Goal: Information Seeking & Learning: Learn about a topic

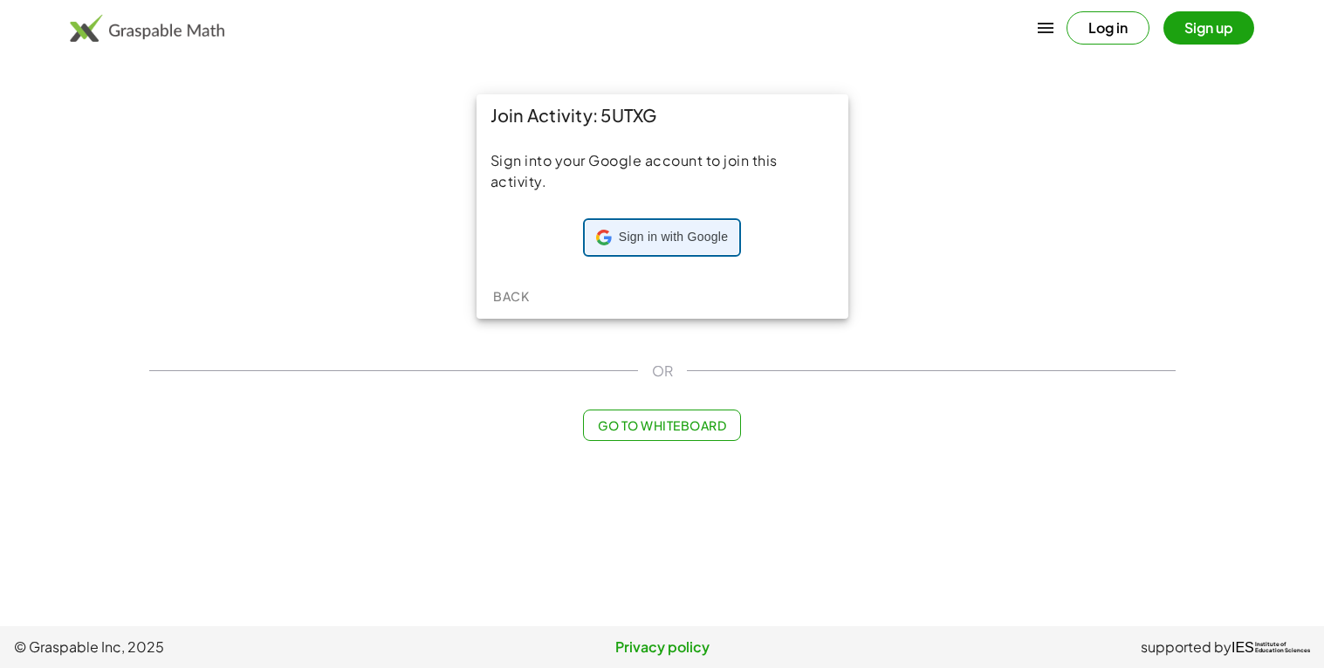
click at [651, 249] on div "Sign in with Google Sign in with Google. Opens in new tab" at bounding box center [662, 237] width 132 height 33
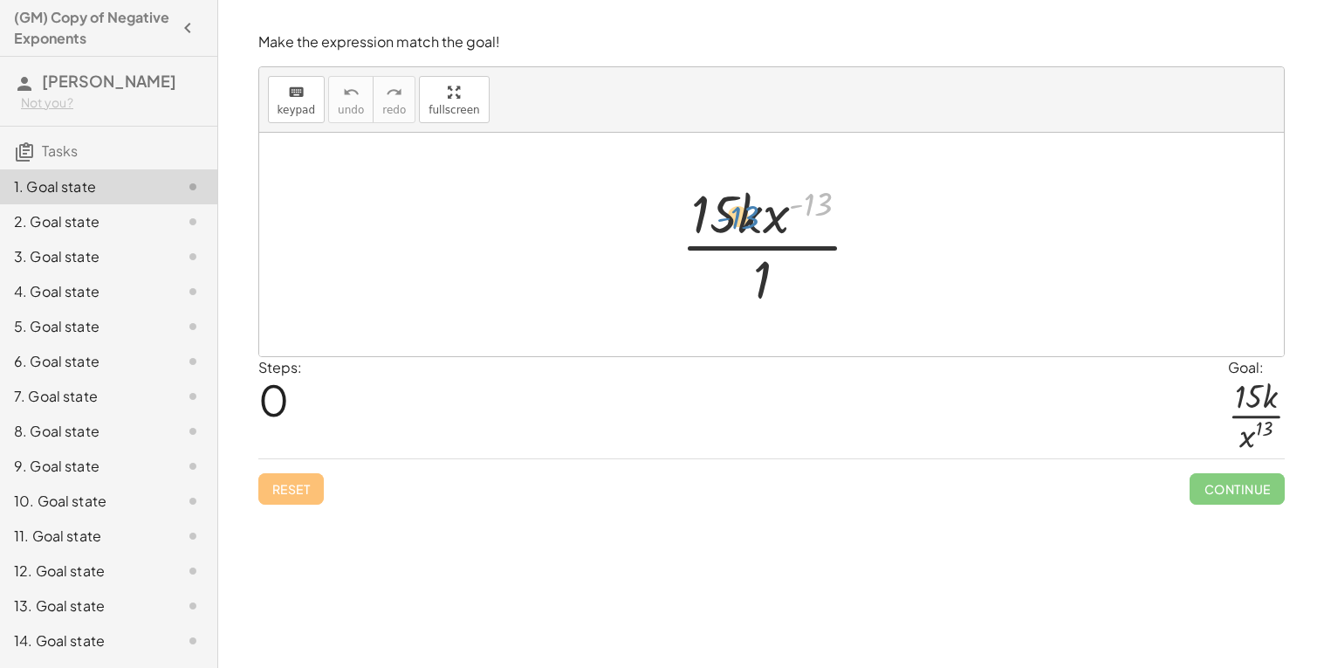
drag, startPoint x: 817, startPoint y: 212, endPoint x: 728, endPoint y: 224, distance: 89.9
click at [728, 224] on div at bounding box center [778, 244] width 212 height 134
drag, startPoint x: 766, startPoint y: 265, endPoint x: 829, endPoint y: 187, distance: 100.5
click at [829, 187] on div at bounding box center [778, 244] width 212 height 134
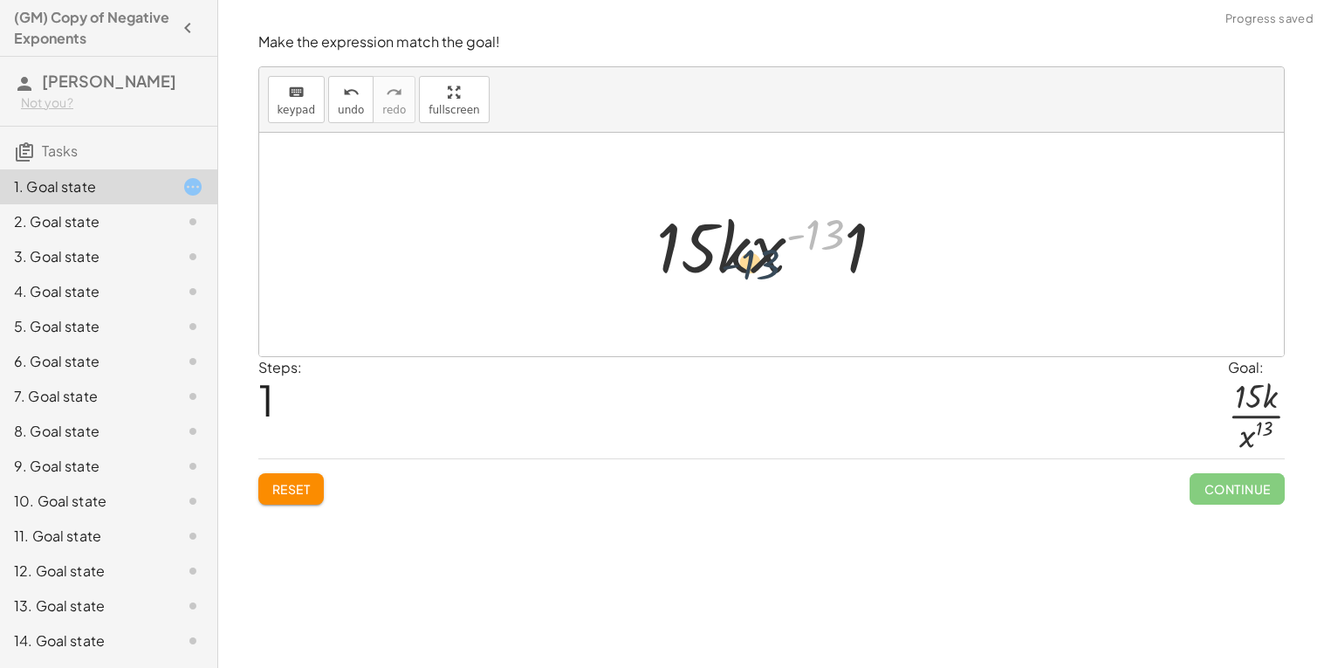
drag, startPoint x: 824, startPoint y: 226, endPoint x: 758, endPoint y: 256, distance: 72.7
click at [758, 256] on div at bounding box center [778, 245] width 260 height 90
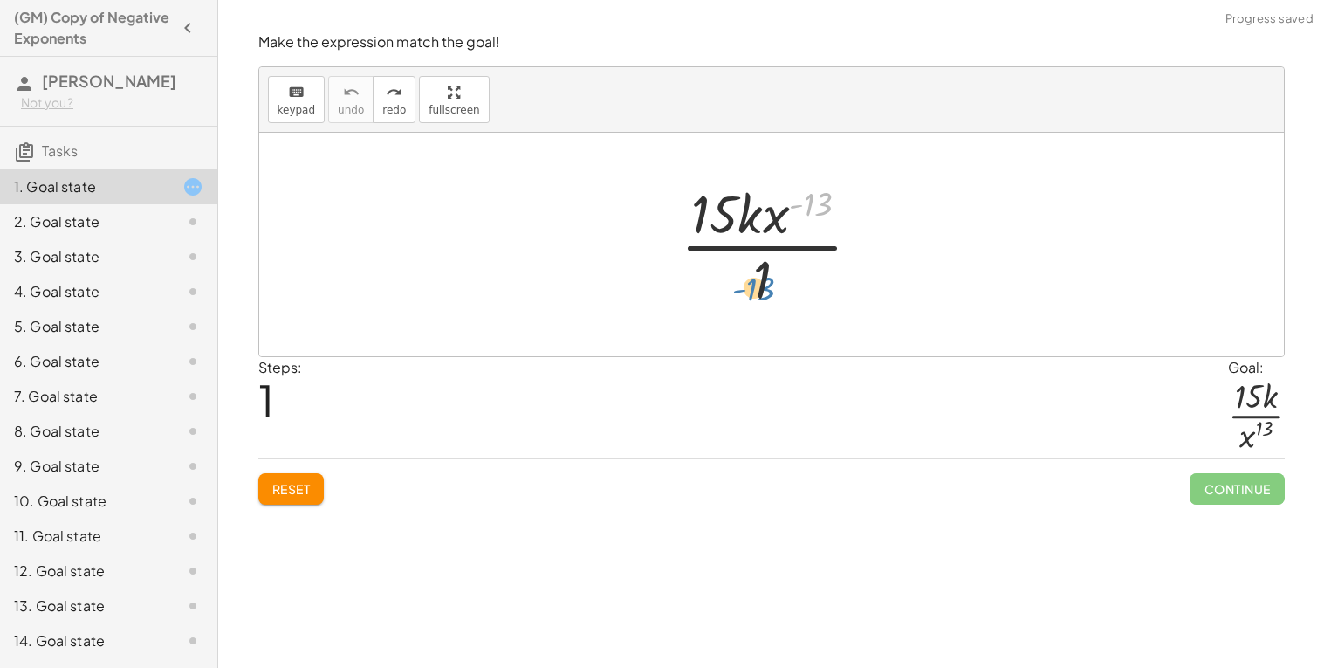
drag, startPoint x: 805, startPoint y: 208, endPoint x: 746, endPoint y: 291, distance: 101.5
click at [746, 291] on div at bounding box center [778, 244] width 212 height 134
drag, startPoint x: 779, startPoint y: 217, endPoint x: 753, endPoint y: 285, distance: 71.8
click at [753, 285] on div at bounding box center [778, 244] width 212 height 134
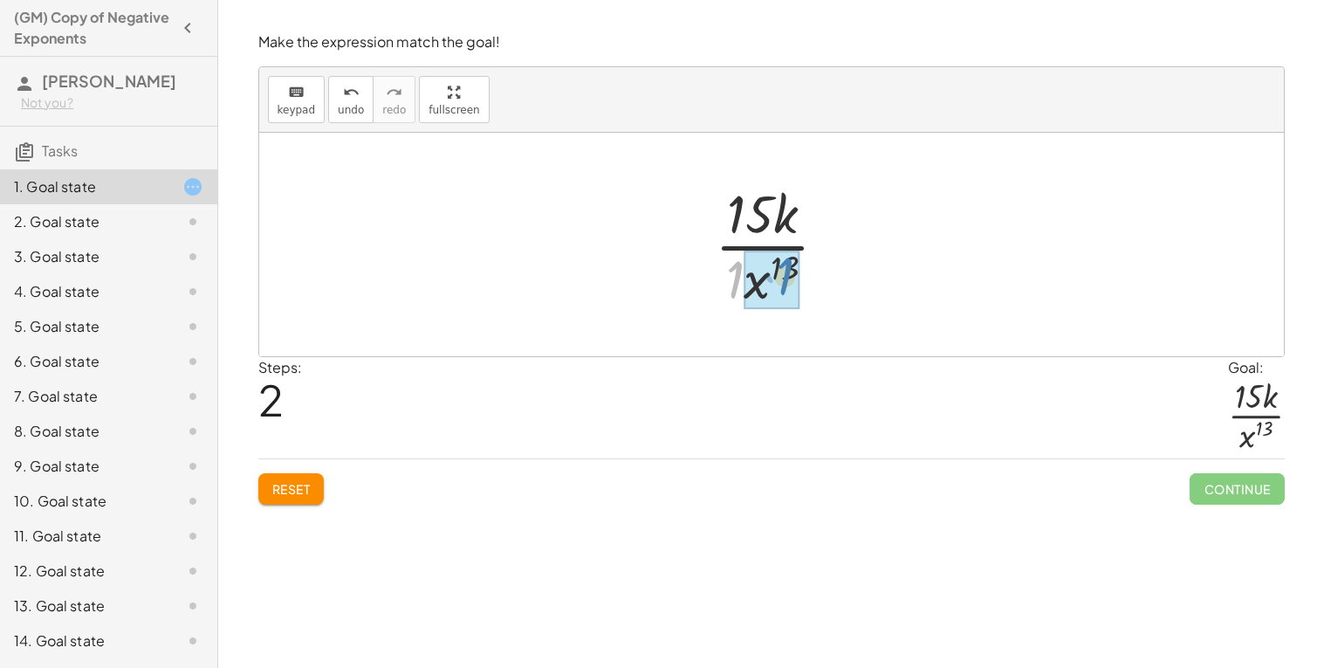
drag, startPoint x: 733, startPoint y: 282, endPoint x: 783, endPoint y: 279, distance: 49.8
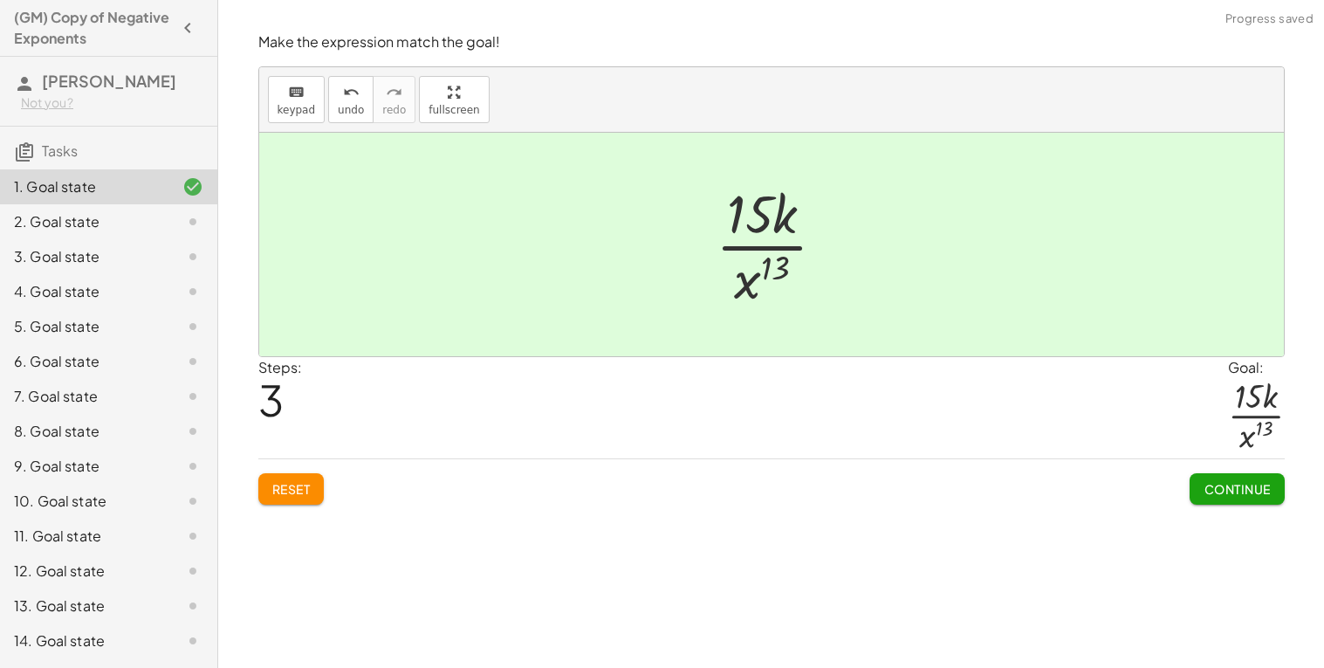
click at [1204, 492] on span "Continue" at bounding box center [1237, 489] width 66 height 16
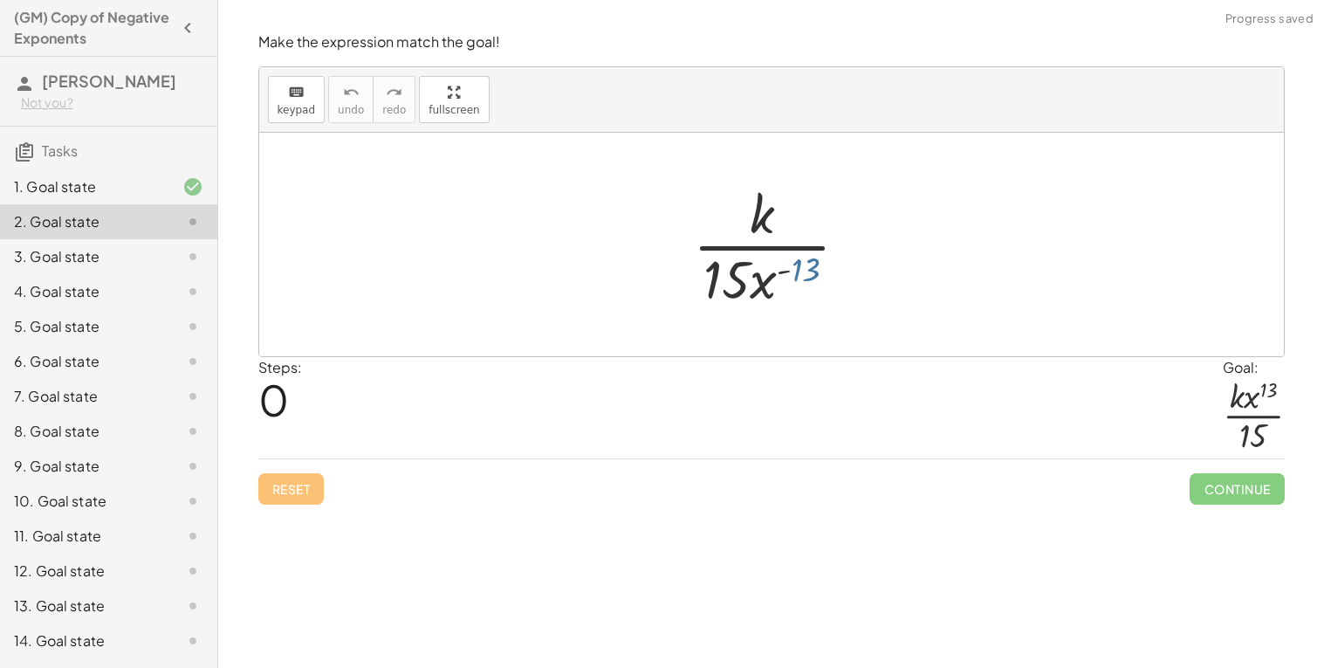
click at [794, 272] on div at bounding box center [777, 244] width 187 height 134
click at [795, 272] on div at bounding box center [777, 244] width 187 height 134
drag, startPoint x: 767, startPoint y: 285, endPoint x: 788, endPoint y: 213, distance: 75.7
click at [788, 213] on div at bounding box center [777, 244] width 187 height 134
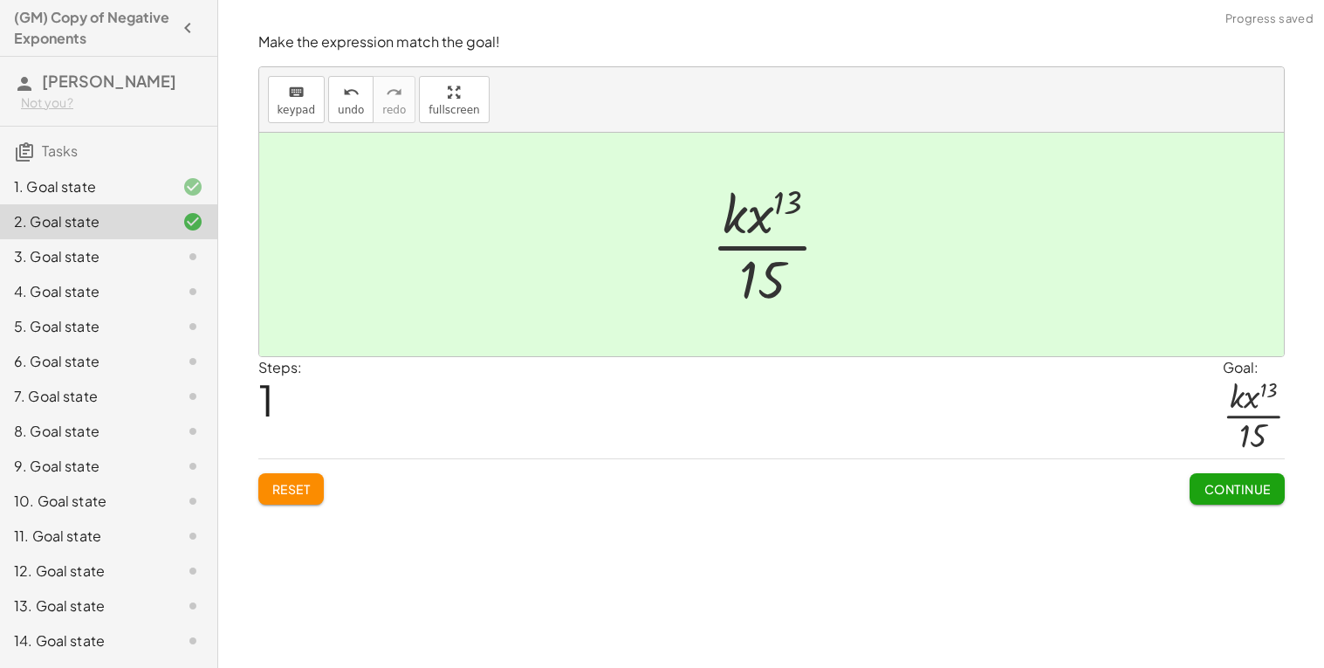
click at [1234, 485] on span "Continue" at bounding box center [1237, 489] width 66 height 16
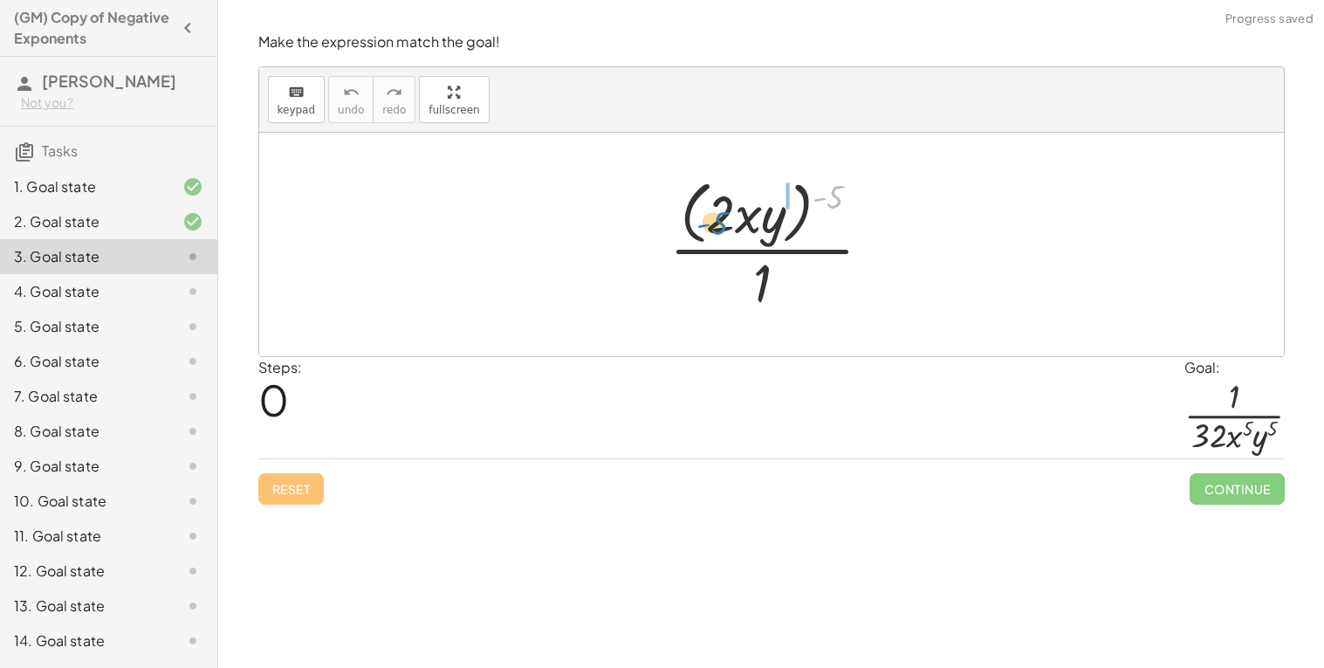
drag, startPoint x: 832, startPoint y: 195, endPoint x: 715, endPoint y: 222, distance: 120.1
click at [715, 222] on div at bounding box center [778, 244] width 234 height 142
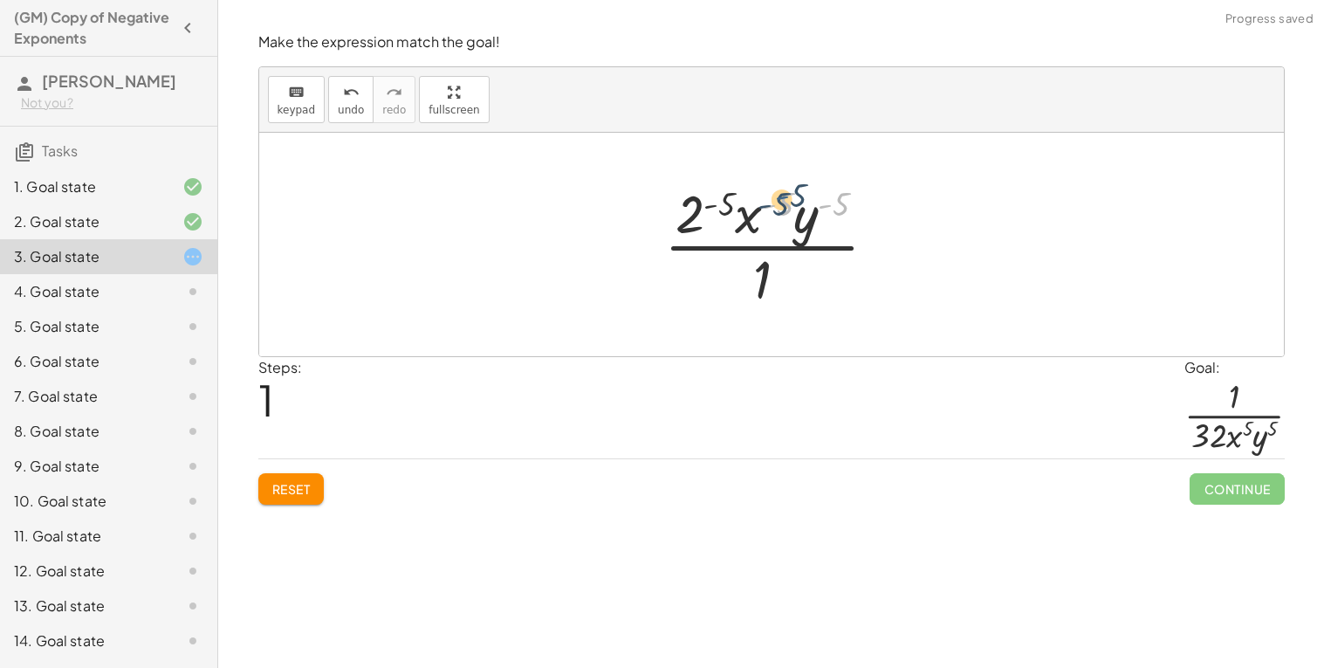
drag, startPoint x: 832, startPoint y: 210, endPoint x: 786, endPoint y: 202, distance: 46.9
click at [786, 202] on div at bounding box center [778, 244] width 244 height 134
drag, startPoint x: 728, startPoint y: 202, endPoint x: 698, endPoint y: 208, distance: 30.3
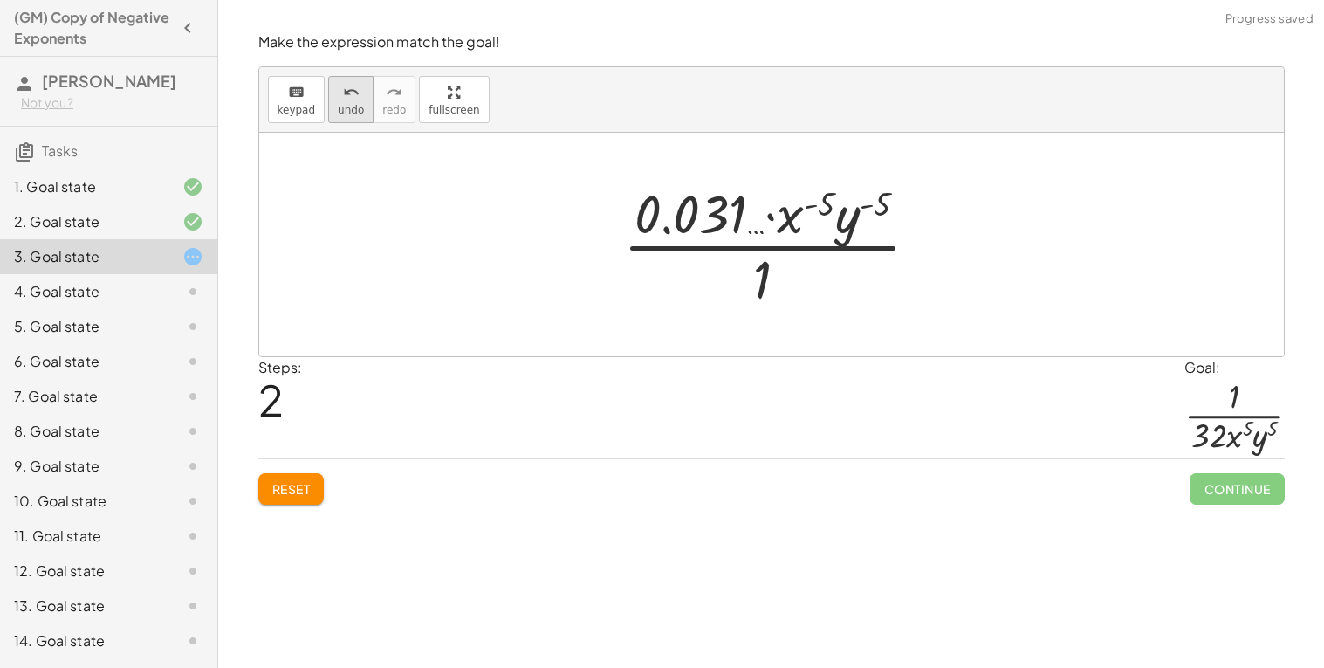
click at [337, 119] on button "undo undo" at bounding box center [350, 99] width 45 height 47
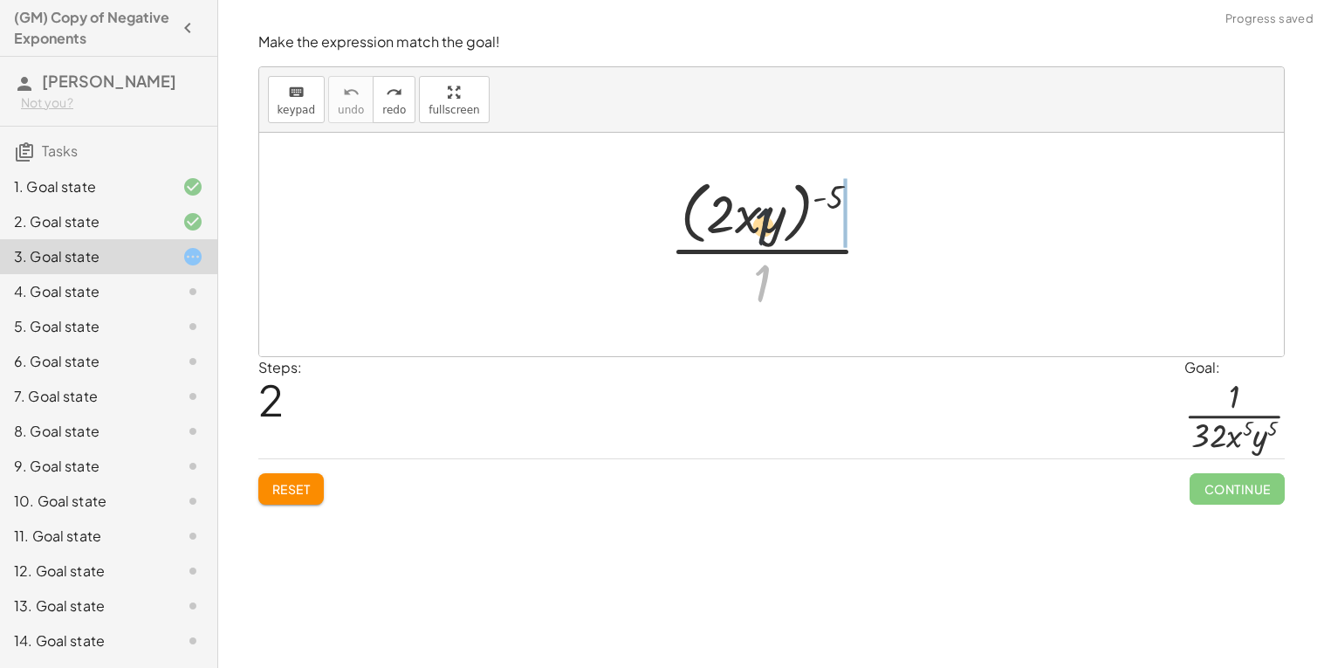
drag, startPoint x: 764, startPoint y: 271, endPoint x: 765, endPoint y: 203, distance: 68.1
click at [765, 203] on div at bounding box center [778, 244] width 234 height 142
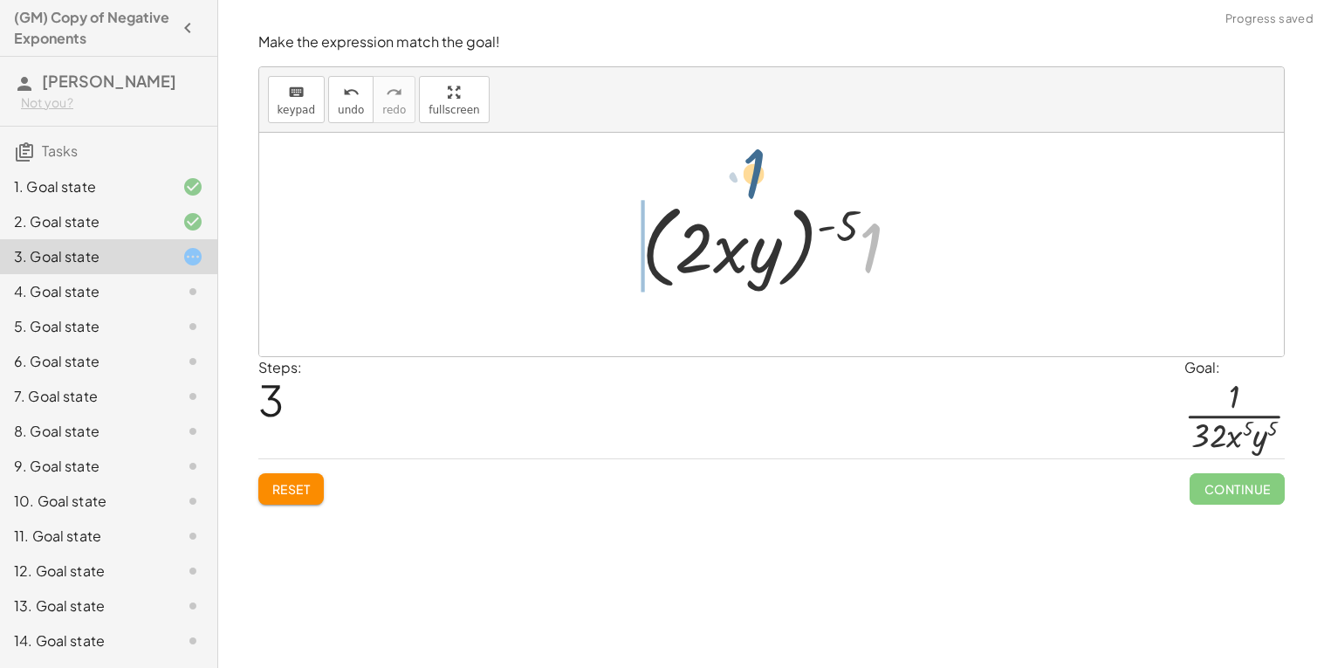
drag, startPoint x: 871, startPoint y: 233, endPoint x: 748, endPoint y: 155, distance: 145.6
click at [748, 155] on div "· ( · 2 · x · y ) ( - 5 ) · 1 · 1 · ( · 2 · x · y ) ( - 5 ) · 1" at bounding box center [771, 244] width 1025 height 223
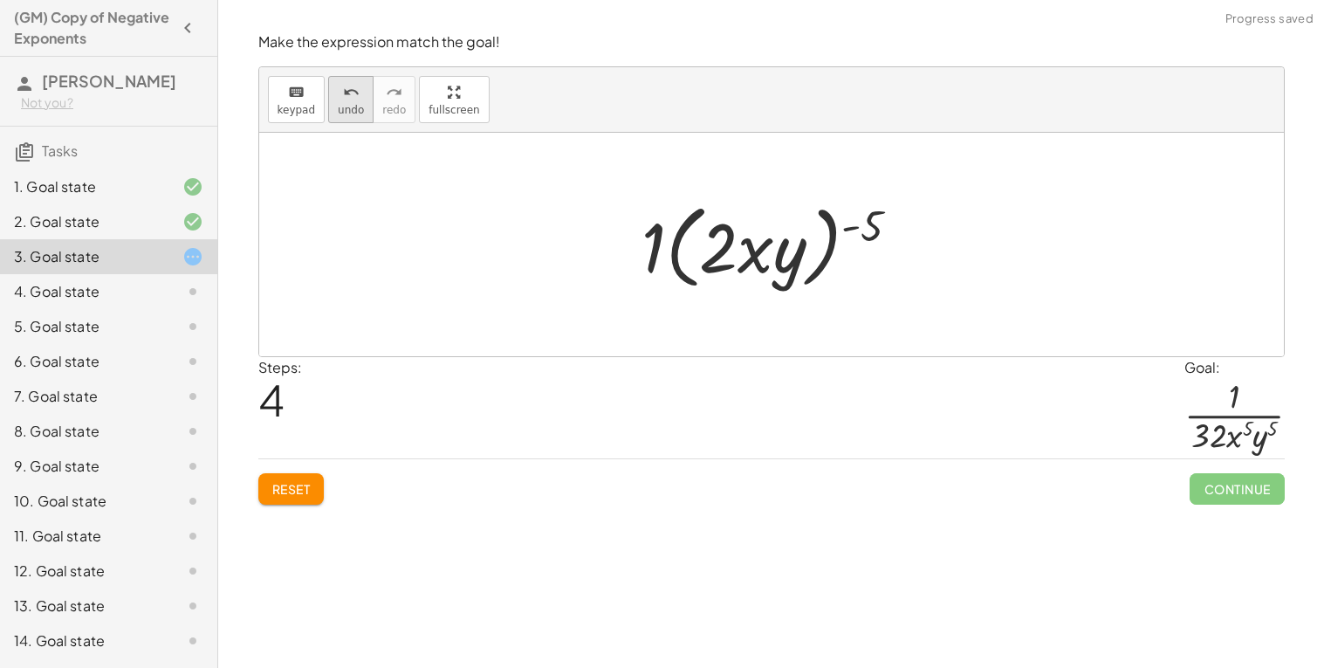
click at [349, 97] on icon "undo" at bounding box center [351, 92] width 17 height 21
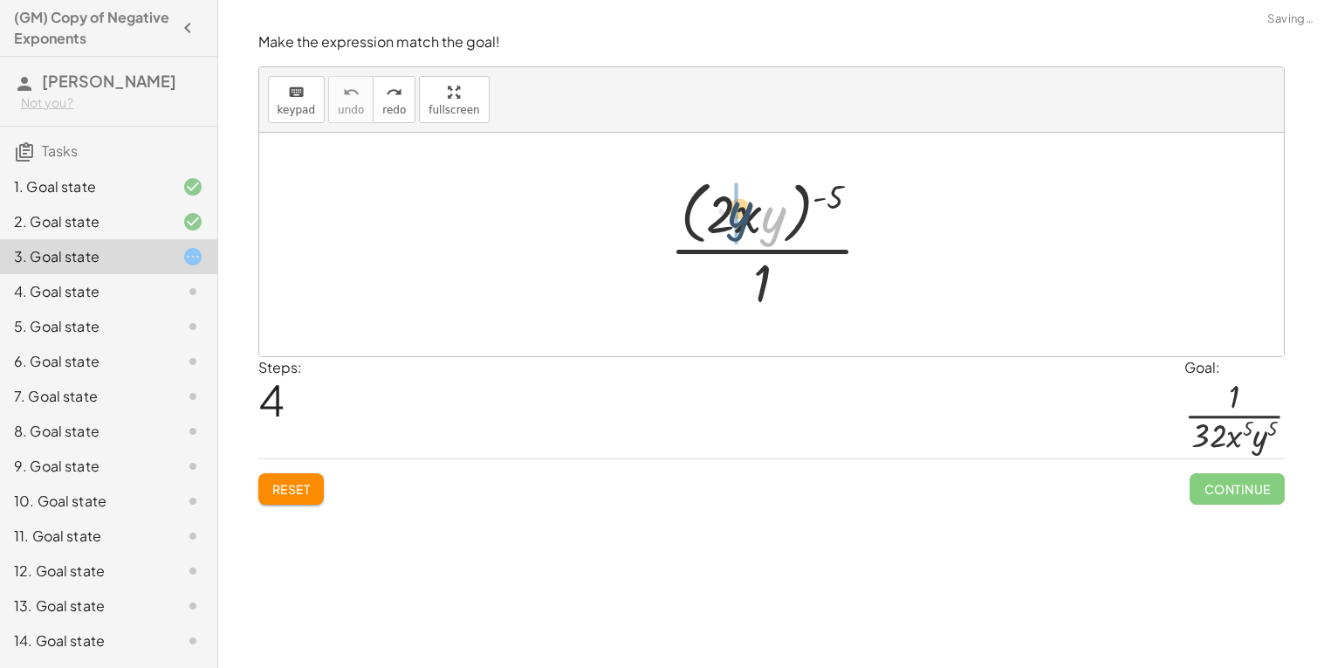
drag, startPoint x: 779, startPoint y: 230, endPoint x: 744, endPoint y: 224, distance: 35.5
click at [744, 224] on div at bounding box center [778, 244] width 234 height 142
drag, startPoint x: 771, startPoint y: 213, endPoint x: 740, endPoint y: 210, distance: 30.8
click at [740, 210] on div at bounding box center [778, 244] width 234 height 142
drag, startPoint x: 822, startPoint y: 203, endPoint x: 758, endPoint y: 227, distance: 68.3
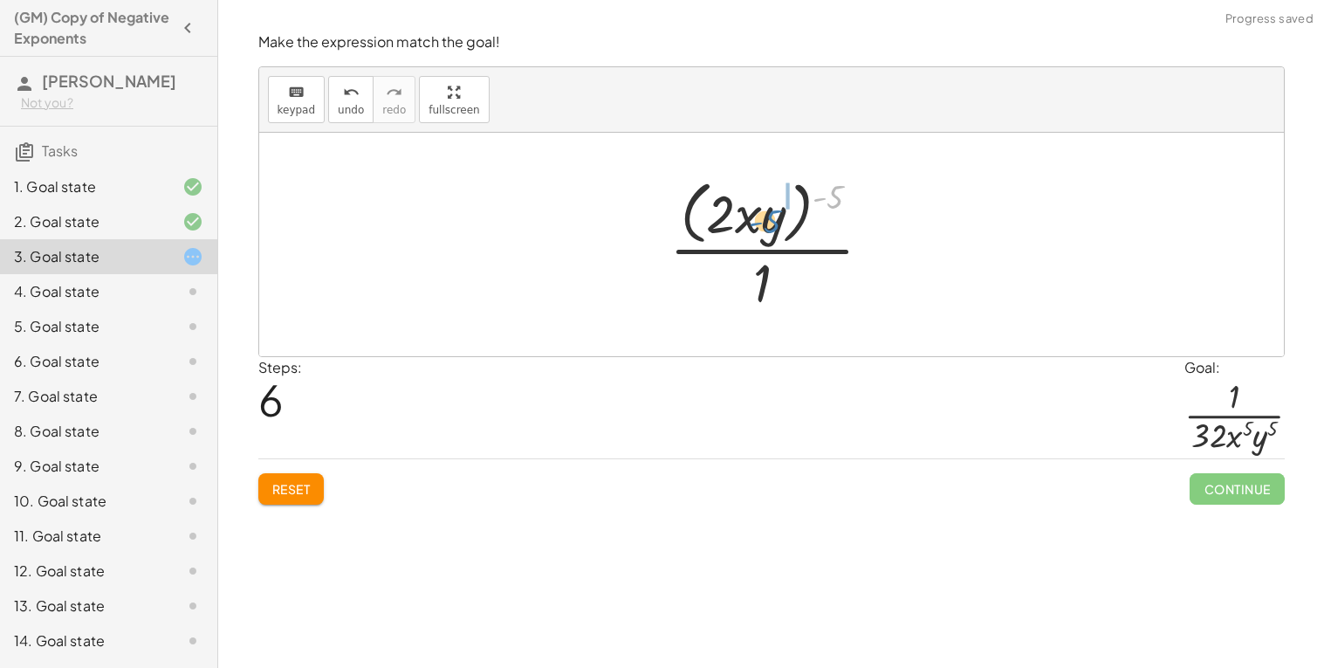
click at [758, 227] on div at bounding box center [778, 244] width 234 height 142
drag, startPoint x: 823, startPoint y: 209, endPoint x: 774, endPoint y: 212, distance: 49.0
click at [774, 212] on div at bounding box center [778, 244] width 244 height 134
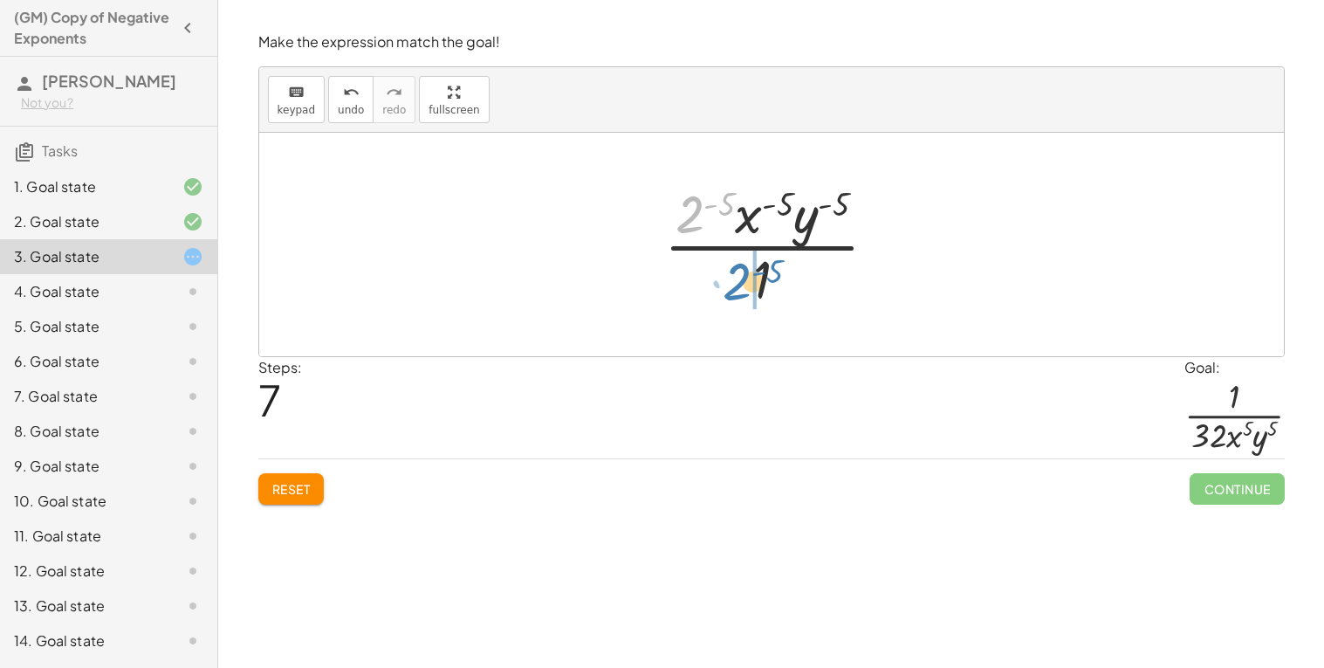
drag, startPoint x: 692, startPoint y: 210, endPoint x: 740, endPoint y: 278, distance: 82.6
click at [740, 278] on div at bounding box center [778, 244] width 244 height 134
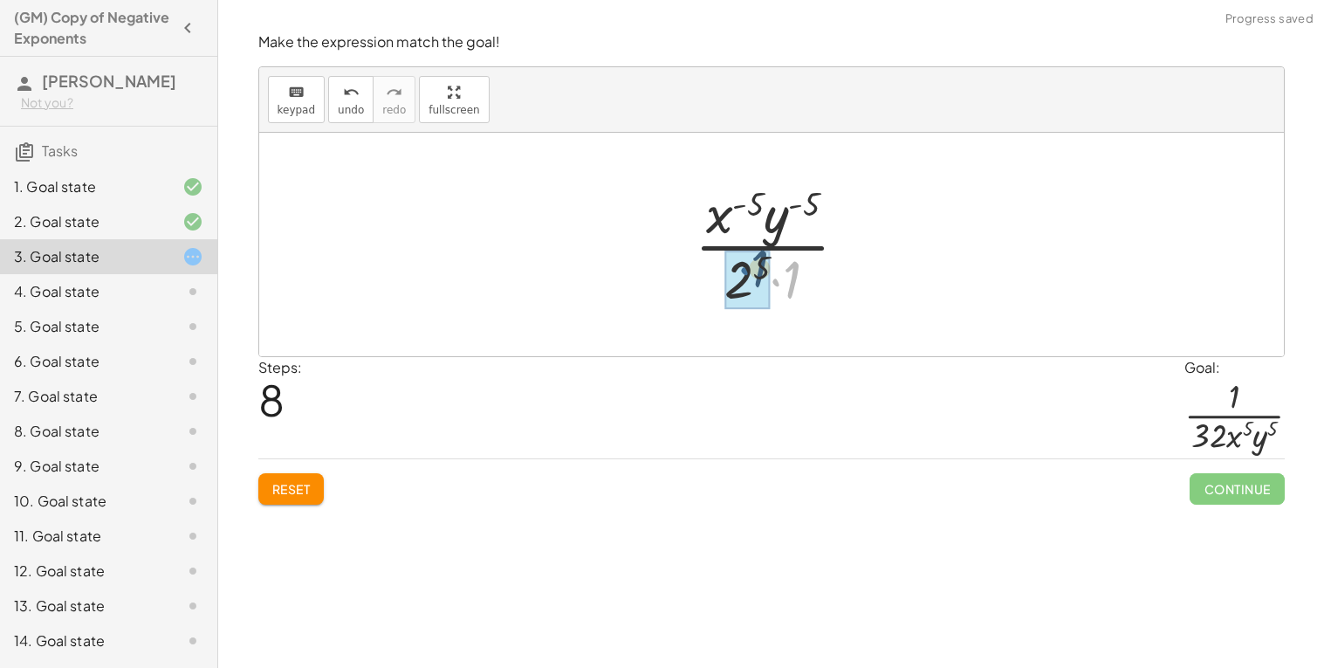
drag, startPoint x: 775, startPoint y: 292, endPoint x: 743, endPoint y: 280, distance: 34.2
drag, startPoint x: 796, startPoint y: 209, endPoint x: 735, endPoint y: 209, distance: 61.1
click at [735, 209] on div at bounding box center [778, 244] width 185 height 134
drag, startPoint x: 807, startPoint y: 207, endPoint x: 772, endPoint y: 271, distance: 72.7
click at [772, 271] on div at bounding box center [778, 244] width 185 height 134
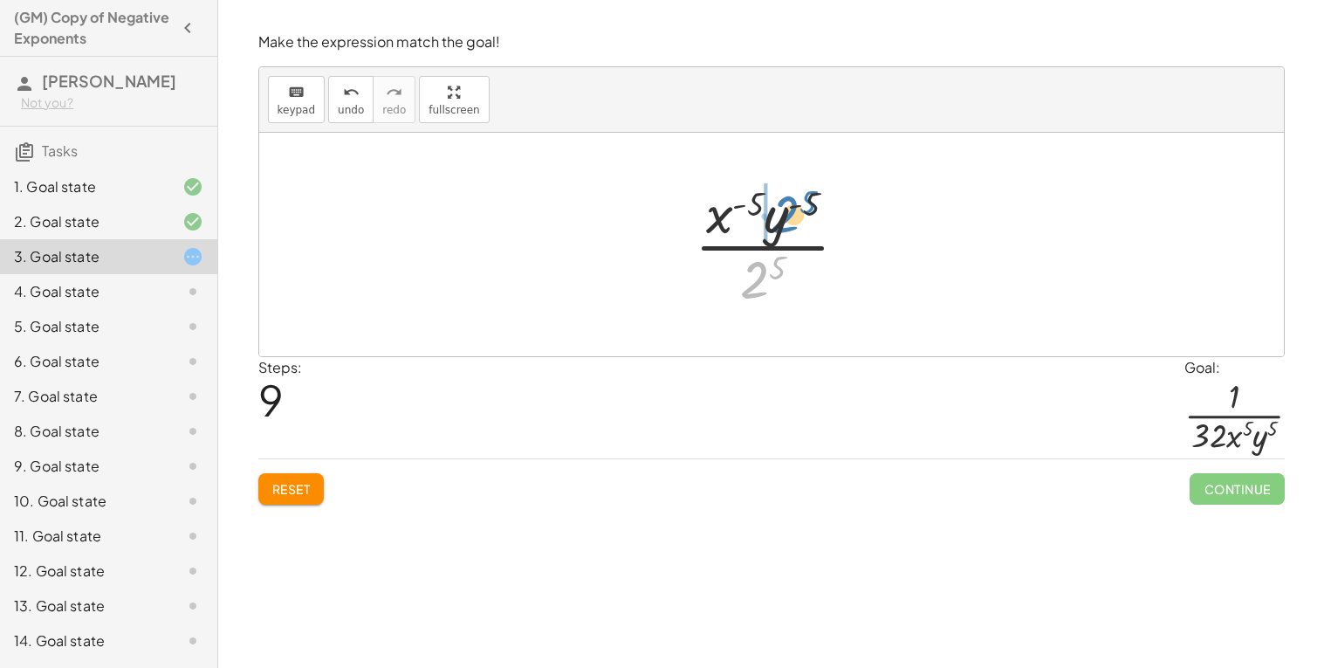
drag, startPoint x: 736, startPoint y: 285, endPoint x: 760, endPoint y: 219, distance: 69.6
click at [760, 219] on div at bounding box center [778, 244] width 185 height 134
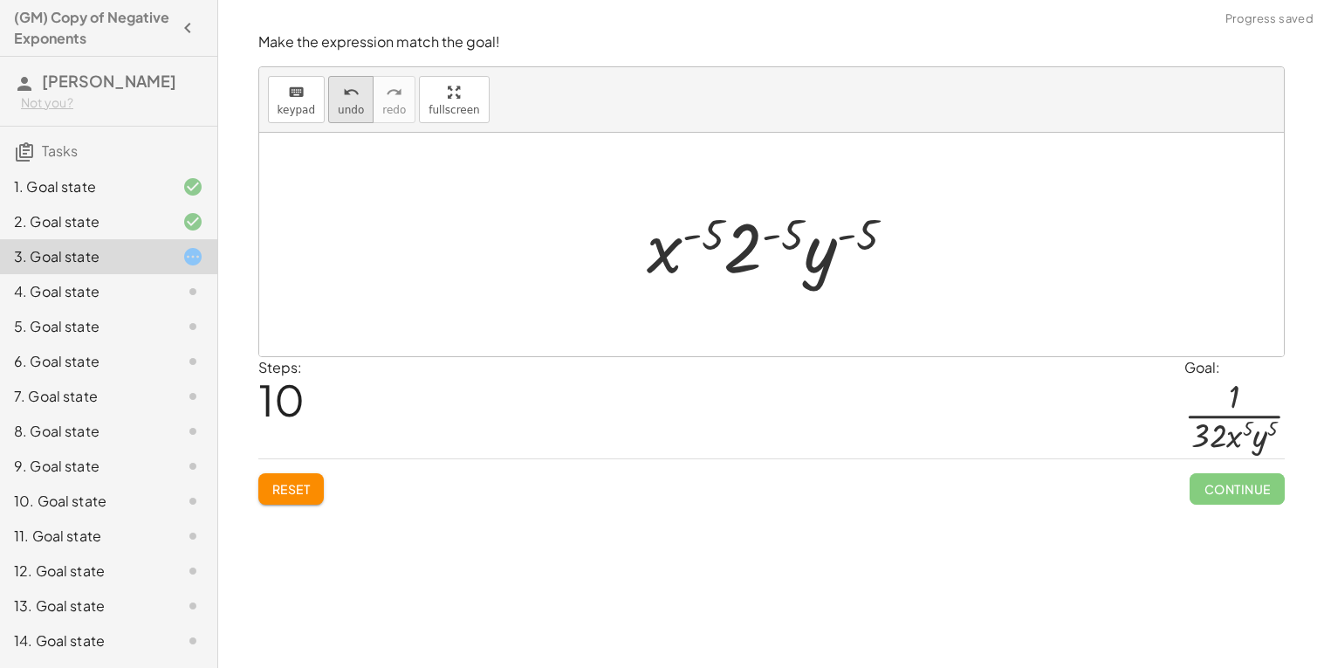
click at [357, 100] on button "undo undo" at bounding box center [350, 99] width 45 height 47
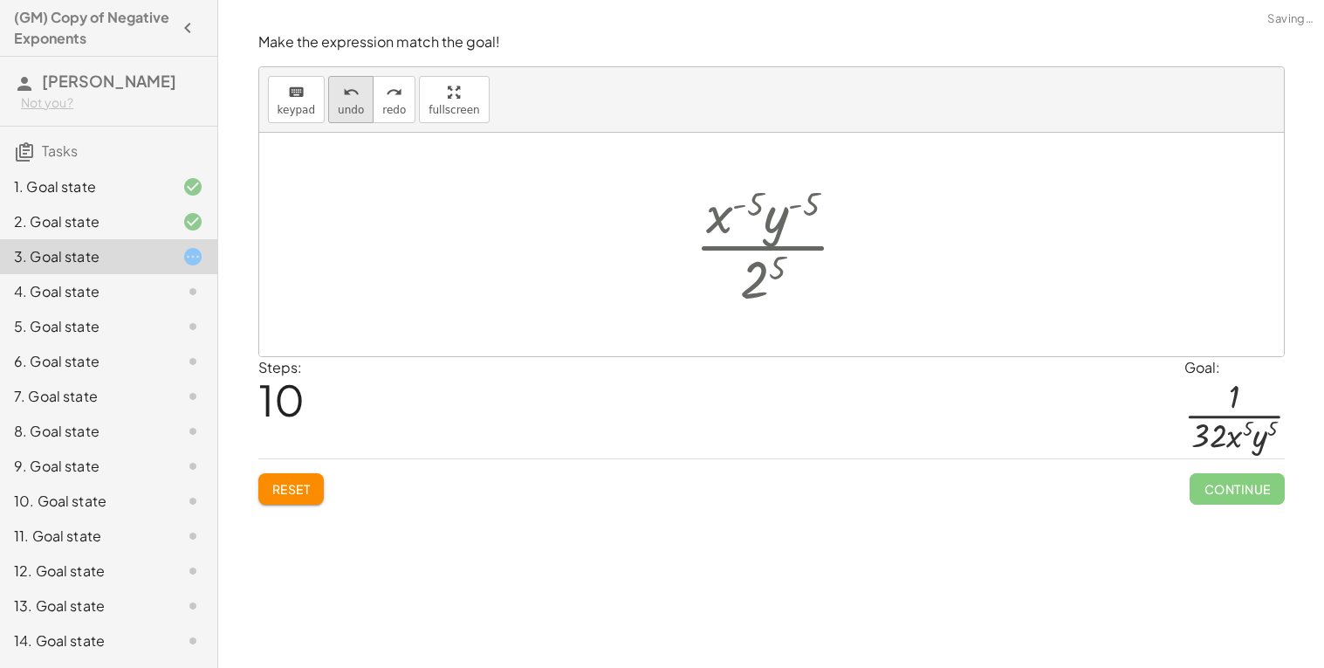
click at [357, 100] on button "undo undo" at bounding box center [350, 99] width 45 height 47
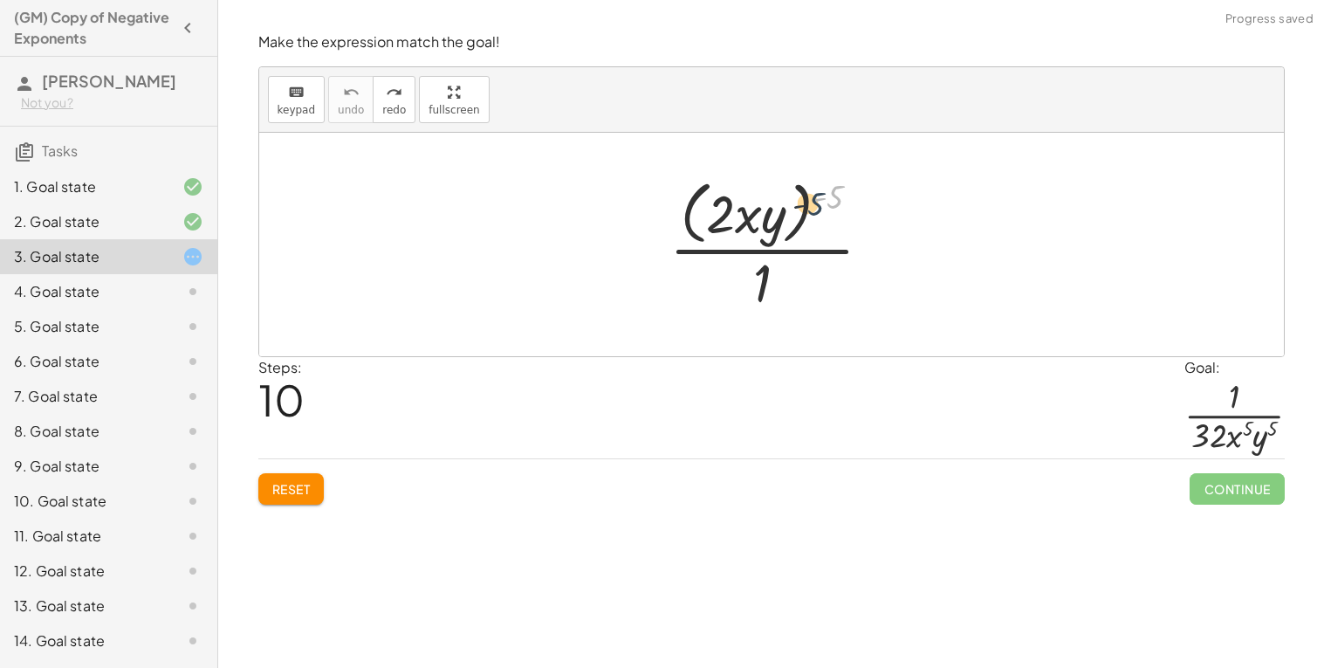
drag, startPoint x: 833, startPoint y: 203, endPoint x: 816, endPoint y: 214, distance: 20.1
click at [816, 214] on div at bounding box center [778, 244] width 234 height 142
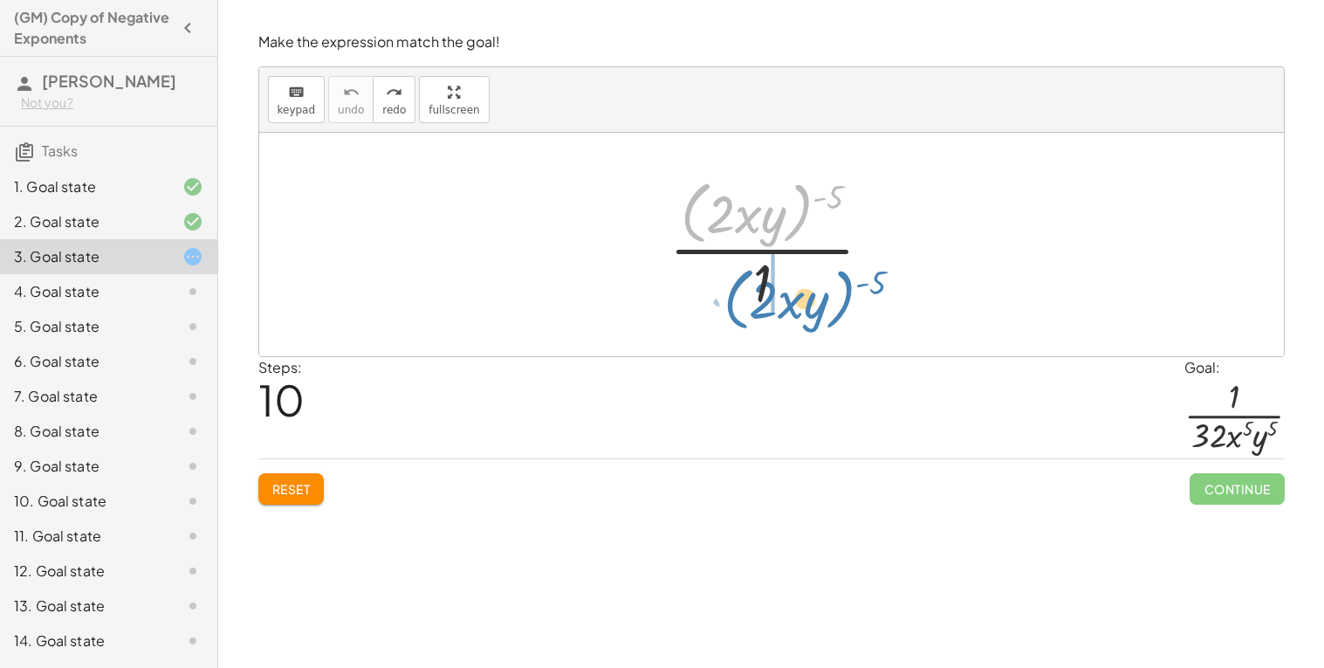
drag, startPoint x: 801, startPoint y: 246, endPoint x: 827, endPoint y: 326, distance: 83.4
click at [827, 326] on div "· ( · 2 · x · y ) ( - 5 ) · ( · 2 · x · y ) ( - 5 ) · 1" at bounding box center [771, 244] width 1025 height 223
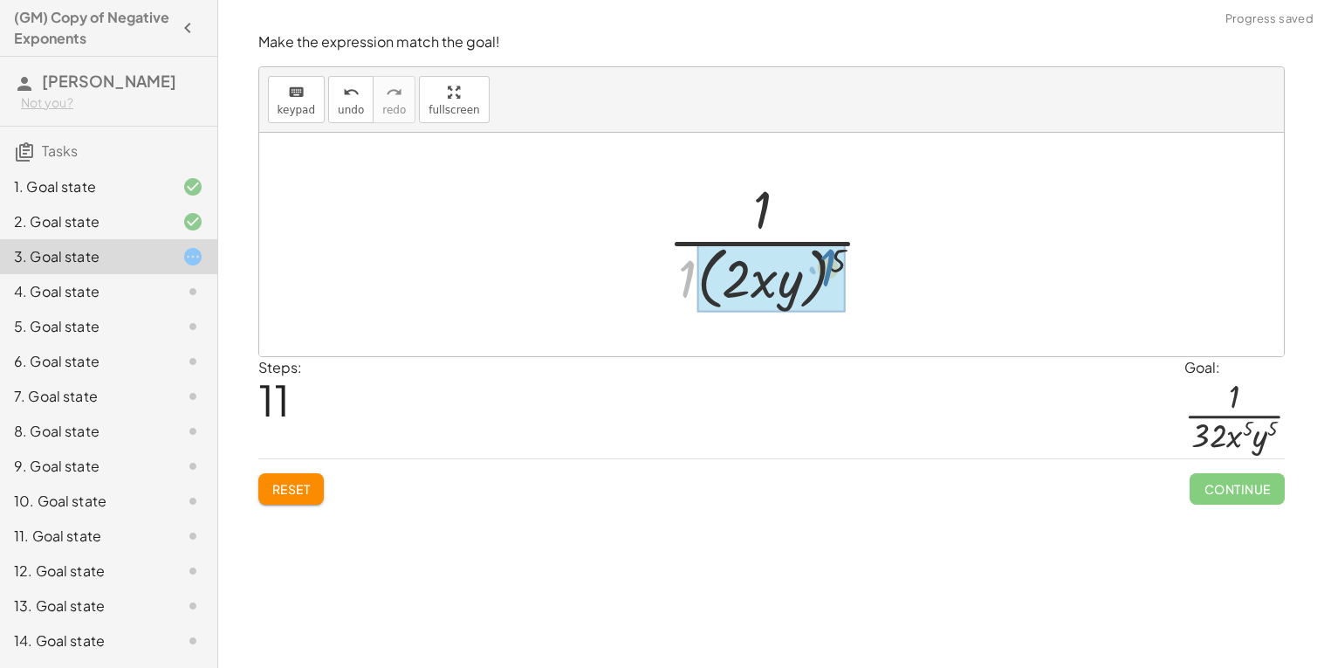
drag, startPoint x: 687, startPoint y: 279, endPoint x: 833, endPoint y: 267, distance: 146.2
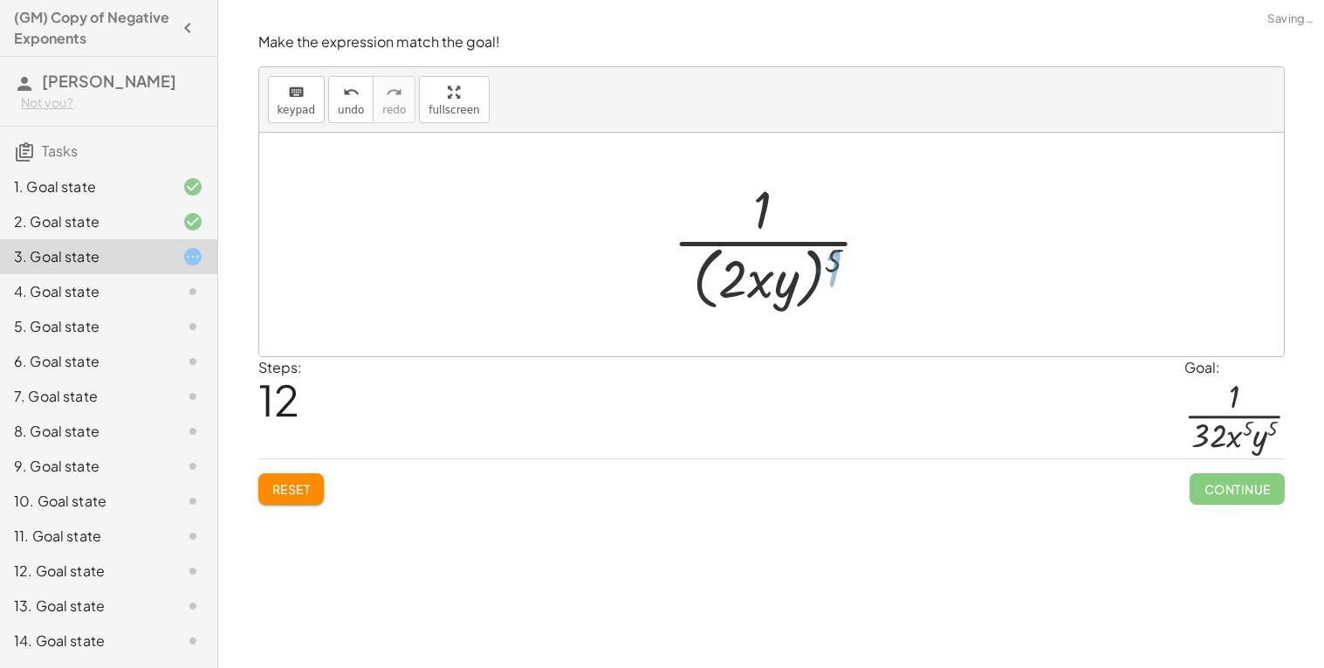
click at [833, 267] on div at bounding box center [779, 244] width 220 height 142
drag, startPoint x: 832, startPoint y: 267, endPoint x: 741, endPoint y: 286, distance: 92.8
click at [741, 286] on div at bounding box center [779, 244] width 220 height 142
drag, startPoint x: 741, startPoint y: 263, endPoint x: 708, endPoint y: 274, distance: 35.1
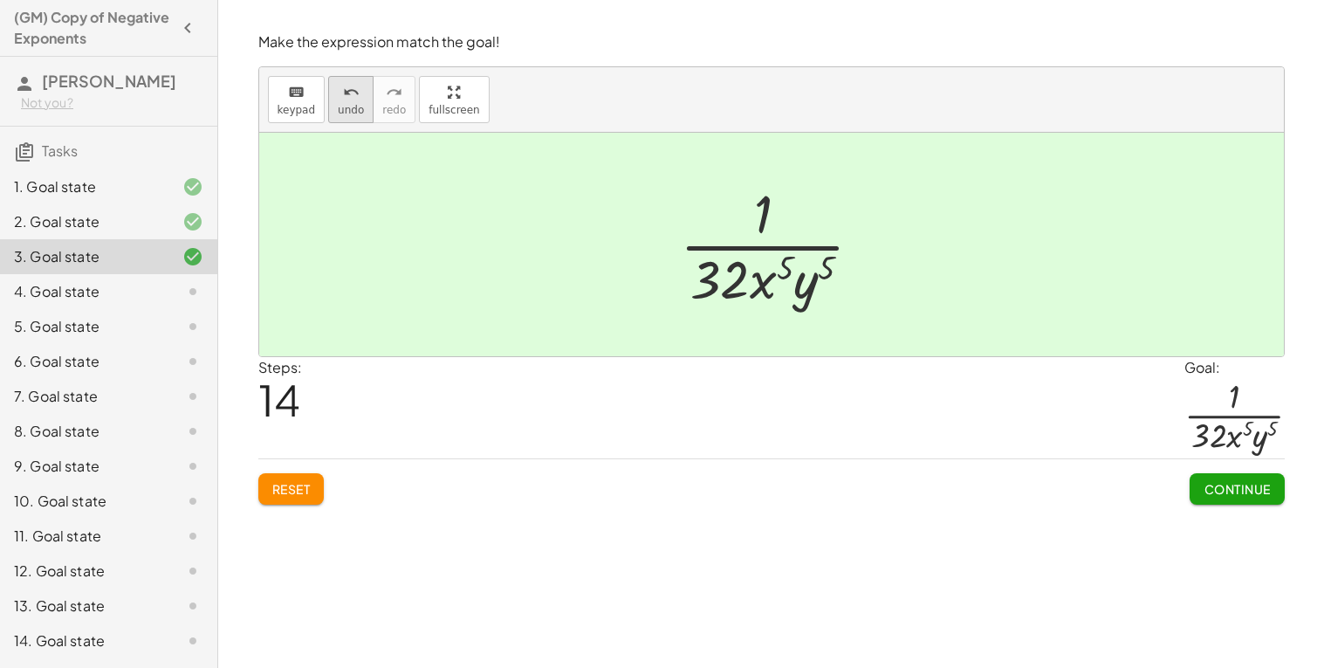
click at [361, 109] on button "undo undo" at bounding box center [350, 99] width 45 height 47
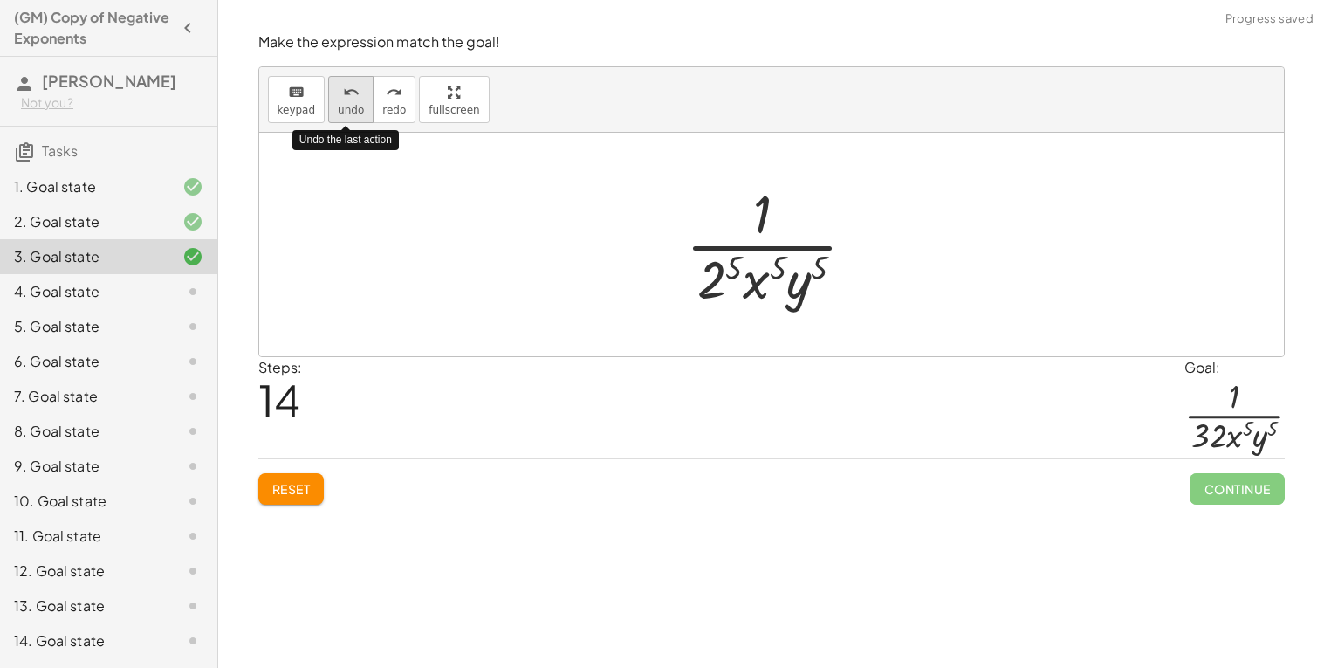
click at [361, 109] on button "undo undo" at bounding box center [350, 99] width 45 height 47
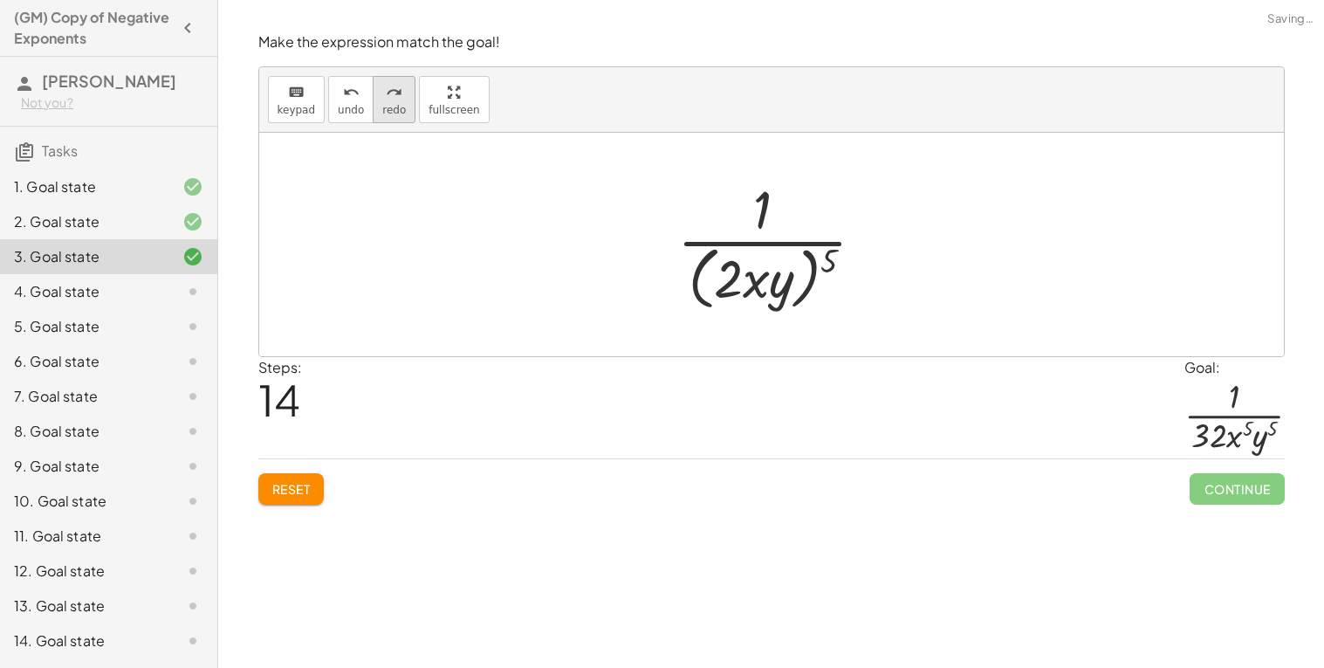
click at [374, 107] on button "redo redo" at bounding box center [394, 99] width 43 height 47
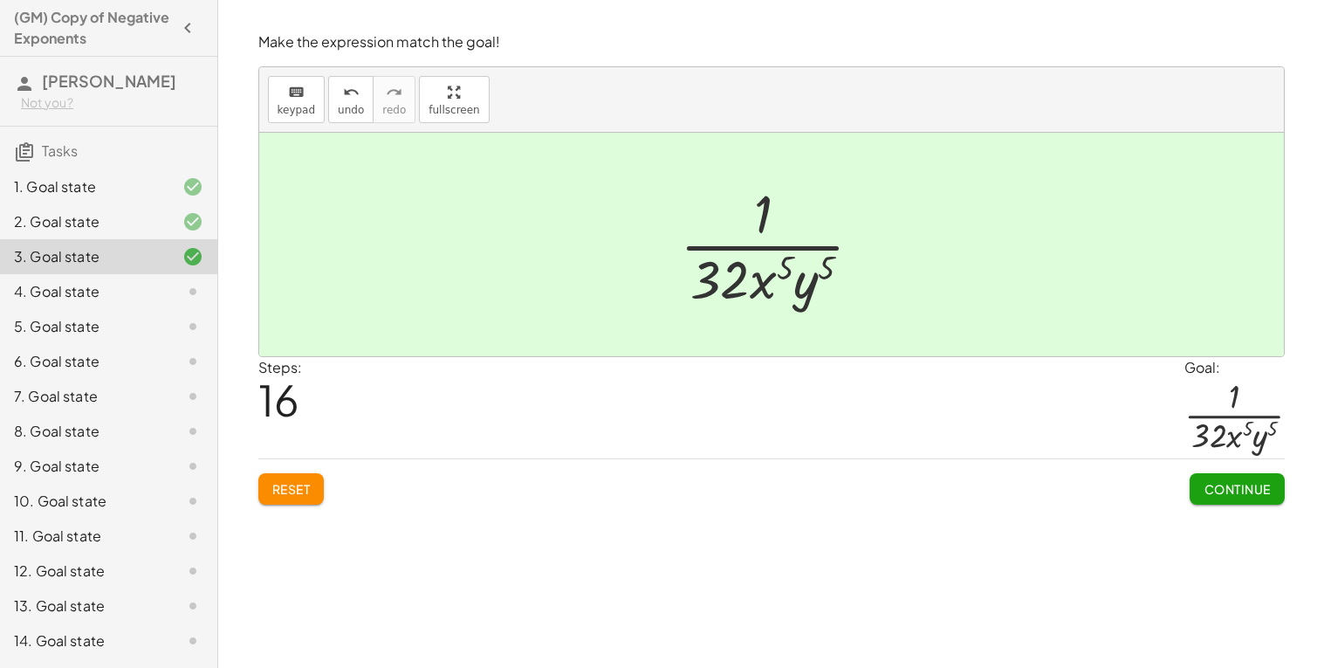
click at [1282, 483] on button "Continue" at bounding box center [1237, 488] width 94 height 31
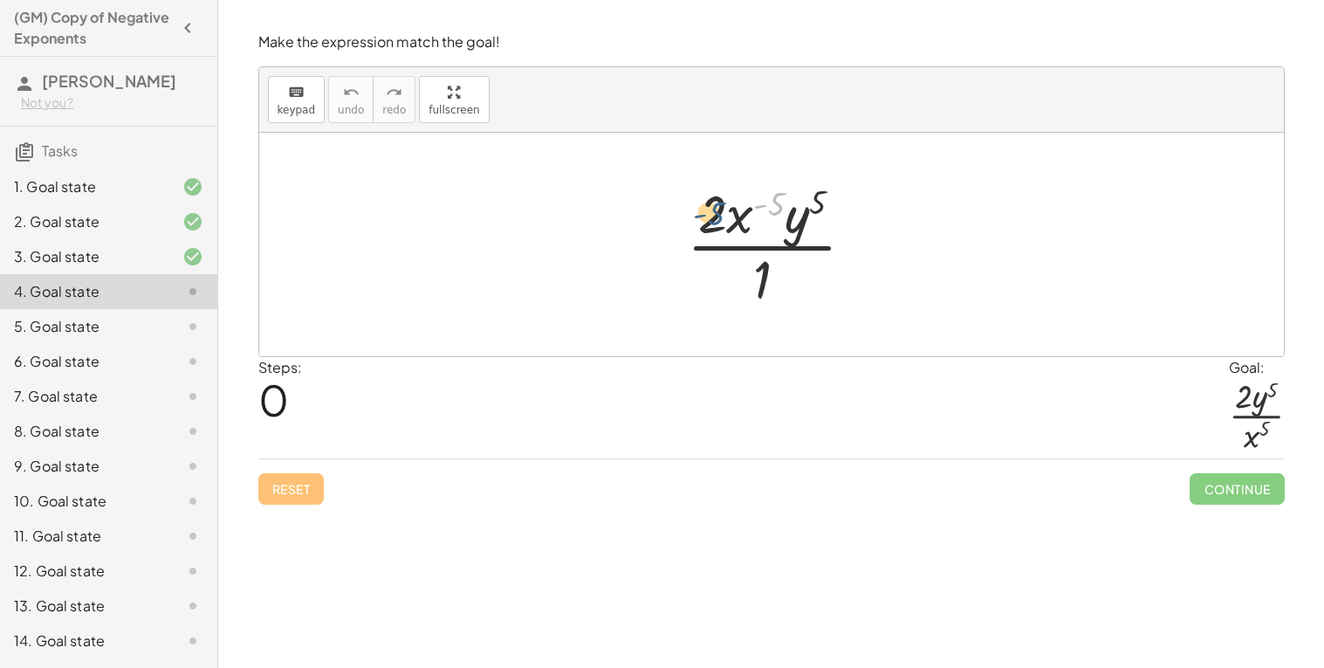
drag, startPoint x: 774, startPoint y: 202, endPoint x: 715, endPoint y: 217, distance: 60.3
click at [715, 217] on div at bounding box center [777, 244] width 199 height 134
drag, startPoint x: 825, startPoint y: 204, endPoint x: 774, endPoint y: 209, distance: 50.8
click at [774, 209] on div at bounding box center [777, 244] width 199 height 134
drag, startPoint x: 754, startPoint y: 218, endPoint x: 805, endPoint y: 229, distance: 51.7
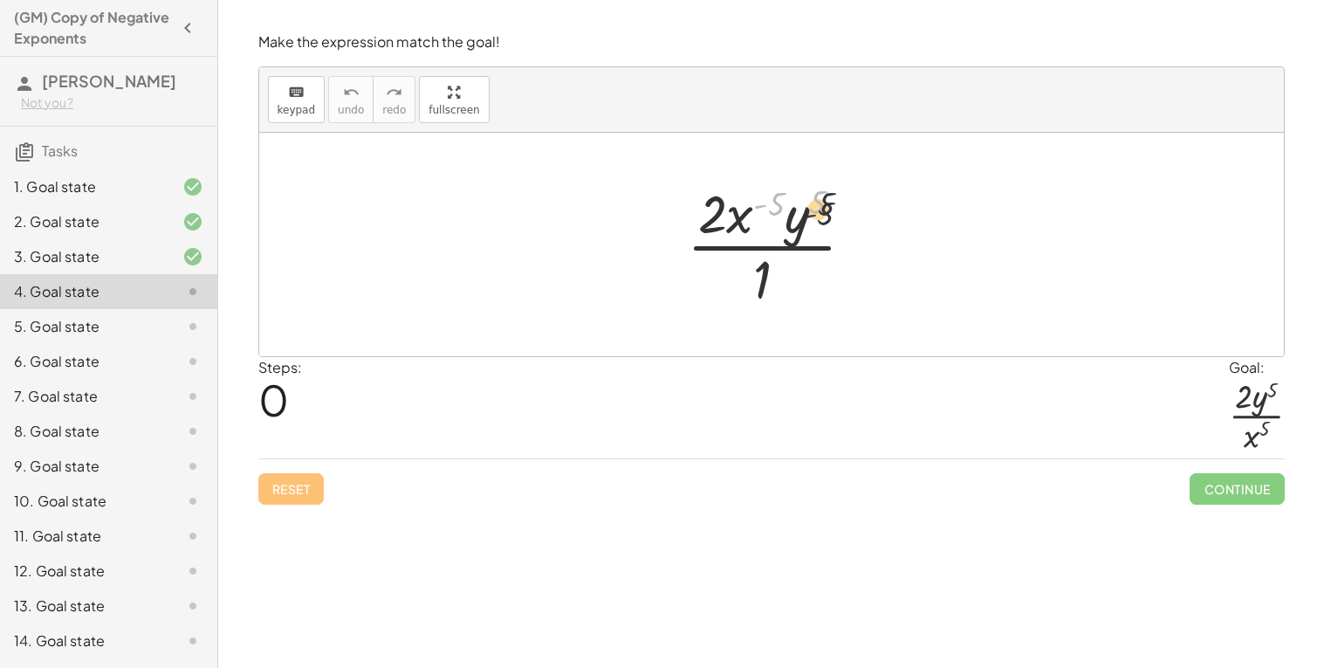
click at [805, 229] on div at bounding box center [777, 244] width 199 height 134
drag, startPoint x: 766, startPoint y: 266, endPoint x: 715, endPoint y: 210, distance: 75.4
drag, startPoint x: 779, startPoint y: 209, endPoint x: 833, endPoint y: 203, distance: 54.4
click at [833, 203] on div at bounding box center [777, 244] width 199 height 134
drag, startPoint x: 824, startPoint y: 202, endPoint x: 769, endPoint y: 205, distance: 55.1
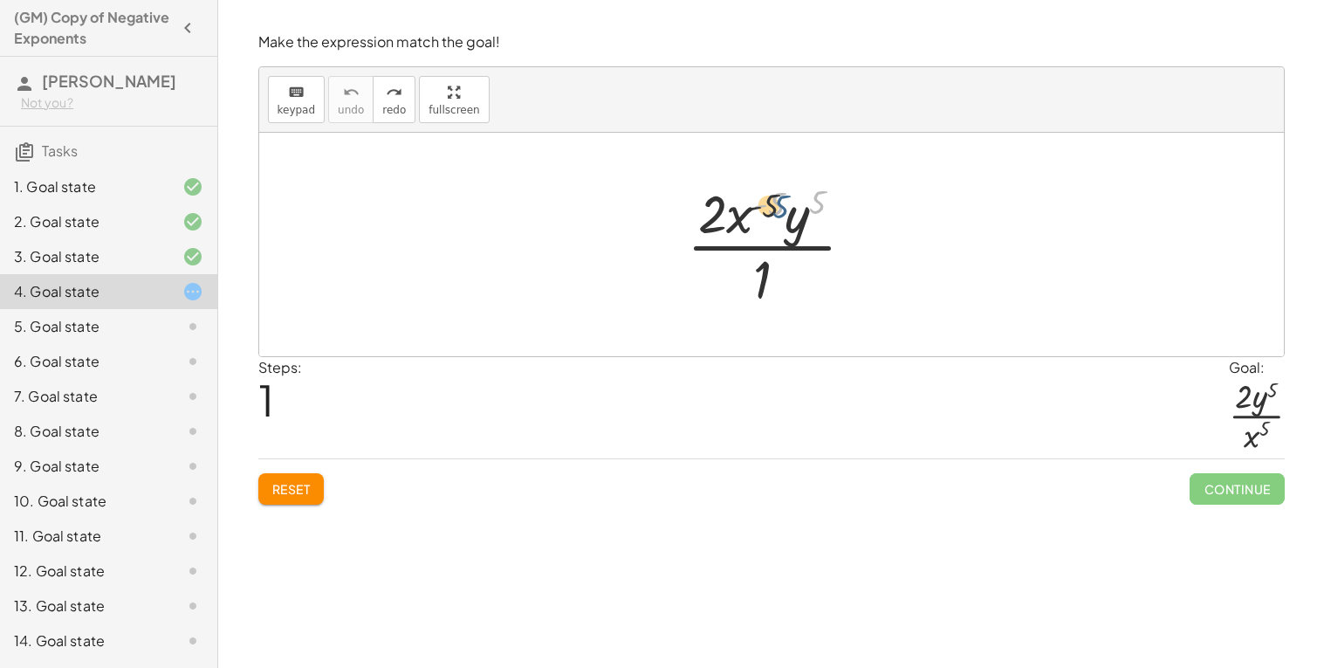
click at [769, 205] on div at bounding box center [777, 244] width 199 height 134
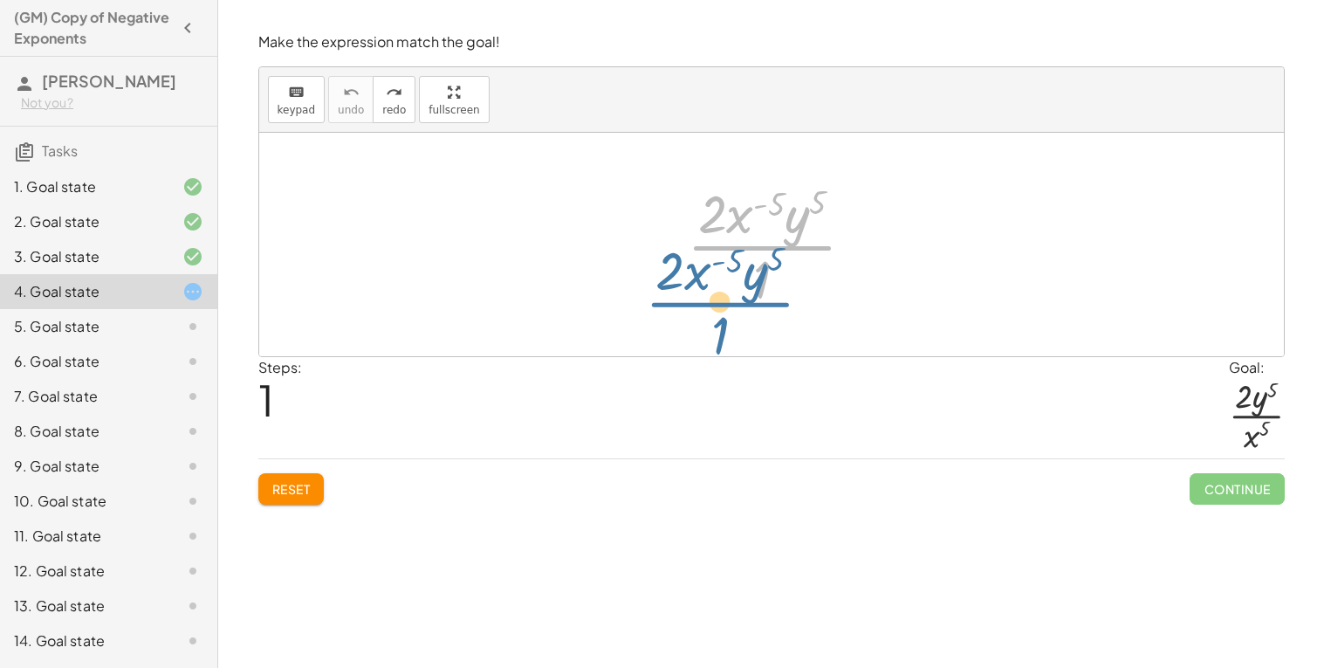
drag, startPoint x: 782, startPoint y: 233, endPoint x: 734, endPoint y: 285, distance: 70.4
click at [734, 285] on div at bounding box center [777, 244] width 199 height 134
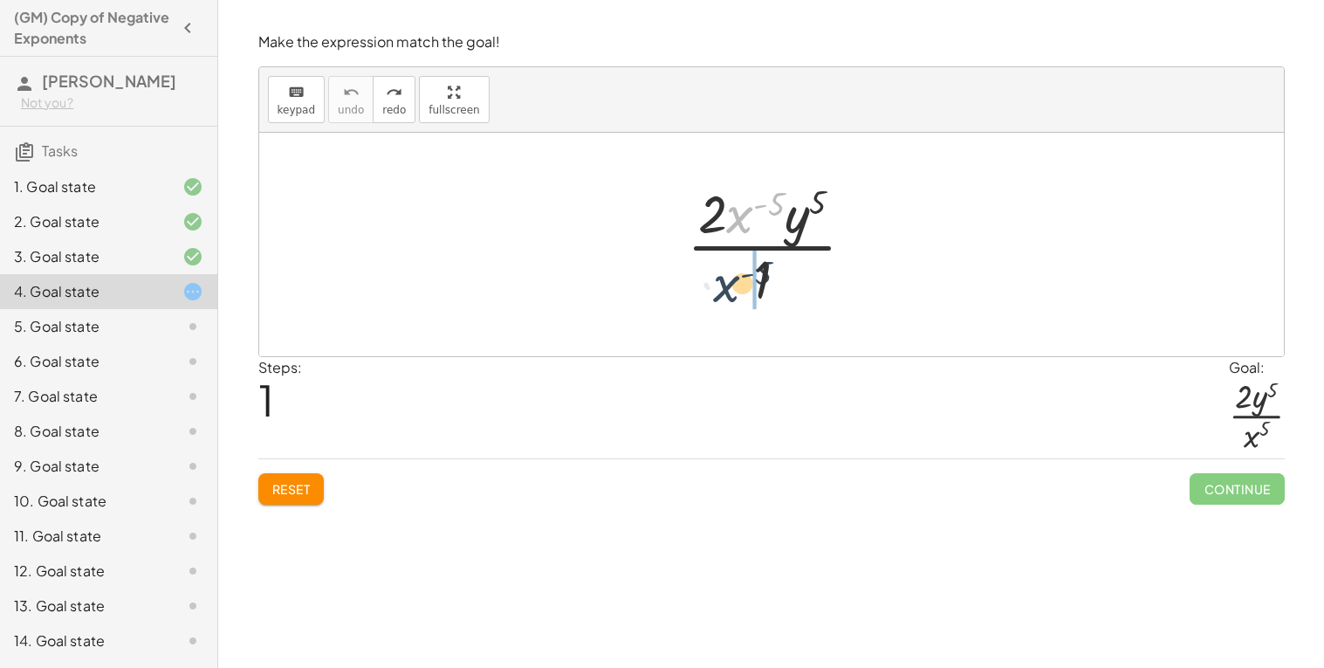
drag, startPoint x: 740, startPoint y: 213, endPoint x: 728, endPoint y: 282, distance: 70.0
click at [728, 282] on div at bounding box center [777, 244] width 199 height 134
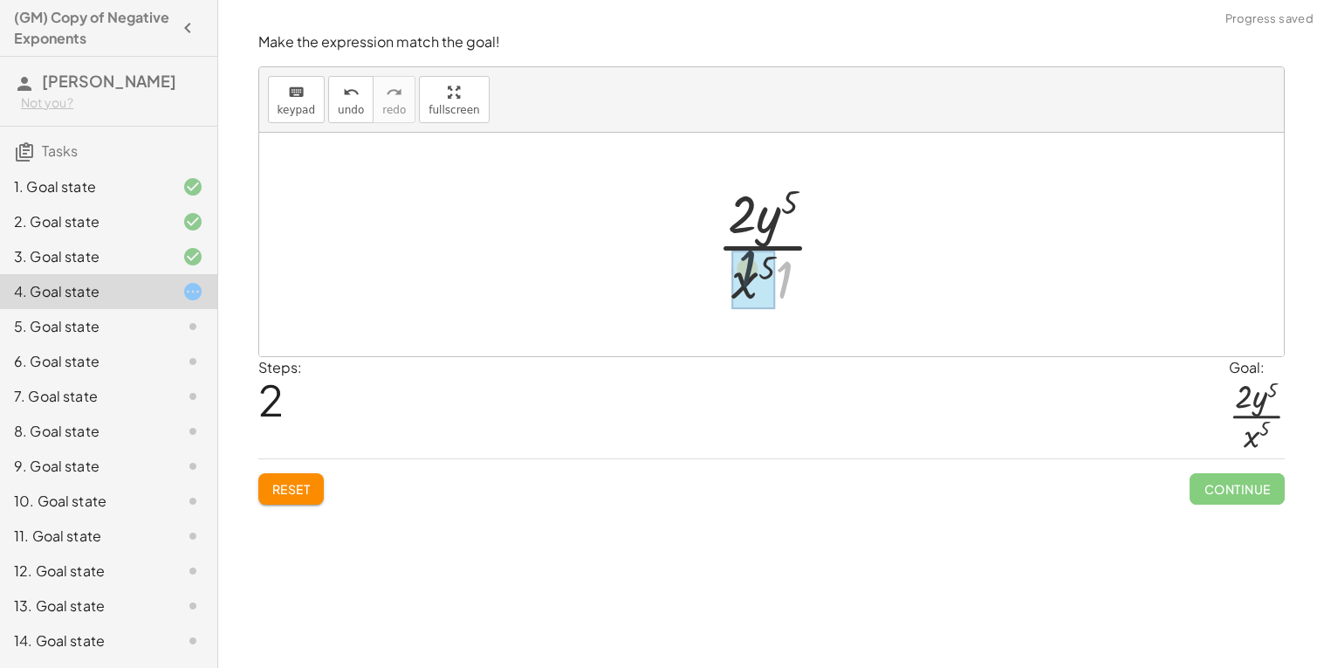
drag, startPoint x: 790, startPoint y: 278, endPoint x: 748, endPoint y: 265, distance: 43.7
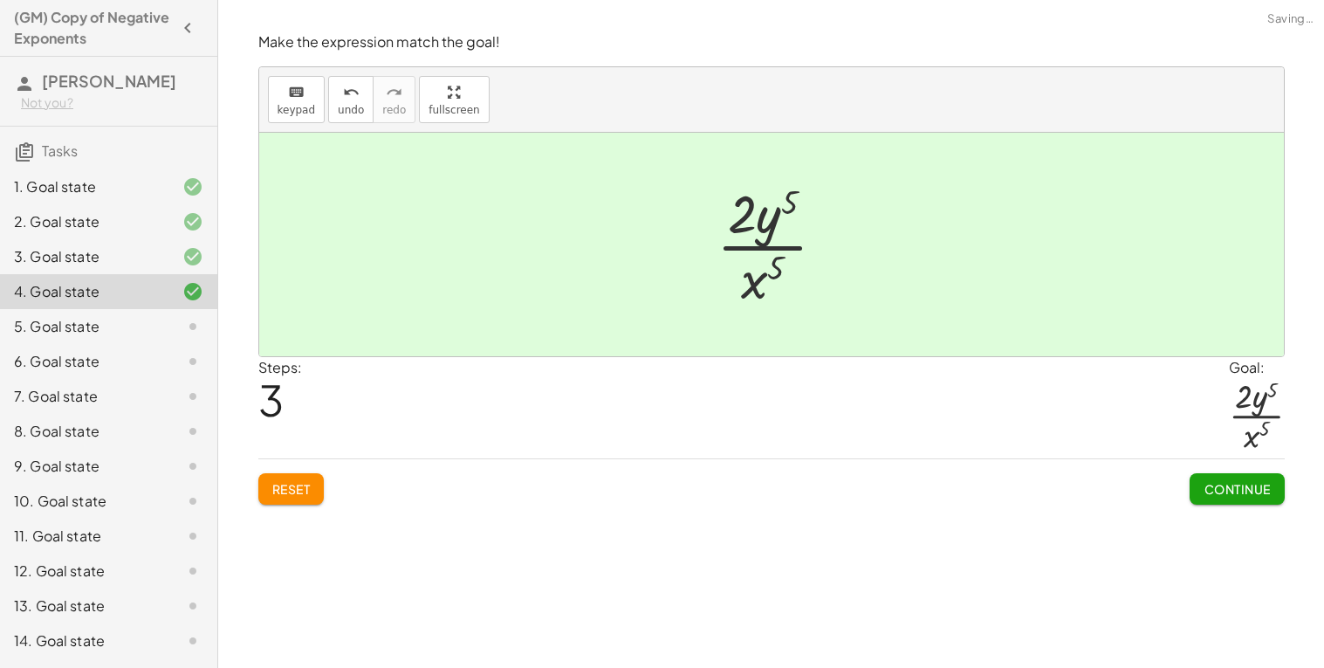
click at [1245, 478] on button "Continue" at bounding box center [1237, 488] width 94 height 31
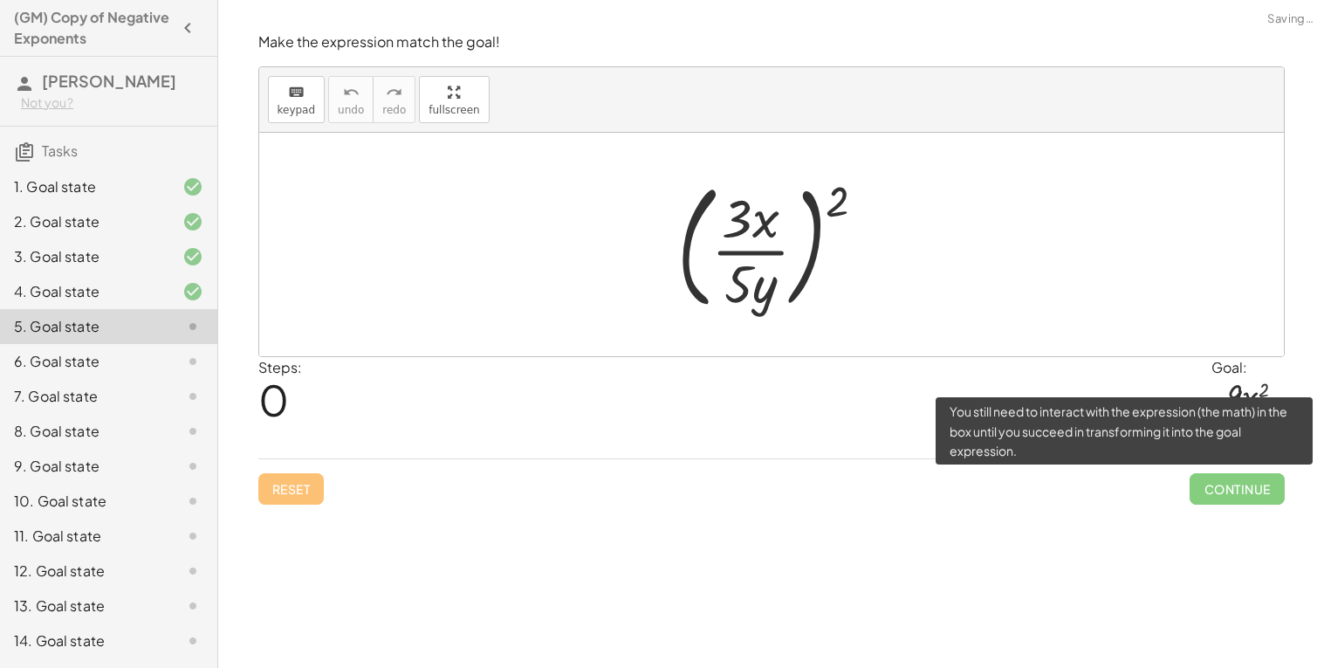
click at [1245, 478] on span "Continue" at bounding box center [1237, 488] width 94 height 31
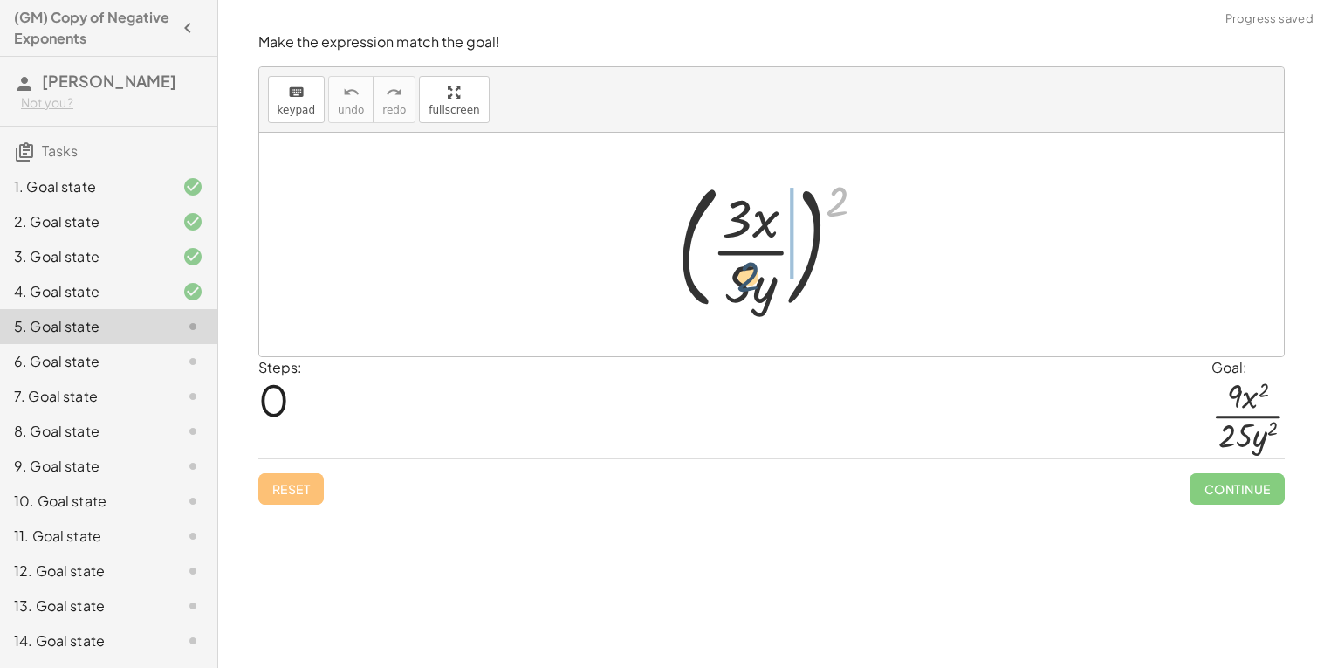
drag, startPoint x: 835, startPoint y: 204, endPoint x: 730, endPoint y: 293, distance: 137.5
click at [730, 293] on div at bounding box center [779, 244] width 220 height 145
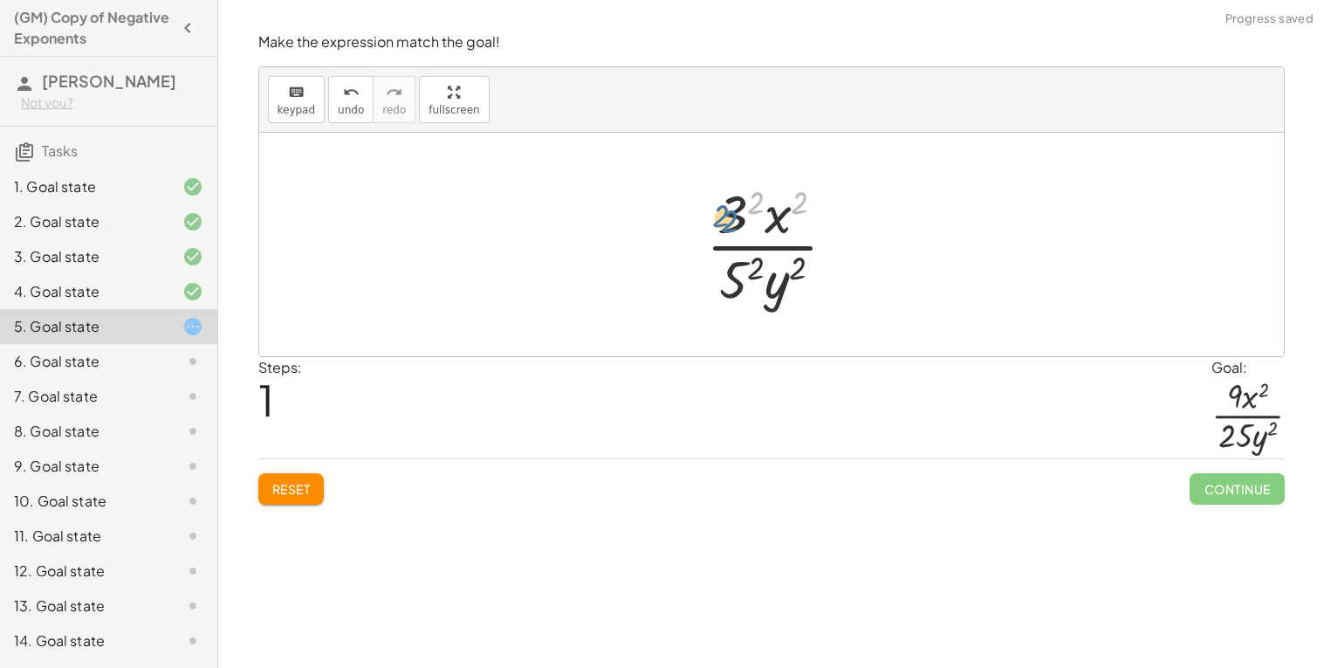
drag, startPoint x: 798, startPoint y: 207, endPoint x: 739, endPoint y: 234, distance: 64.5
click at [739, 234] on div at bounding box center [779, 244] width 162 height 134
drag, startPoint x: 760, startPoint y: 209, endPoint x: 734, endPoint y: 216, distance: 26.3
drag, startPoint x: 763, startPoint y: 263, endPoint x: 739, endPoint y: 268, distance: 24.1
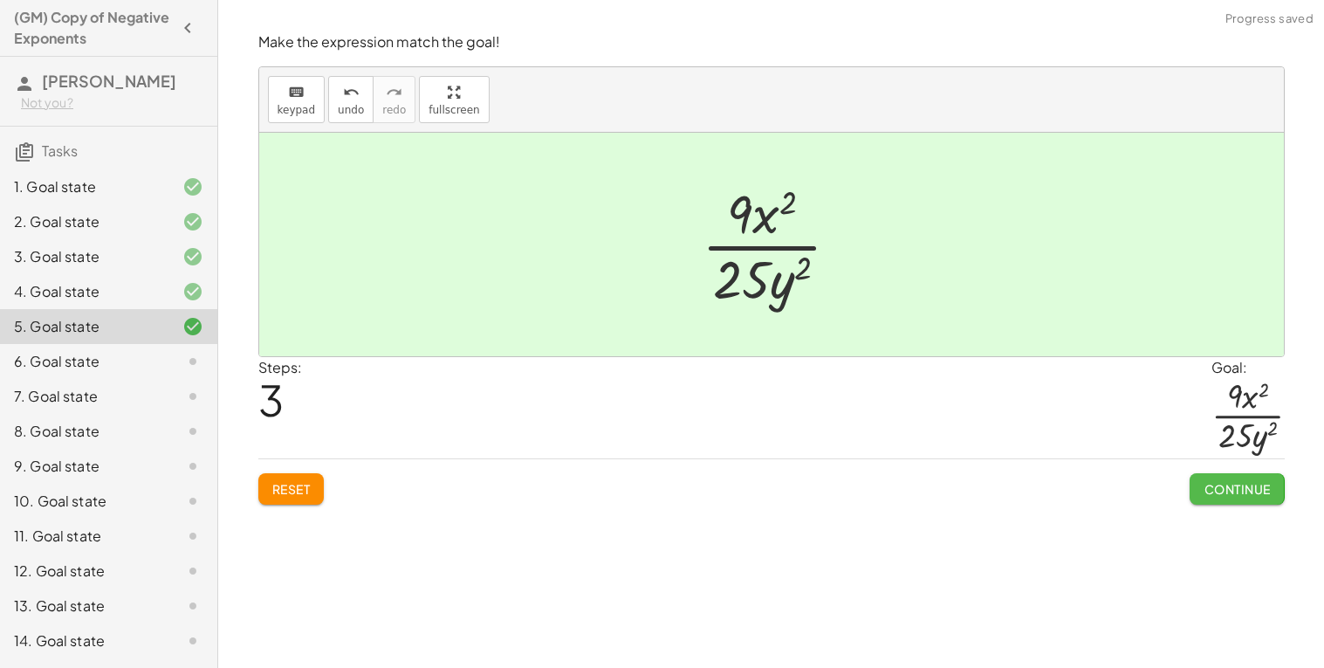
click at [1205, 475] on button "Continue" at bounding box center [1237, 488] width 94 height 31
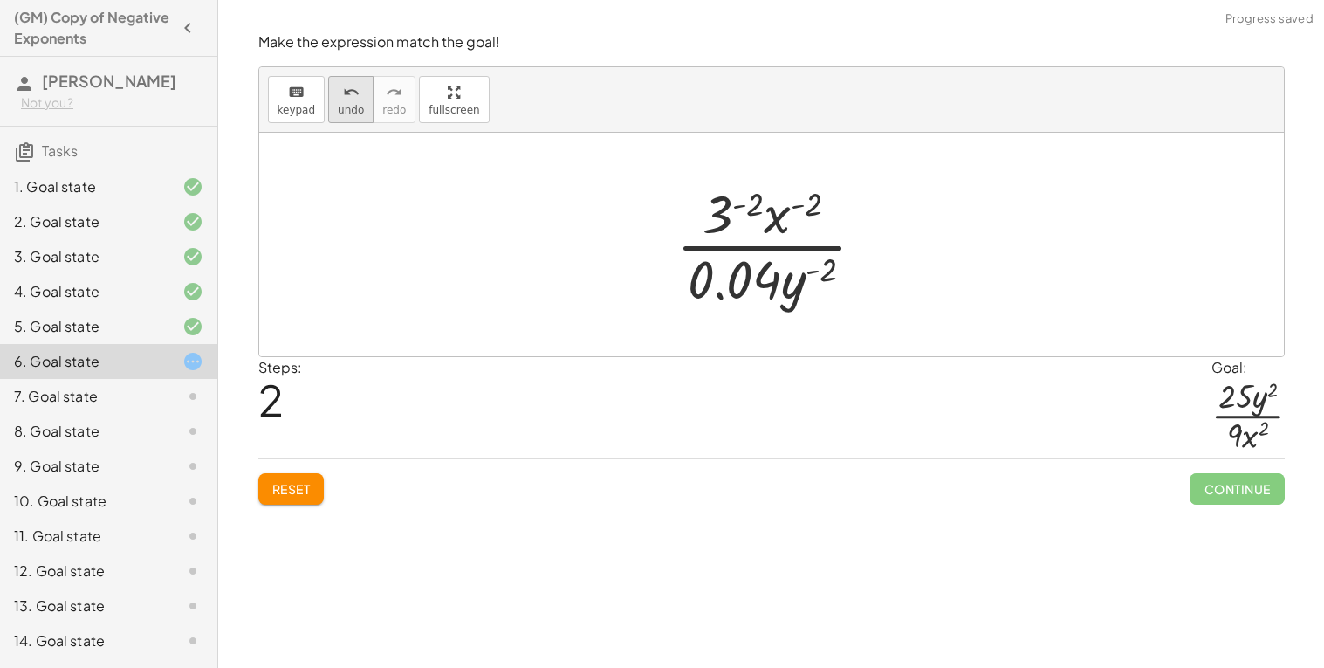
click at [331, 99] on button "undo undo" at bounding box center [350, 99] width 45 height 47
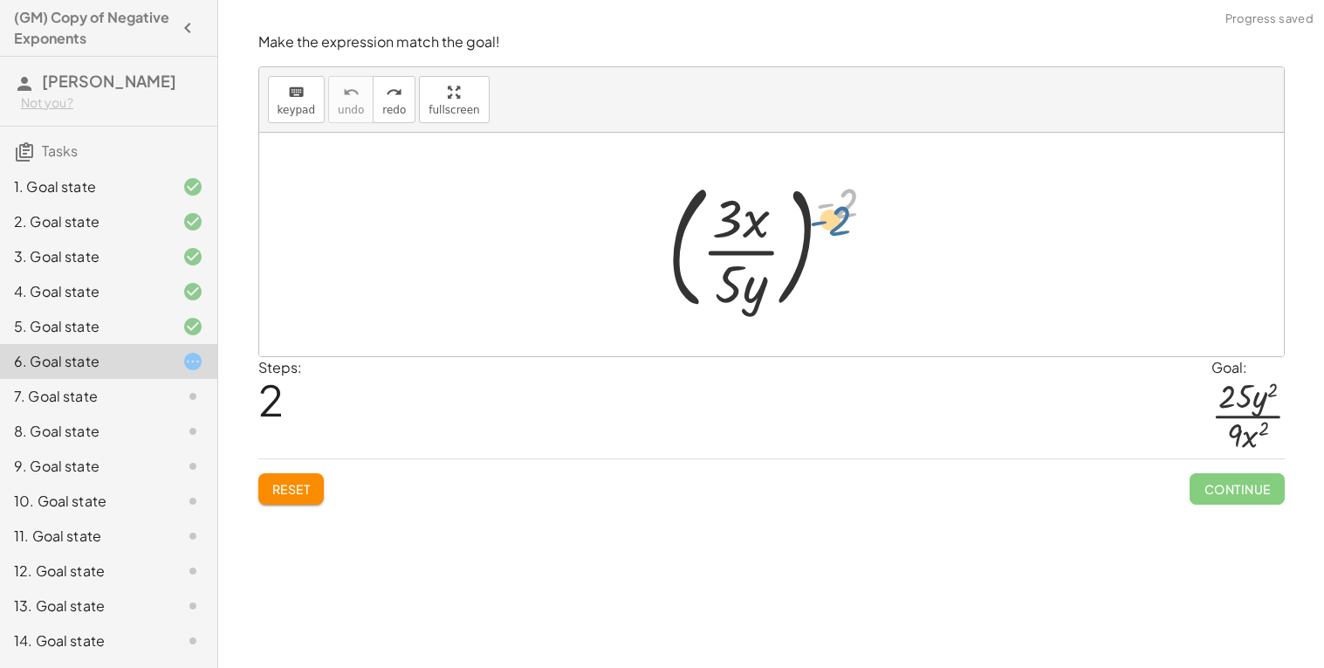
drag, startPoint x: 853, startPoint y: 208, endPoint x: 853, endPoint y: 229, distance: 21.0
click at [853, 229] on div at bounding box center [778, 244] width 239 height 145
drag, startPoint x: 732, startPoint y: 282, endPoint x: 878, endPoint y: 174, distance: 182.3
click at [878, 174] on div at bounding box center [778, 244] width 239 height 145
click at [875, 173] on div at bounding box center [778, 244] width 239 height 145
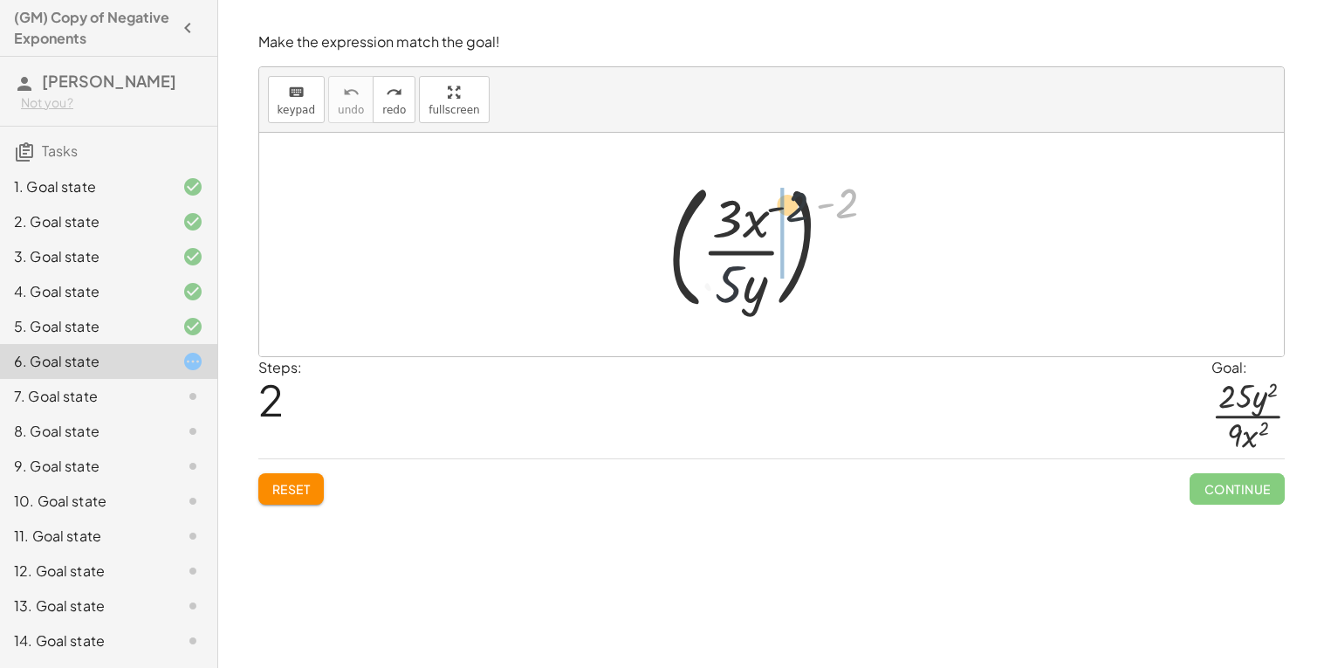
drag, startPoint x: 849, startPoint y: 211, endPoint x: 776, endPoint y: 223, distance: 74.3
click at [776, 223] on div at bounding box center [778, 244] width 239 height 145
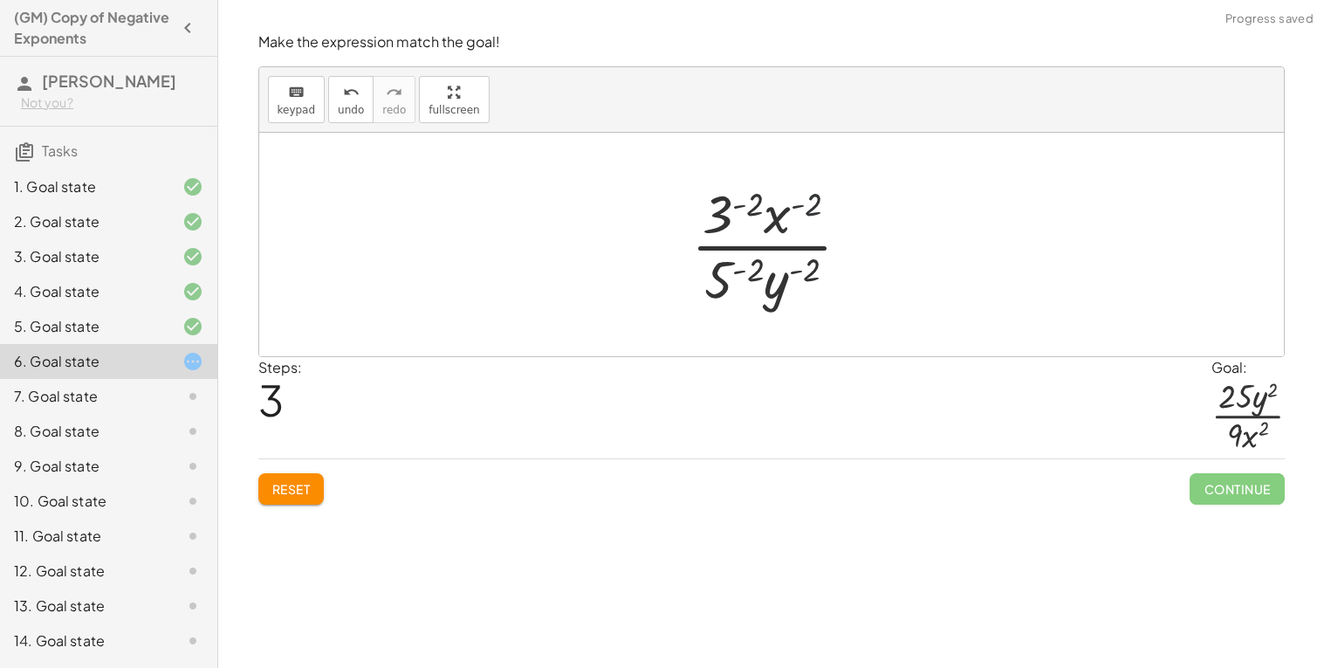
click at [814, 207] on div at bounding box center [778, 244] width 191 height 134
drag, startPoint x: 752, startPoint y: 211, endPoint x: 721, endPoint y: 218, distance: 31.3
click at [338, 102] on button "undo undo" at bounding box center [350, 99] width 45 height 47
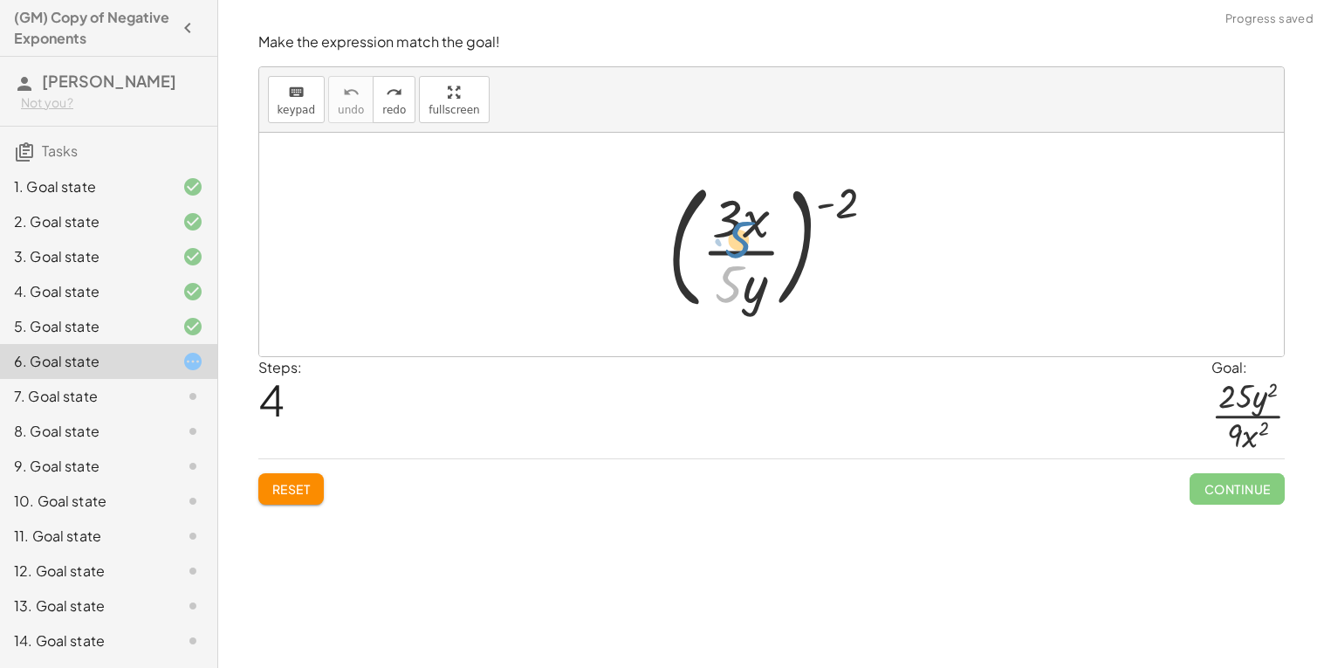
drag, startPoint x: 724, startPoint y: 284, endPoint x: 733, endPoint y: 230, distance: 55.0
click at [733, 230] on div at bounding box center [778, 244] width 239 height 145
drag, startPoint x: 840, startPoint y: 214, endPoint x: 739, endPoint y: 248, distance: 106.8
click at [739, 248] on div at bounding box center [778, 244] width 239 height 145
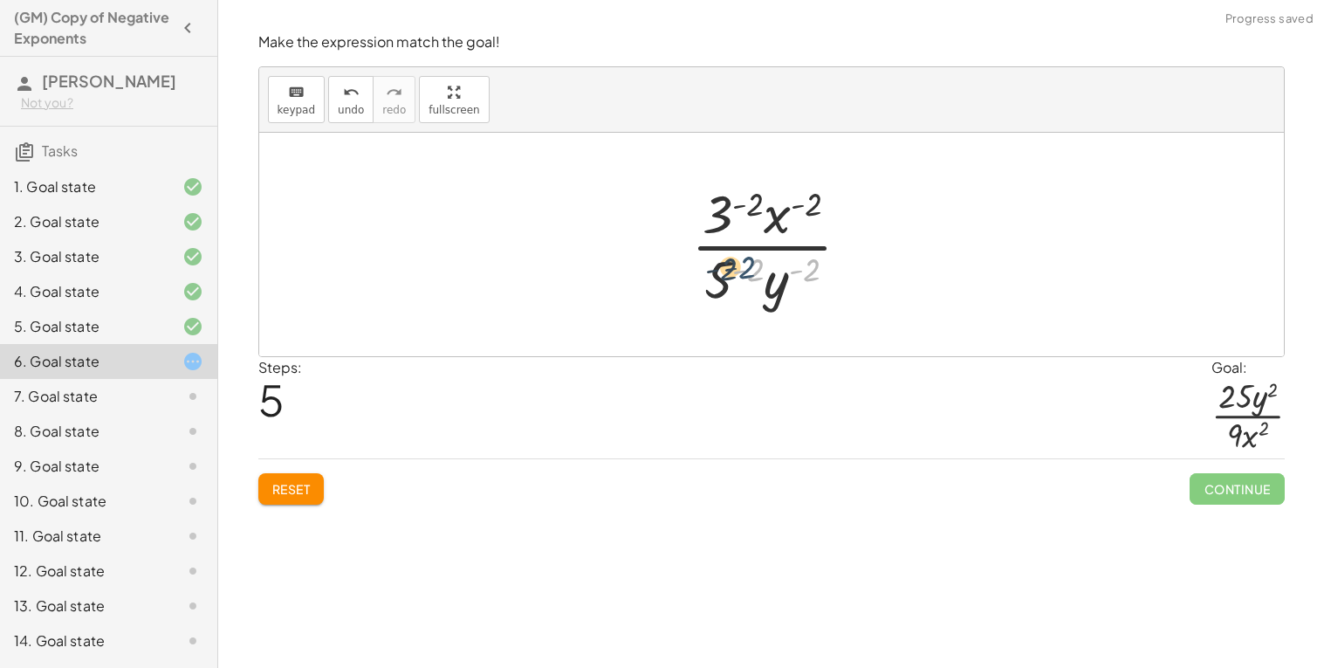
drag, startPoint x: 822, startPoint y: 273, endPoint x: 756, endPoint y: 271, distance: 65.5
click at [756, 271] on div at bounding box center [778, 244] width 191 height 134
drag, startPoint x: 788, startPoint y: 298, endPoint x: 801, endPoint y: 224, distance: 74.5
click at [801, 224] on div at bounding box center [778, 244] width 191 height 134
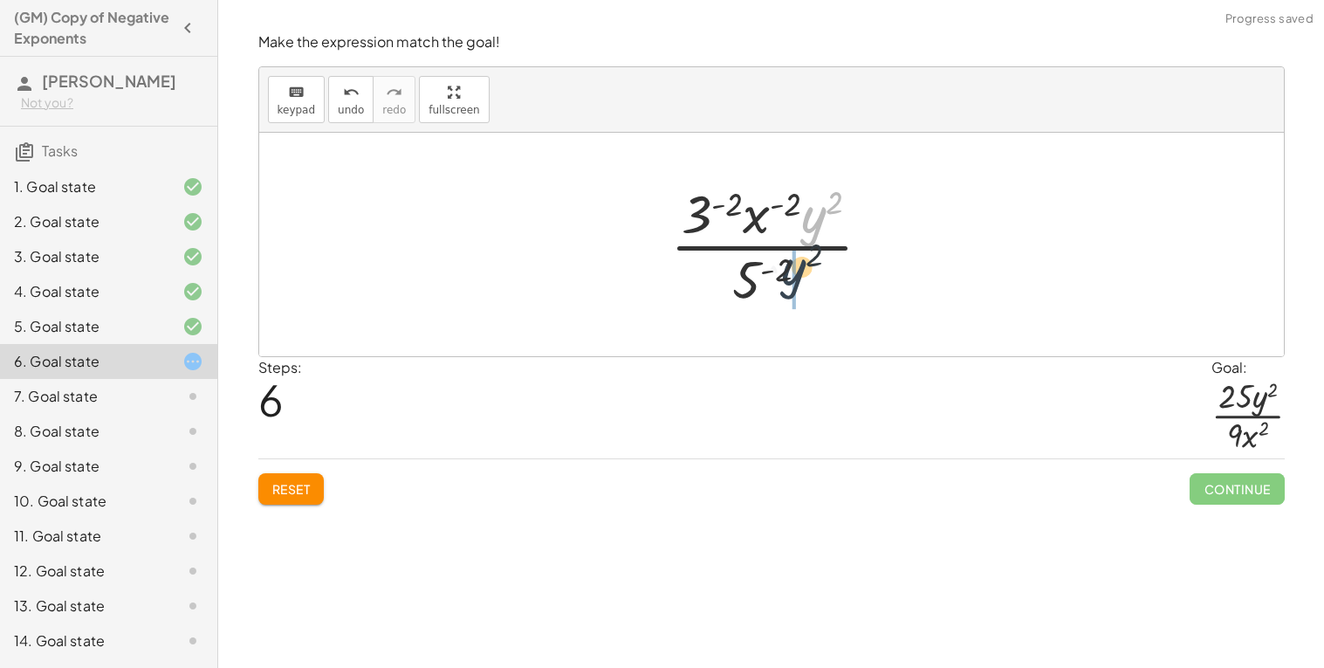
drag, startPoint x: 810, startPoint y: 224, endPoint x: 785, endPoint y: 281, distance: 62.1
click at [785, 281] on div at bounding box center [778, 244] width 233 height 134
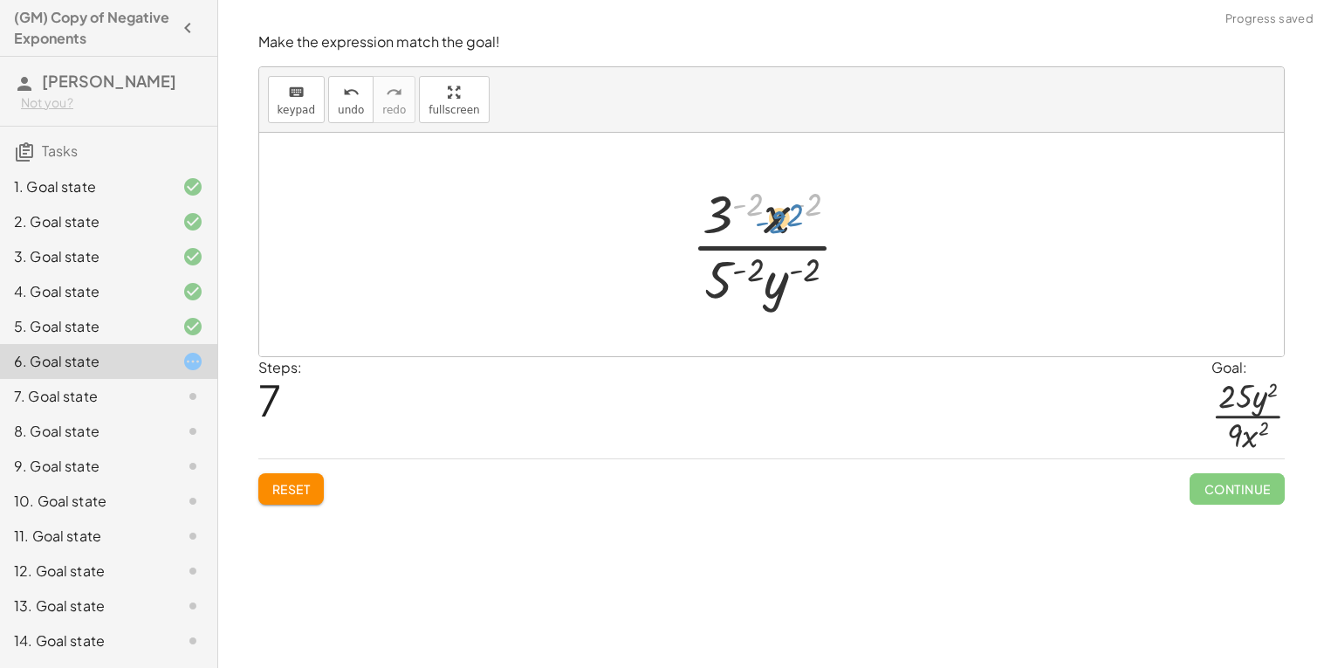
drag, startPoint x: 753, startPoint y: 192, endPoint x: 773, endPoint y: 209, distance: 26.0
click at [773, 209] on div at bounding box center [778, 244] width 191 height 134
drag, startPoint x: 718, startPoint y: 213, endPoint x: 788, endPoint y: 220, distance: 71.1
click at [788, 220] on div at bounding box center [778, 244] width 191 height 134
drag, startPoint x: 786, startPoint y: 219, endPoint x: 712, endPoint y: 226, distance: 74.5
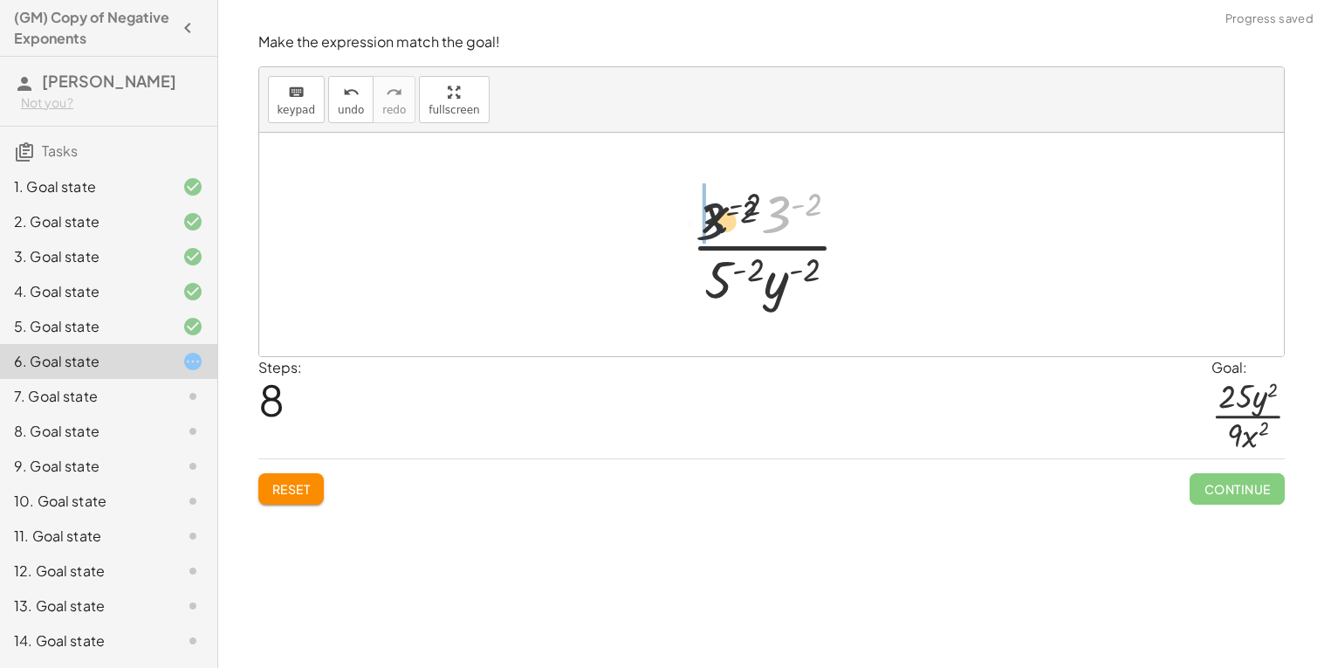
click at [712, 226] on div at bounding box center [778, 244] width 191 height 134
drag, startPoint x: 794, startPoint y: 280, endPoint x: 745, endPoint y: 277, distance: 49.0
click at [745, 277] on div at bounding box center [778, 244] width 191 height 134
drag, startPoint x: 705, startPoint y: 286, endPoint x: 789, endPoint y: 293, distance: 85.0
click at [789, 293] on div at bounding box center [778, 244] width 191 height 134
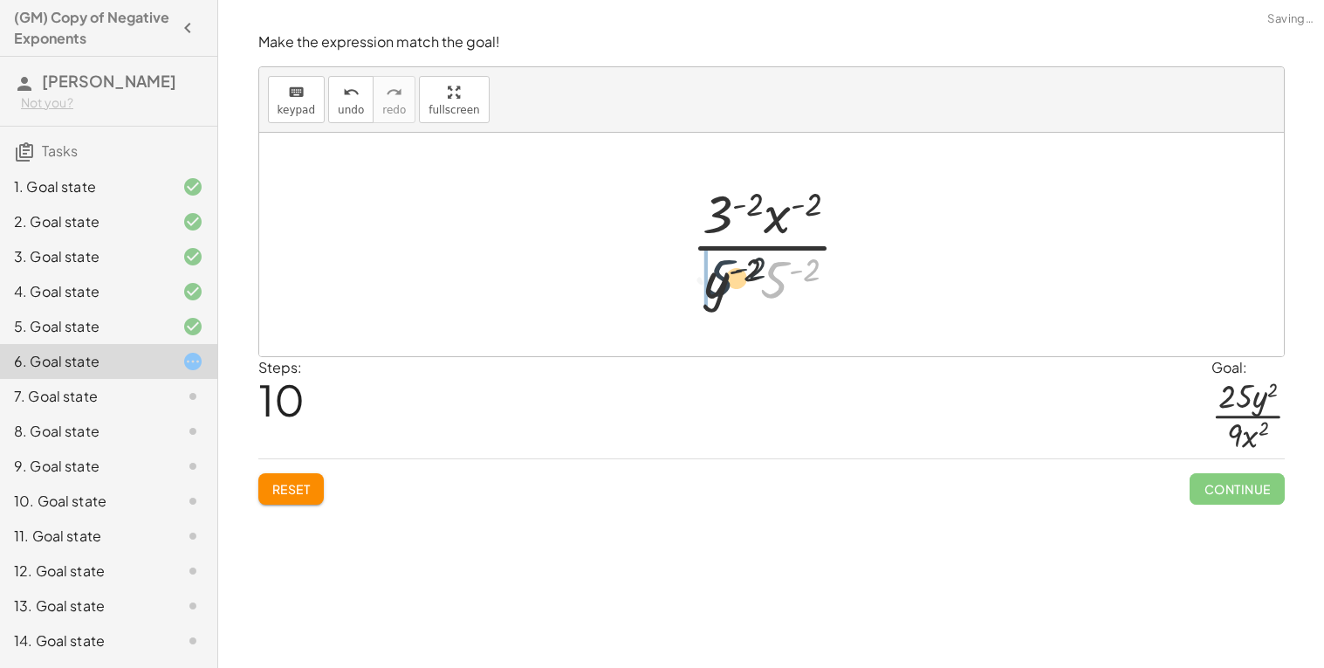
drag, startPoint x: 791, startPoint y: 293, endPoint x: 711, endPoint y: 291, distance: 80.4
click at [711, 291] on div at bounding box center [778, 244] width 191 height 134
drag, startPoint x: 811, startPoint y: 210, endPoint x: 726, endPoint y: 286, distance: 113.8
click at [726, 286] on div at bounding box center [778, 244] width 191 height 134
drag, startPoint x: 727, startPoint y: 285, endPoint x: 793, endPoint y: 214, distance: 96.4
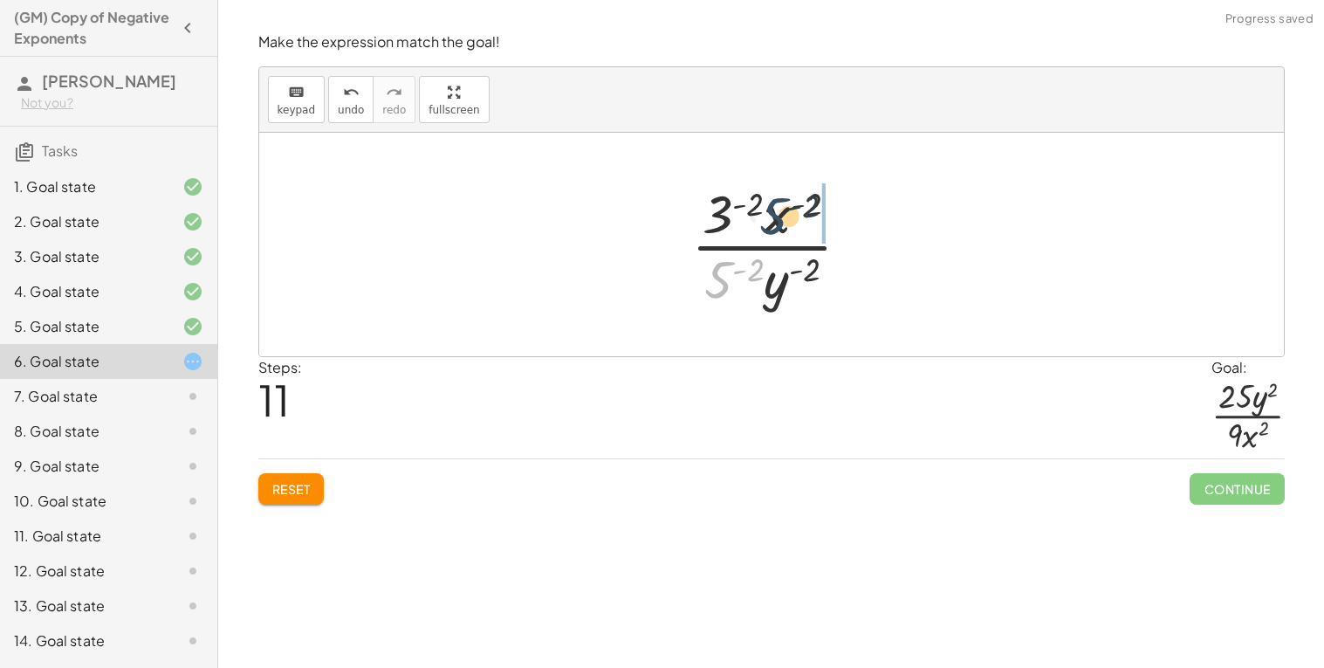
click at [793, 214] on div at bounding box center [778, 244] width 191 height 134
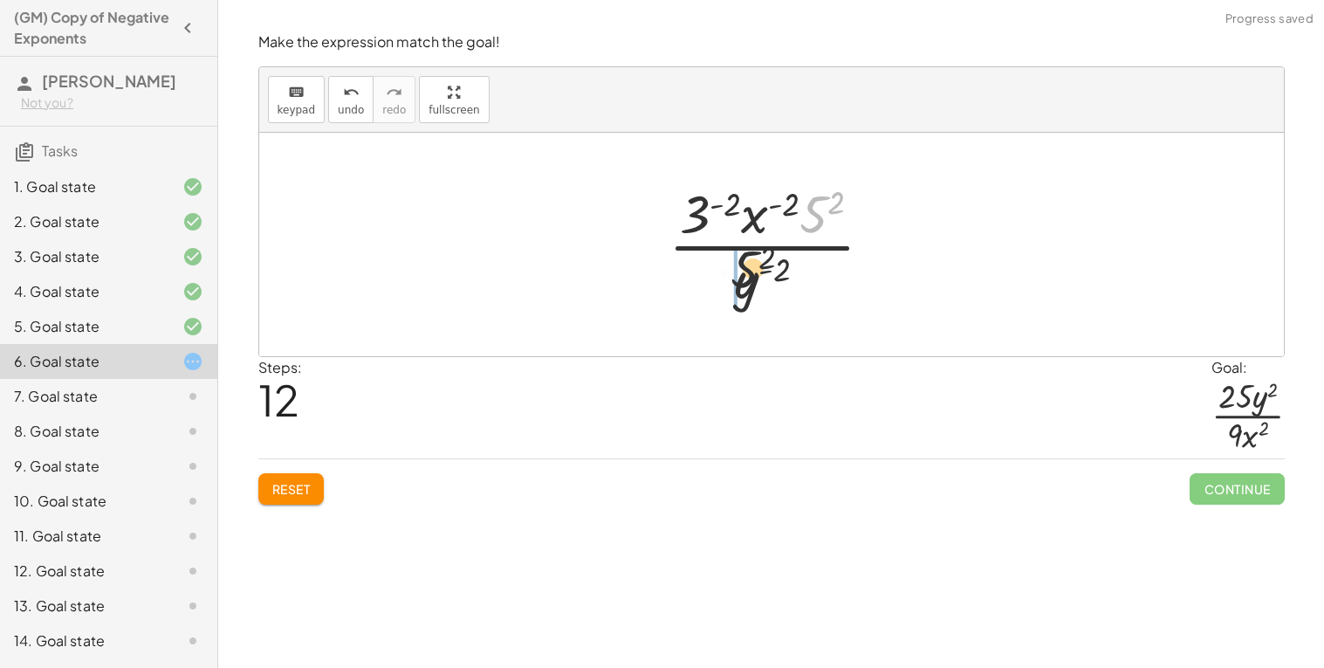
click at [720, 278] on div at bounding box center [778, 244] width 237 height 134
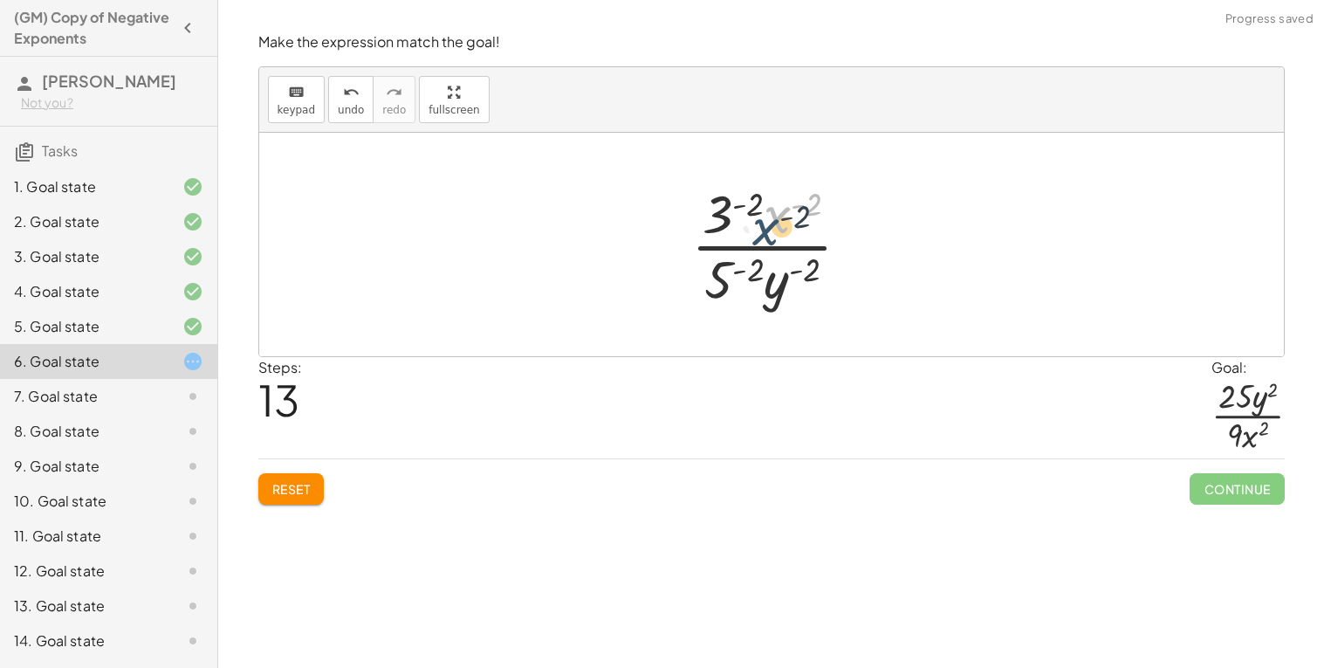
drag, startPoint x: 777, startPoint y: 230, endPoint x: 763, endPoint y: 240, distance: 17.5
click at [763, 240] on div at bounding box center [778, 244] width 191 height 134
click at [343, 99] on icon "undo" at bounding box center [351, 92] width 17 height 21
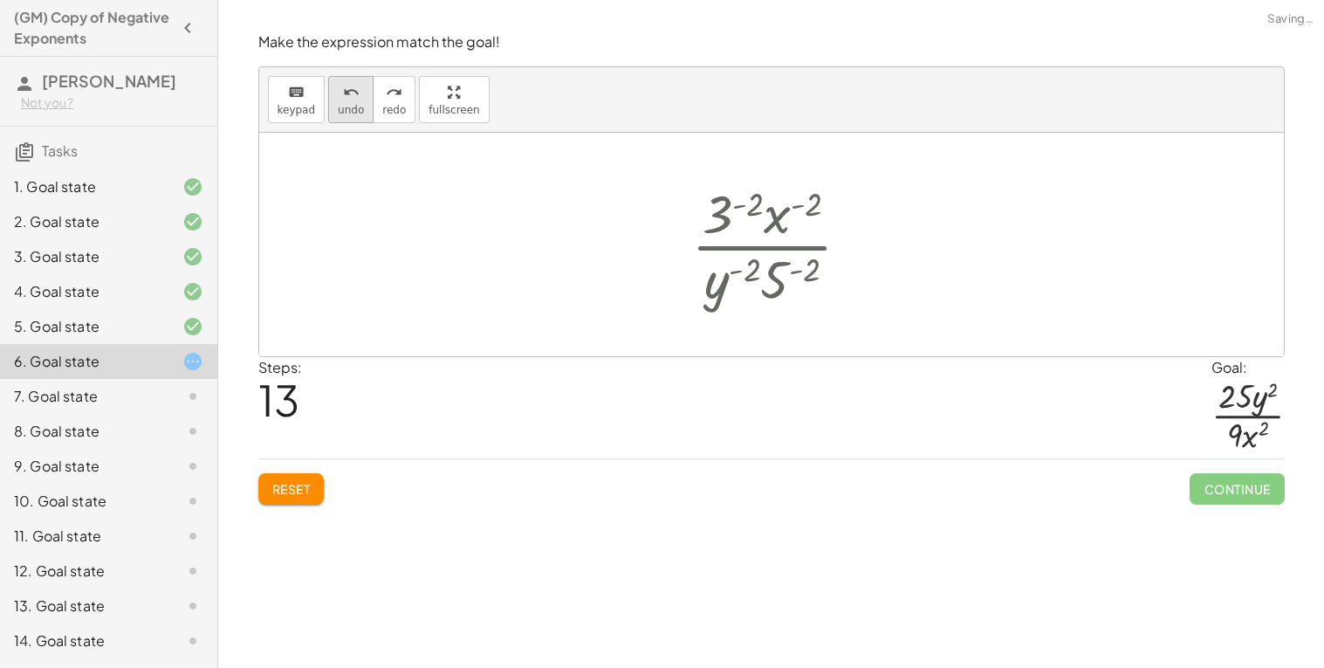
click at [343, 99] on icon "undo" at bounding box center [351, 92] width 17 height 21
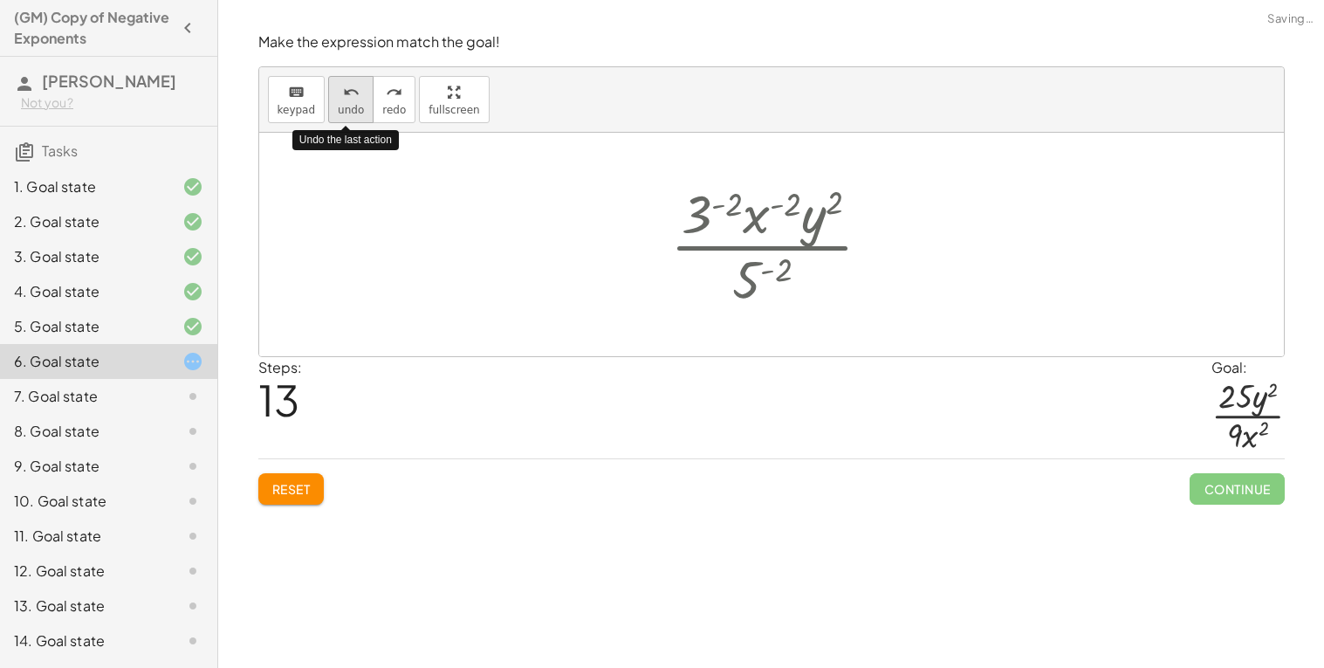
click at [343, 99] on icon "undo" at bounding box center [351, 92] width 17 height 21
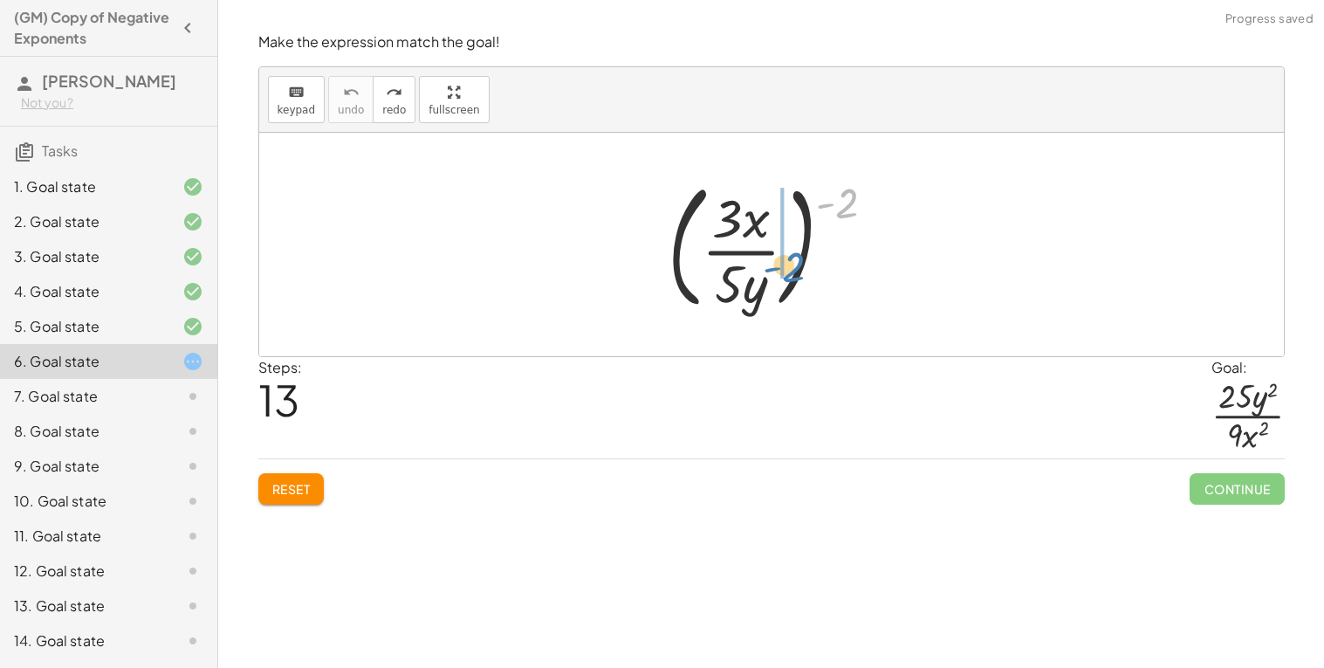
drag, startPoint x: 849, startPoint y: 219, endPoint x: 765, endPoint y: 299, distance: 116.7
click at [765, 299] on div at bounding box center [778, 244] width 239 height 145
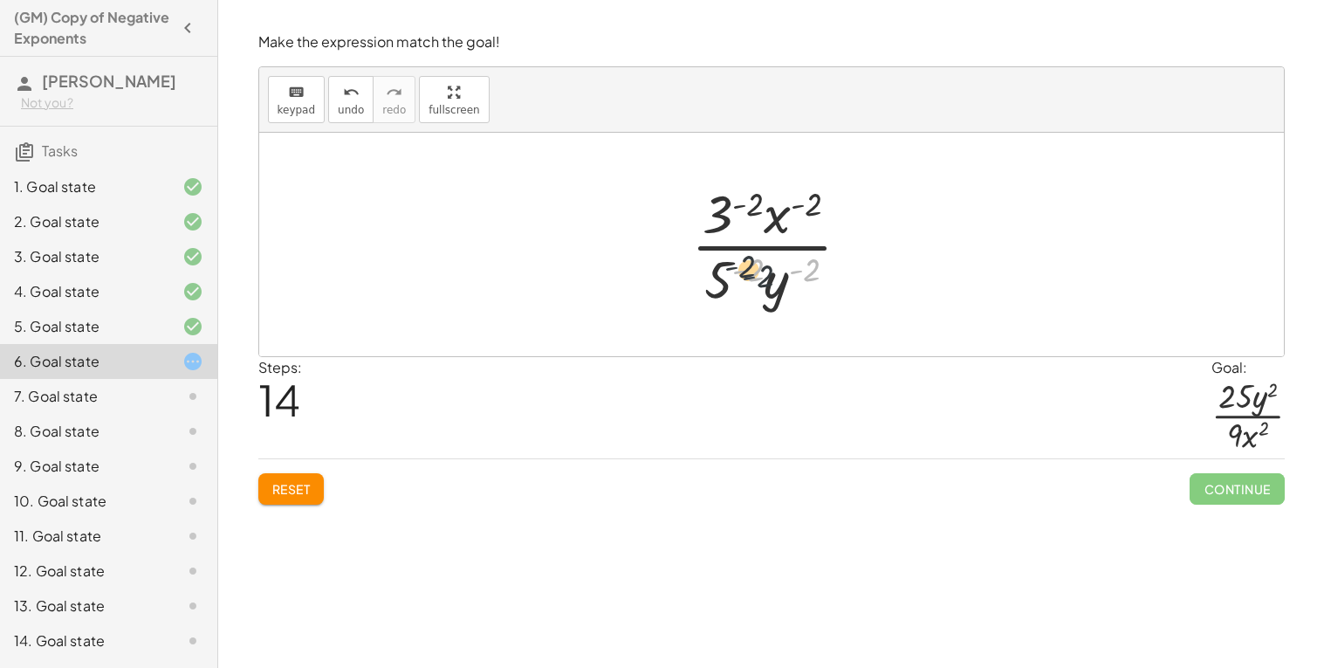
drag, startPoint x: 801, startPoint y: 270, endPoint x: 748, endPoint y: 275, distance: 53.5
click at [748, 275] on div at bounding box center [778, 244] width 191 height 134
drag, startPoint x: 819, startPoint y: 268, endPoint x: 844, endPoint y: 193, distance: 79.2
click at [844, 193] on div at bounding box center [778, 244] width 191 height 134
drag, startPoint x: 814, startPoint y: 206, endPoint x: 801, endPoint y: 270, distance: 64.9
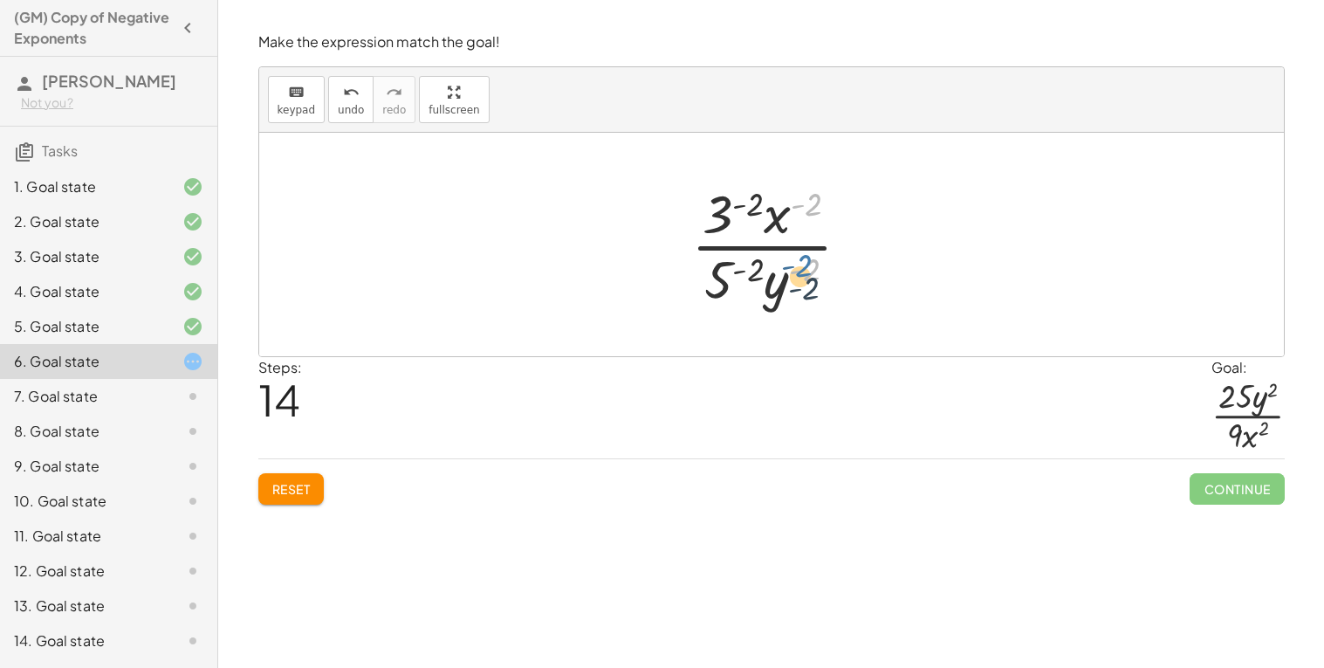
click at [801, 270] on div at bounding box center [778, 244] width 191 height 134
drag, startPoint x: 810, startPoint y: 197, endPoint x: 746, endPoint y: 197, distance: 63.7
click at [746, 197] on div at bounding box center [778, 244] width 191 height 134
drag, startPoint x: 746, startPoint y: 197, endPoint x: 794, endPoint y: 203, distance: 48.4
click at [794, 203] on div at bounding box center [778, 244] width 191 height 134
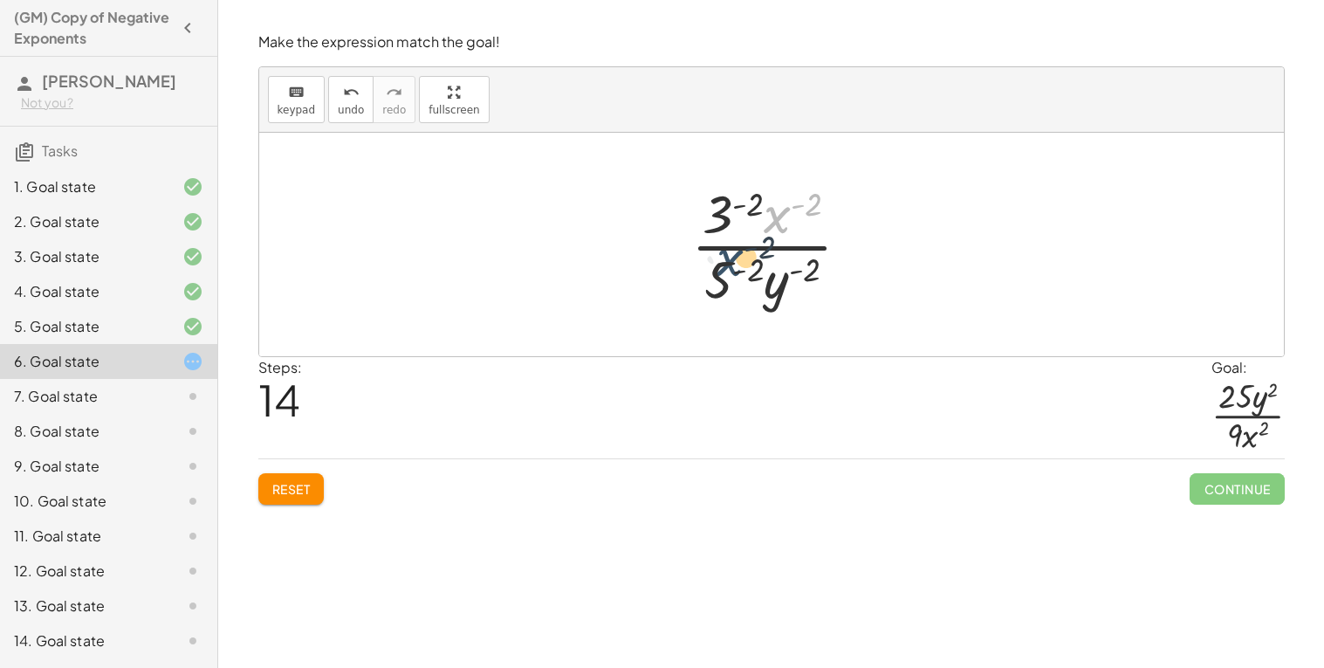
drag, startPoint x: 780, startPoint y: 210, endPoint x: 735, endPoint y: 255, distance: 63.0
click at [735, 255] on div at bounding box center [778, 244] width 191 height 134
drag, startPoint x: 781, startPoint y: 221, endPoint x: 787, endPoint y: 293, distance: 72.7
click at [787, 293] on div at bounding box center [778, 244] width 191 height 134
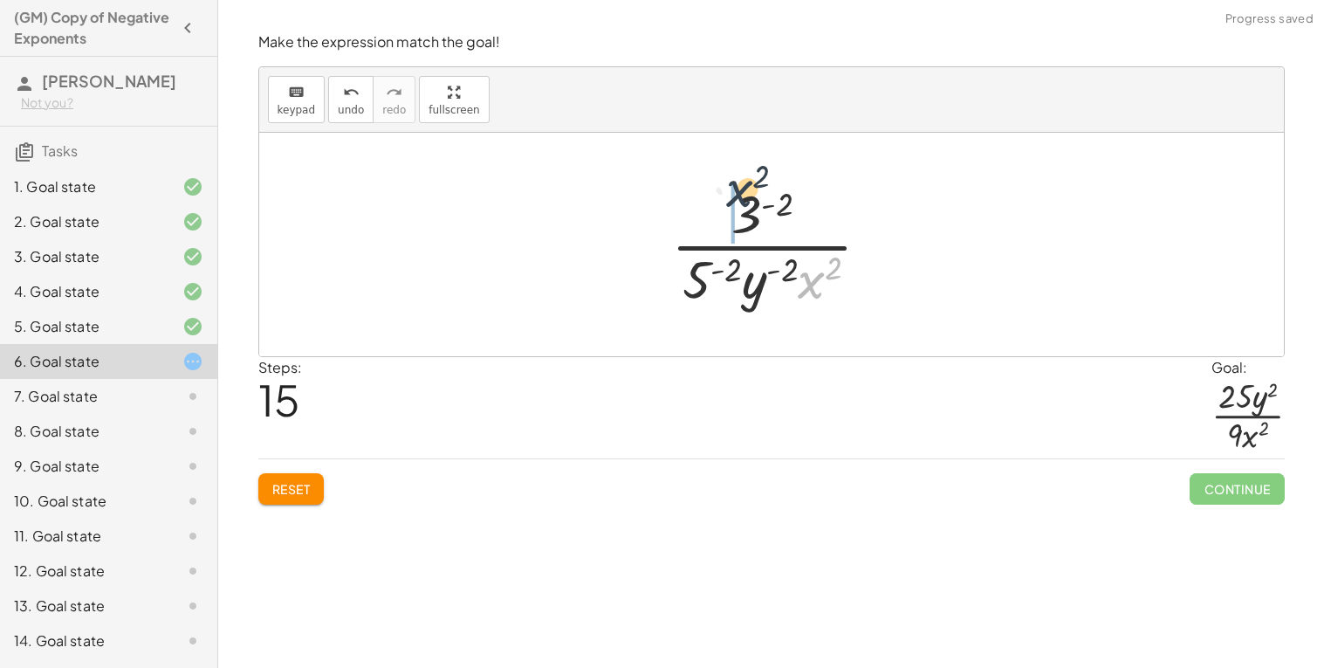
drag, startPoint x: 808, startPoint y: 292, endPoint x: 735, endPoint y: 200, distance: 118.1
click at [735, 200] on div at bounding box center [778, 244] width 231 height 134
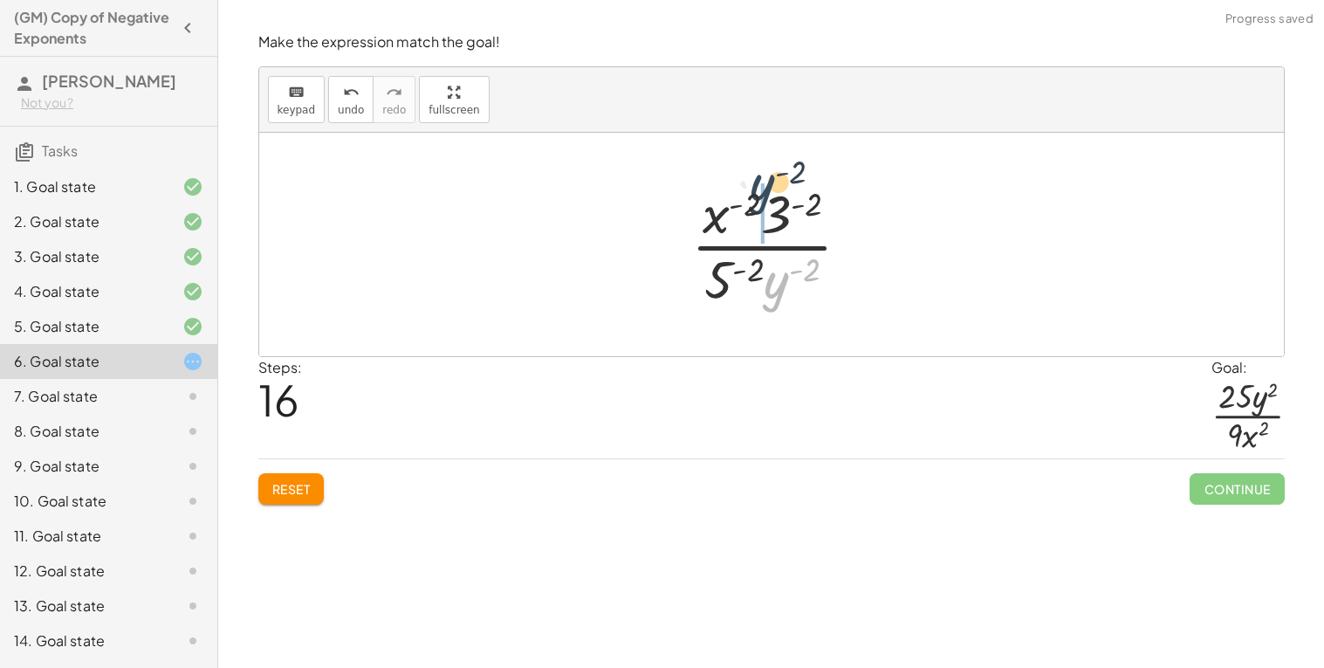
drag, startPoint x: 780, startPoint y: 286, endPoint x: 766, endPoint y: 190, distance: 97.0
click at [766, 190] on div at bounding box center [778, 244] width 191 height 134
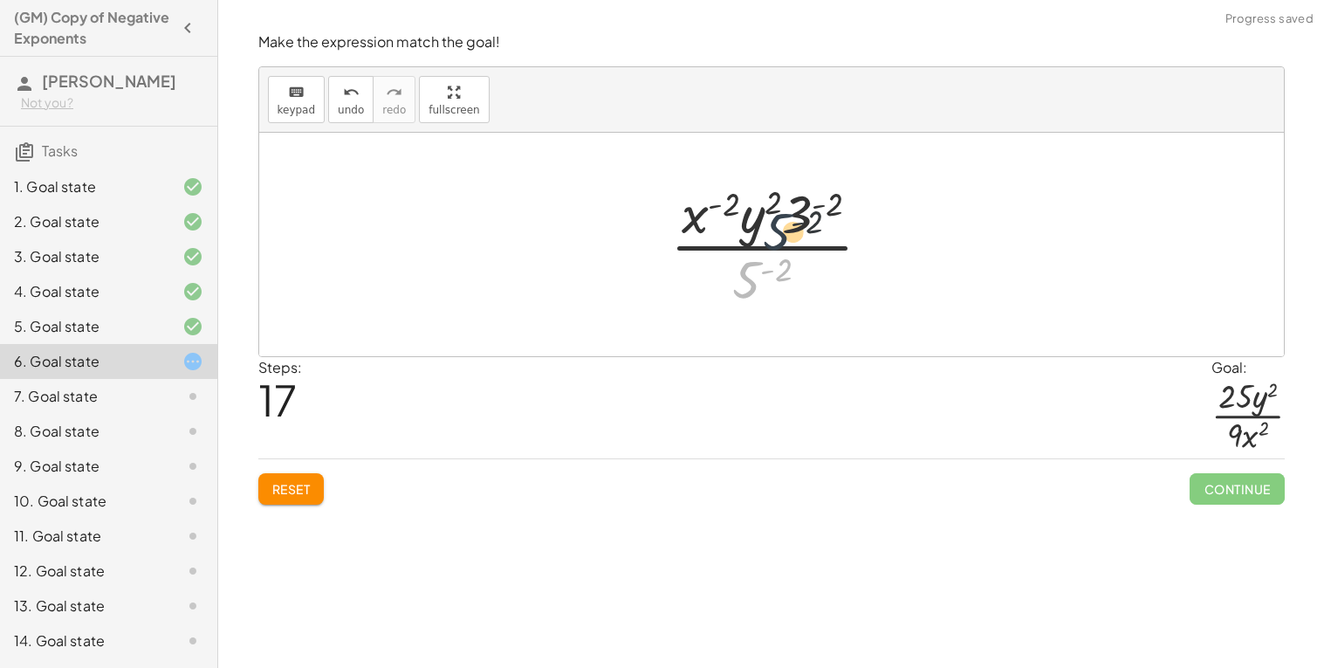
drag, startPoint x: 758, startPoint y: 277, endPoint x: 789, endPoint y: 227, distance: 58.9
click at [789, 227] on div at bounding box center [778, 244] width 233 height 134
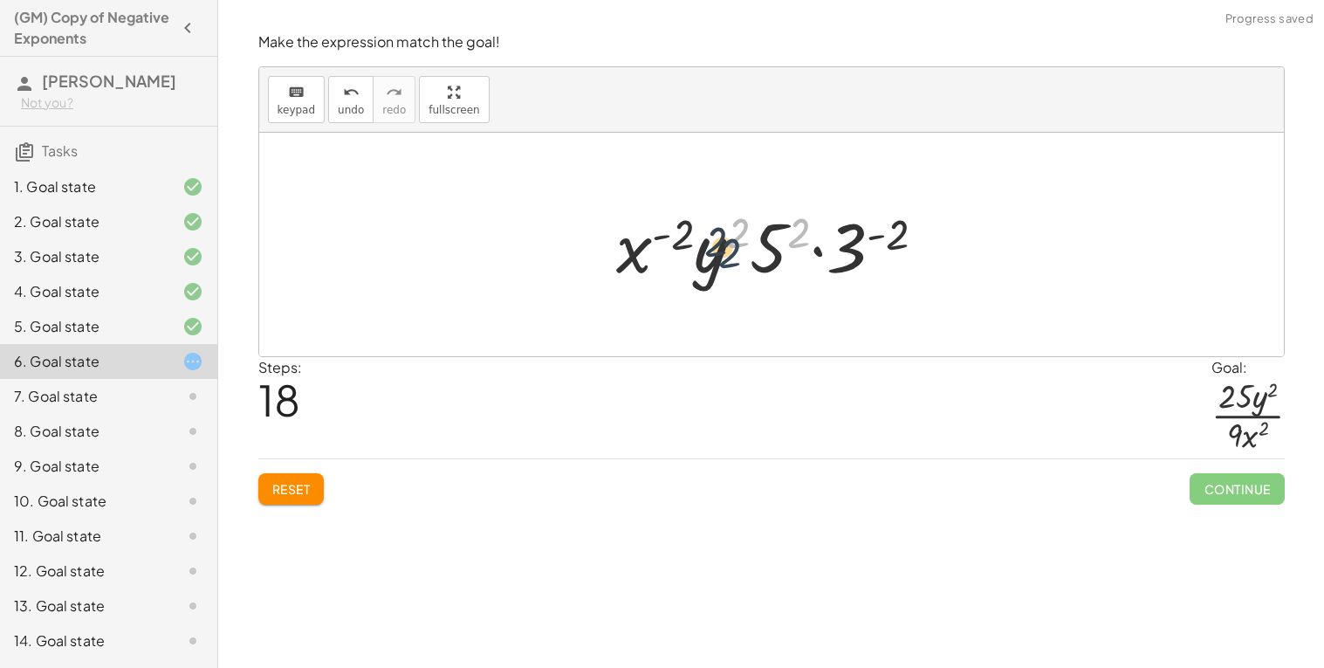
drag, startPoint x: 799, startPoint y: 227, endPoint x: 719, endPoint y: 246, distance: 82.6
click at [719, 246] on div at bounding box center [778, 245] width 341 height 90
drag, startPoint x: 759, startPoint y: 258, endPoint x: 834, endPoint y: 258, distance: 75.1
click at [834, 258] on div at bounding box center [778, 245] width 341 height 90
drag, startPoint x: 876, startPoint y: 267, endPoint x: 774, endPoint y: 271, distance: 102.2
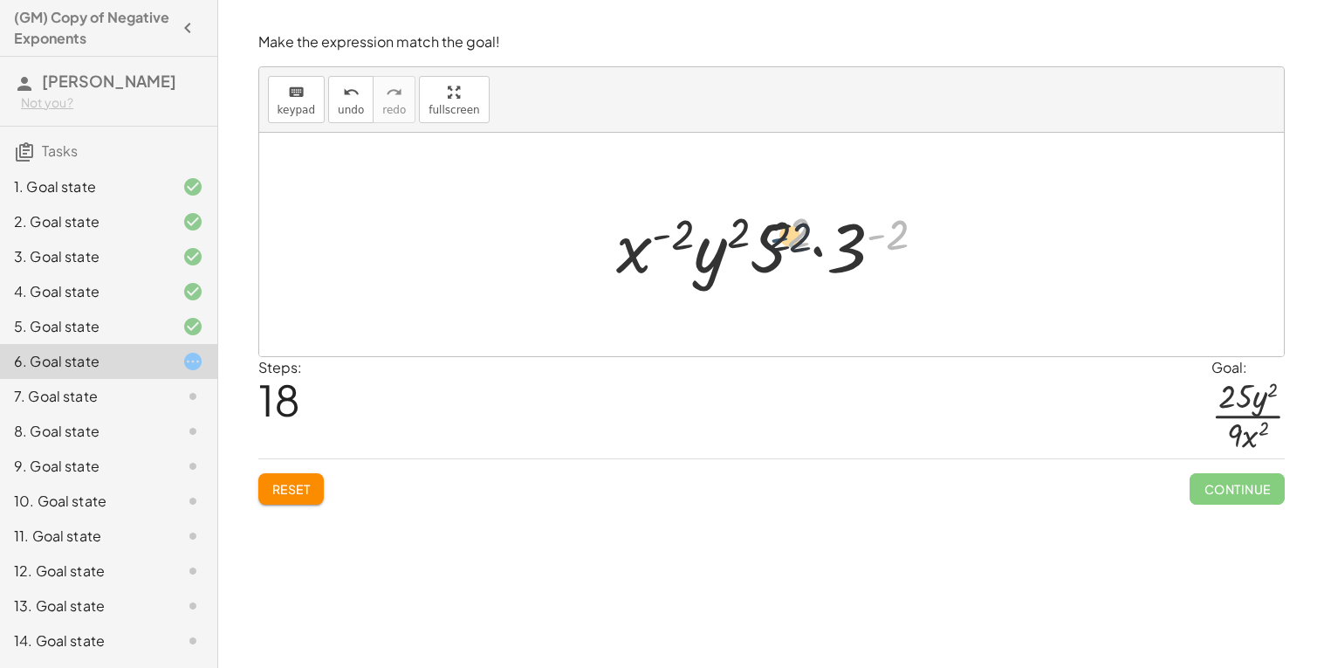
click at [774, 271] on div at bounding box center [778, 245] width 341 height 90
drag, startPoint x: 884, startPoint y: 240, endPoint x: 859, endPoint y: 245, distance: 25.0
click at [859, 245] on div at bounding box center [778, 245] width 341 height 90
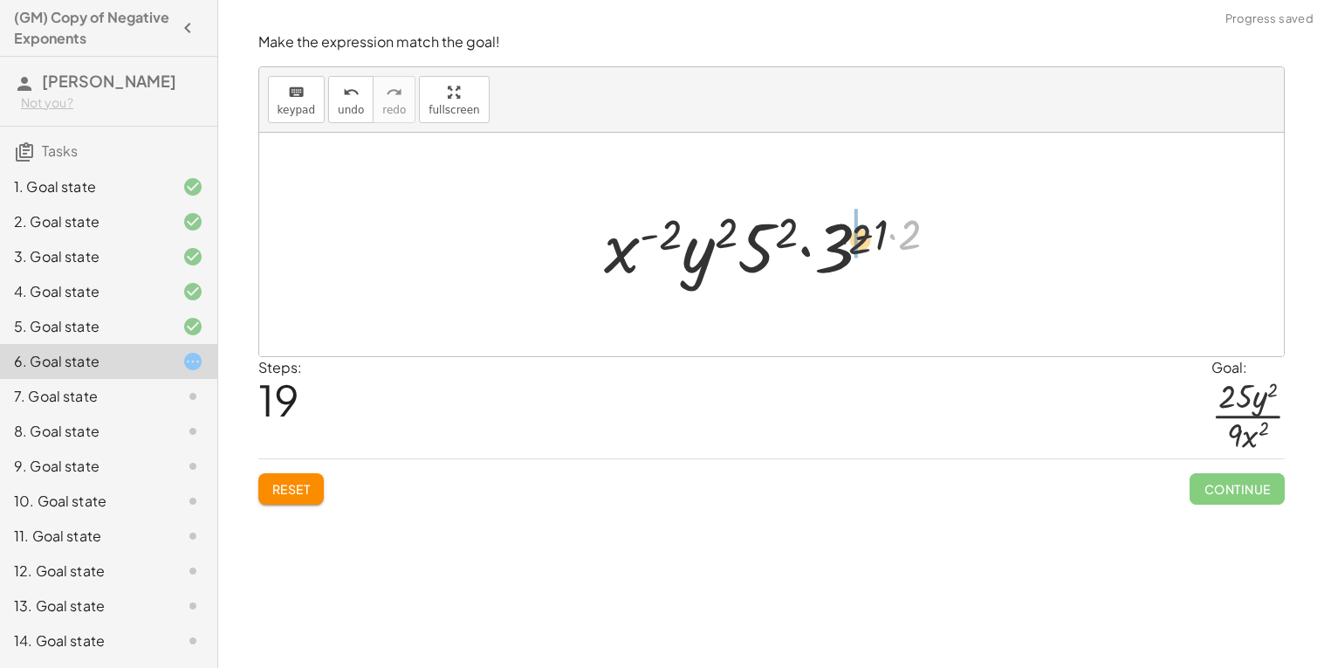
drag, startPoint x: 909, startPoint y: 233, endPoint x: 848, endPoint y: 238, distance: 61.3
click at [848, 238] on div at bounding box center [778, 245] width 366 height 90
click at [346, 86] on icon "undo" at bounding box center [351, 92] width 17 height 21
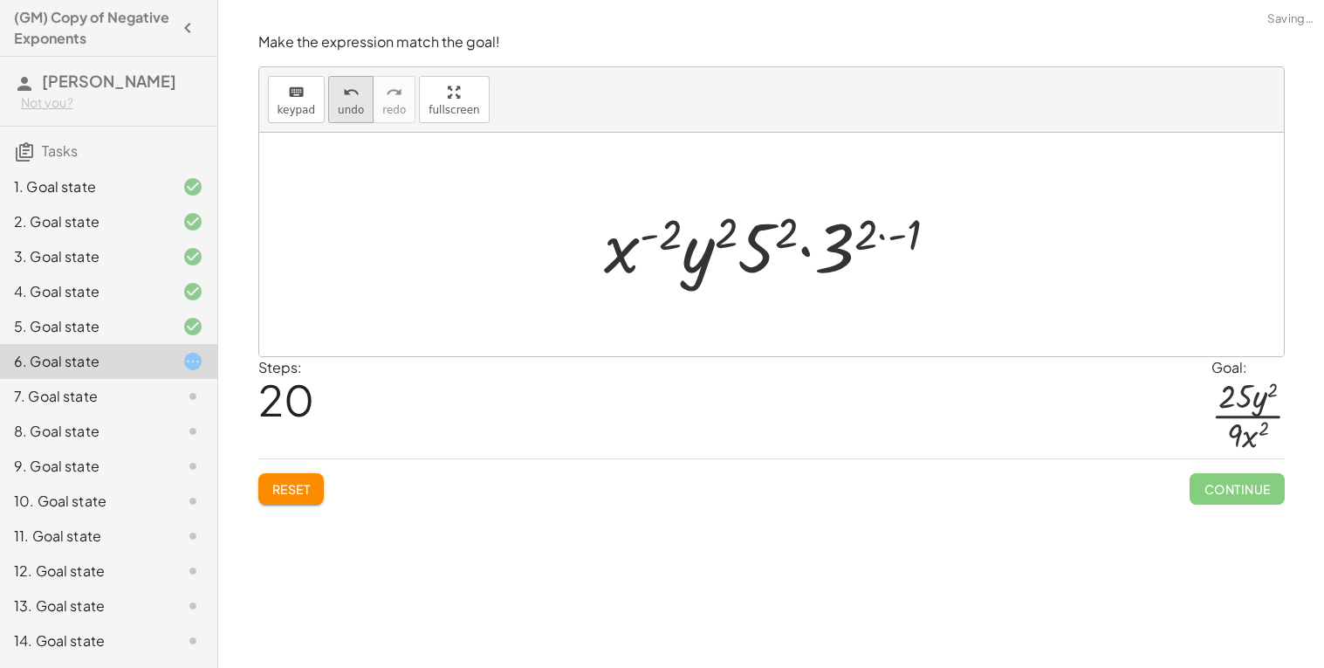
click at [346, 86] on icon "undo" at bounding box center [351, 92] width 17 height 21
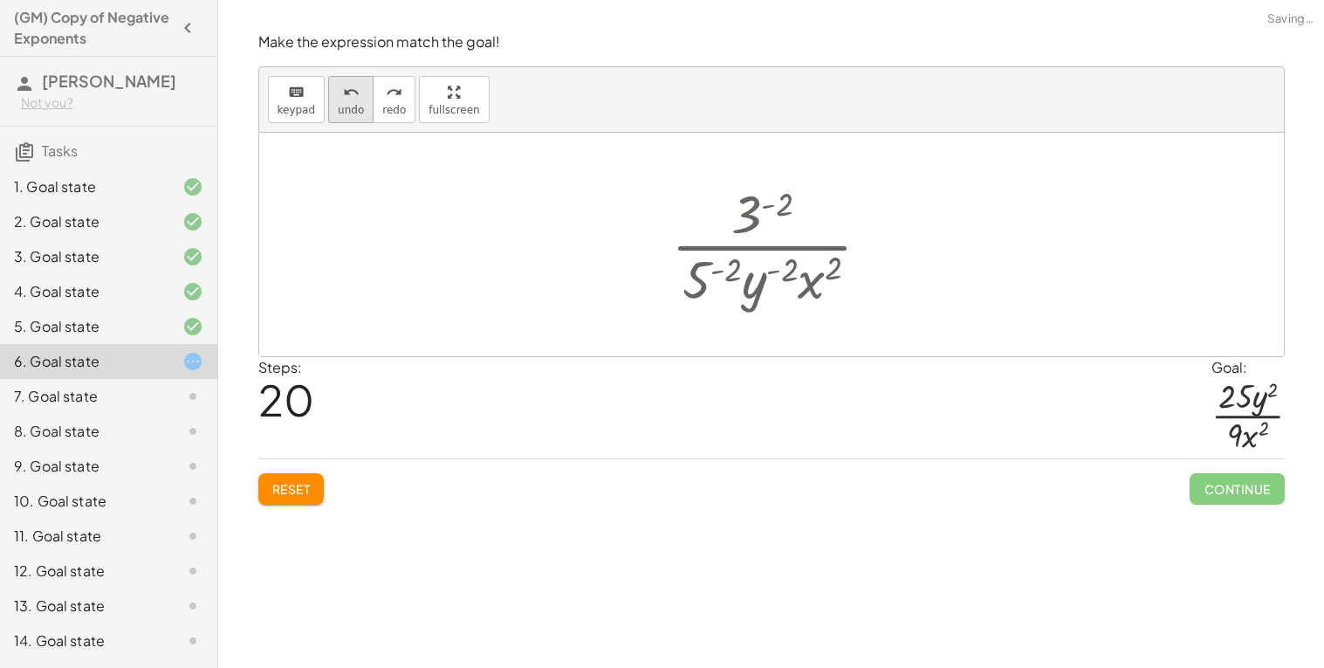
click at [346, 86] on icon "undo" at bounding box center [351, 92] width 17 height 21
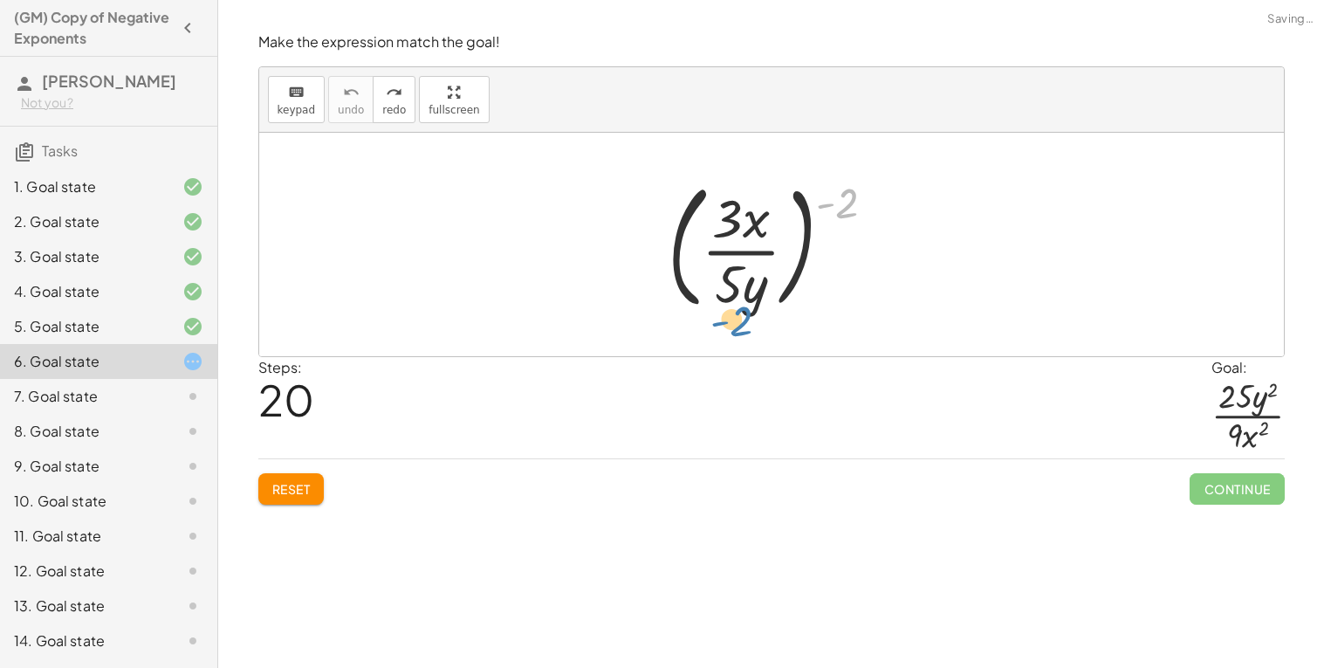
drag, startPoint x: 849, startPoint y: 211, endPoint x: 741, endPoint y: 329, distance: 159.4
click at [741, 329] on div "( - 2 ) ( · 3 · x · 5 · y ) ( - 2 )" at bounding box center [771, 244] width 1025 height 223
drag, startPoint x: 845, startPoint y: 215, endPoint x: 770, endPoint y: 233, distance: 77.3
click at [770, 233] on div at bounding box center [778, 244] width 239 height 145
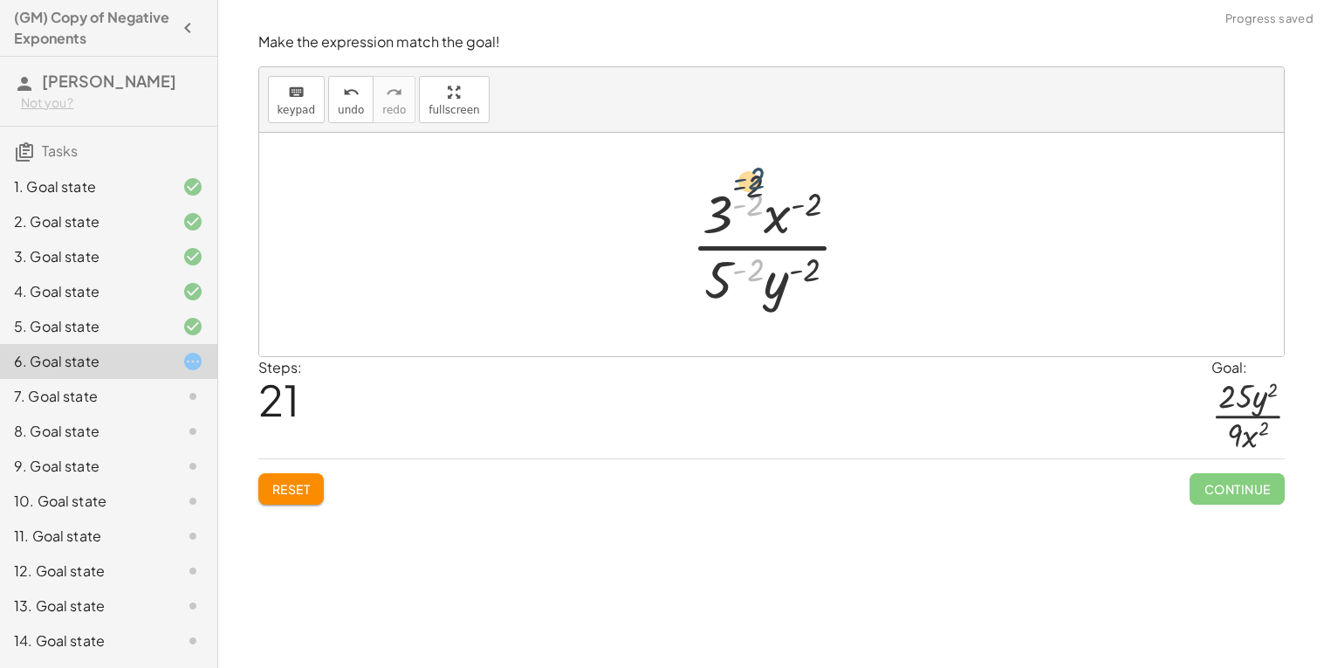
drag, startPoint x: 759, startPoint y: 263, endPoint x: 760, endPoint y: 170, distance: 92.5
click at [760, 170] on div "( · 3 · x · 5 · y ) ( - 2 ) ( - 2 ) ( - 2 ) · 3 · x · 5 · y ( - 2 ) ( - 2 ) ( -…" at bounding box center [771, 244] width 1025 height 223
drag, startPoint x: 711, startPoint y: 277, endPoint x: 749, endPoint y: 186, distance: 98.6
click at [749, 186] on div at bounding box center [778, 244] width 191 height 134
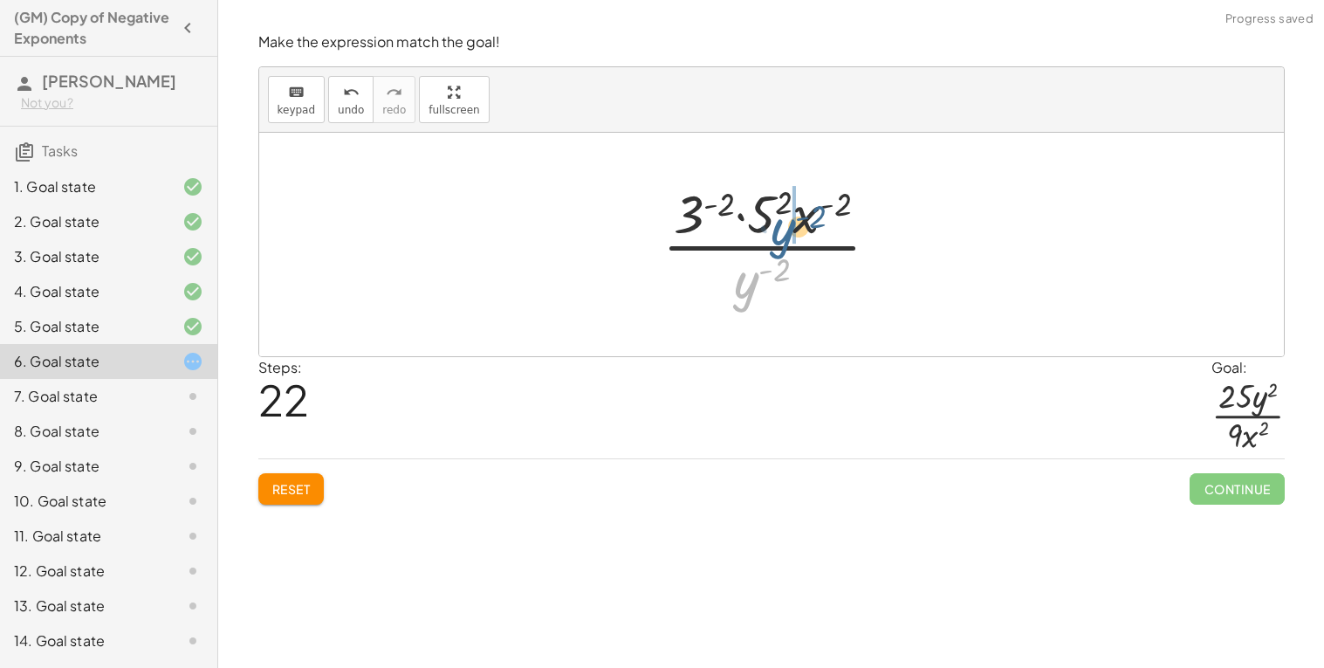
drag, startPoint x: 757, startPoint y: 293, endPoint x: 804, endPoint y: 232, distance: 77.2
click at [804, 232] on div at bounding box center [778, 244] width 249 height 134
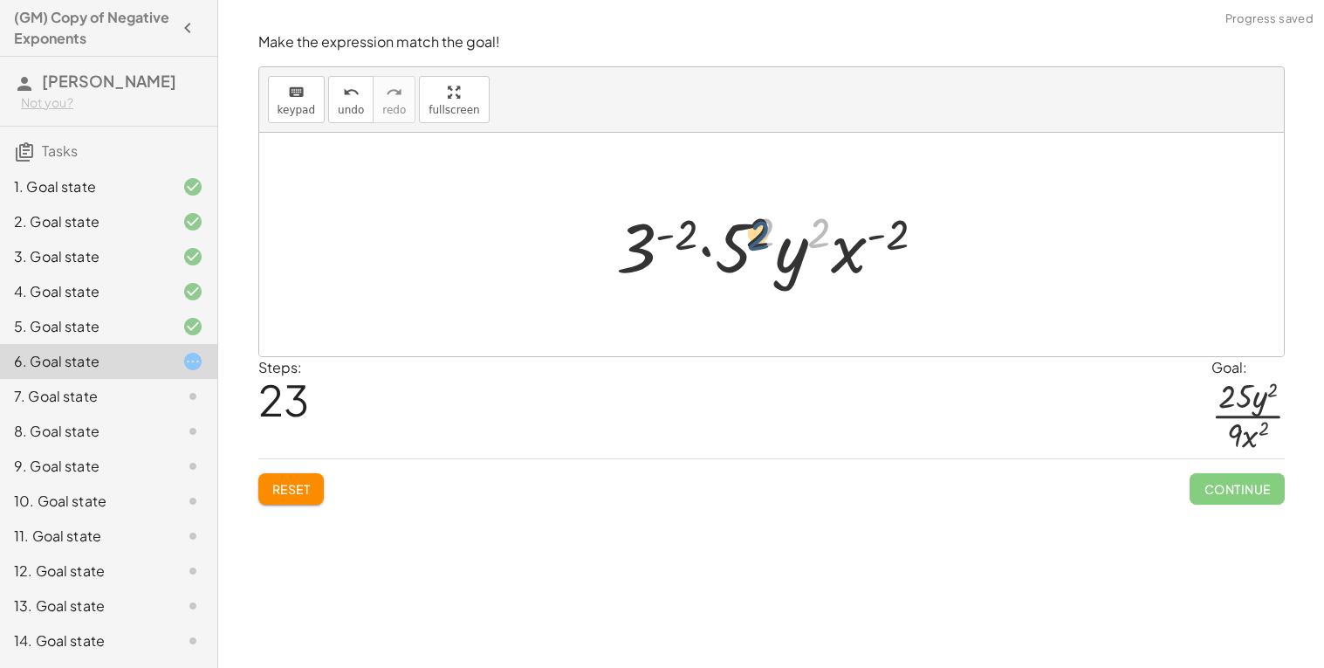
drag, startPoint x: 818, startPoint y: 237, endPoint x: 748, endPoint y: 239, distance: 69.9
click at [748, 239] on div at bounding box center [778, 245] width 341 height 90
drag, startPoint x: 753, startPoint y: 239, endPoint x: 715, endPoint y: 258, distance: 42.6
click at [789, 252] on div at bounding box center [778, 245] width 356 height 90
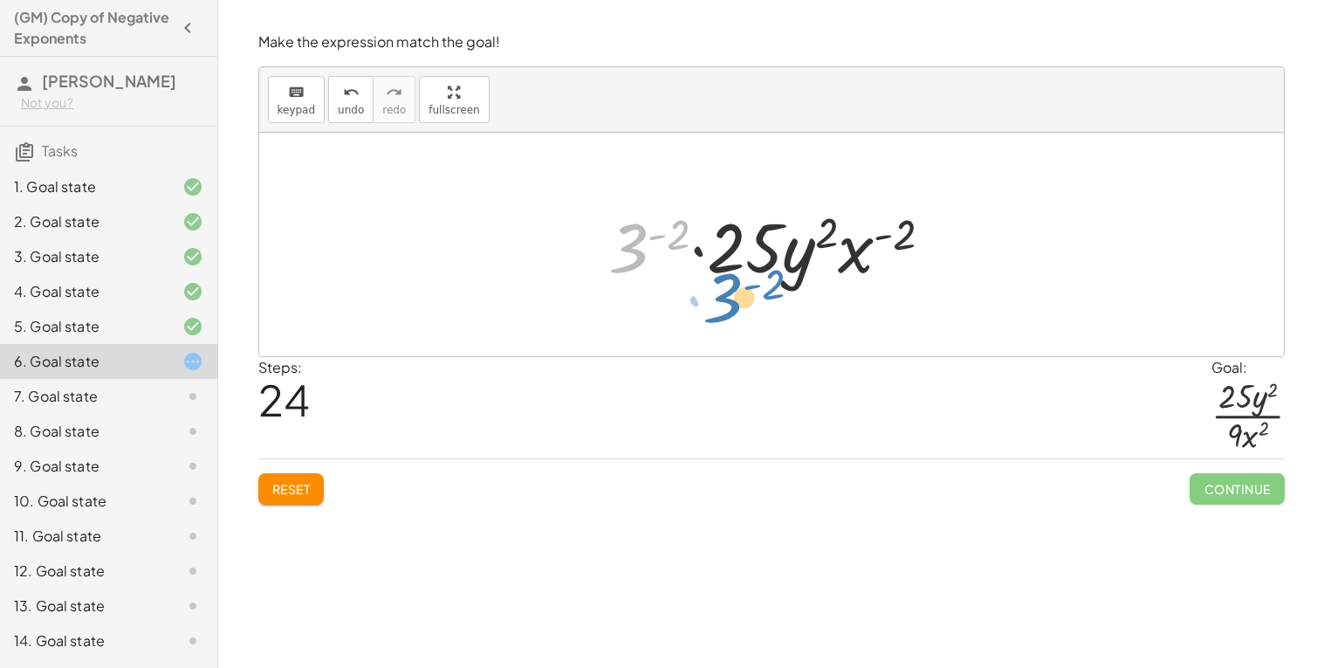
drag, startPoint x: 642, startPoint y: 253, endPoint x: 737, endPoint y: 304, distance: 107.8
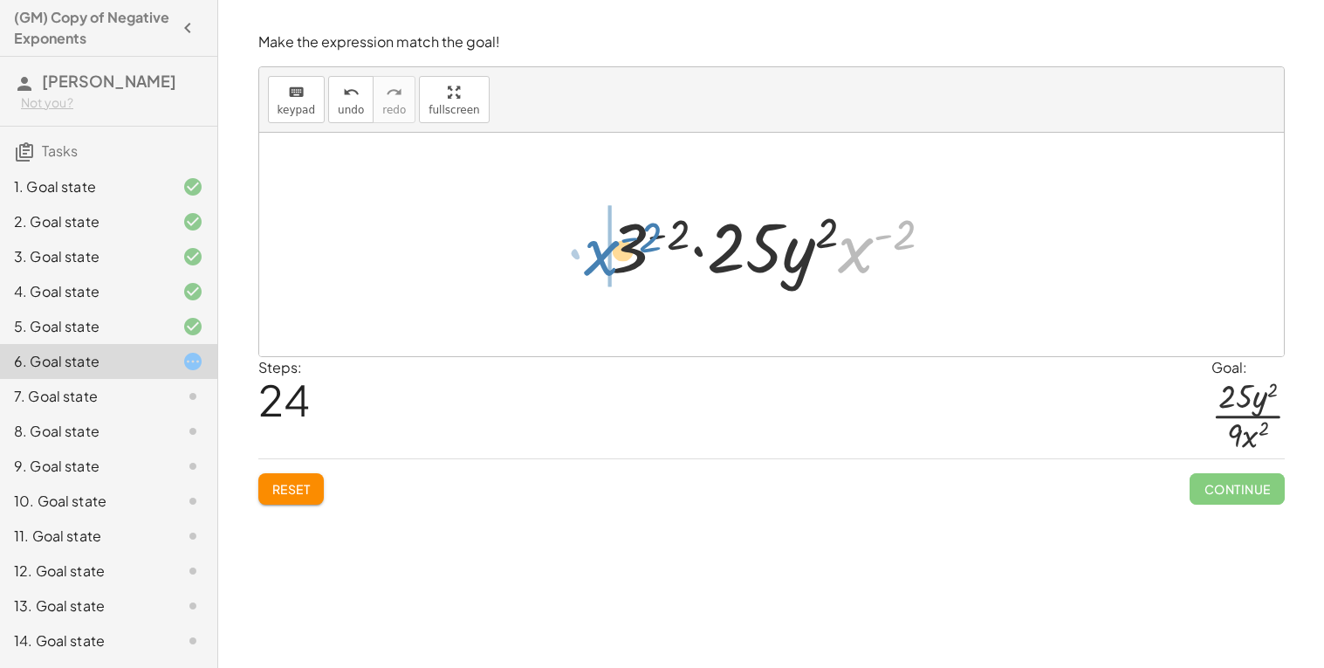
drag, startPoint x: 859, startPoint y: 250, endPoint x: 625, endPoint y: 245, distance: 234.0
click at [625, 245] on div at bounding box center [778, 245] width 356 height 90
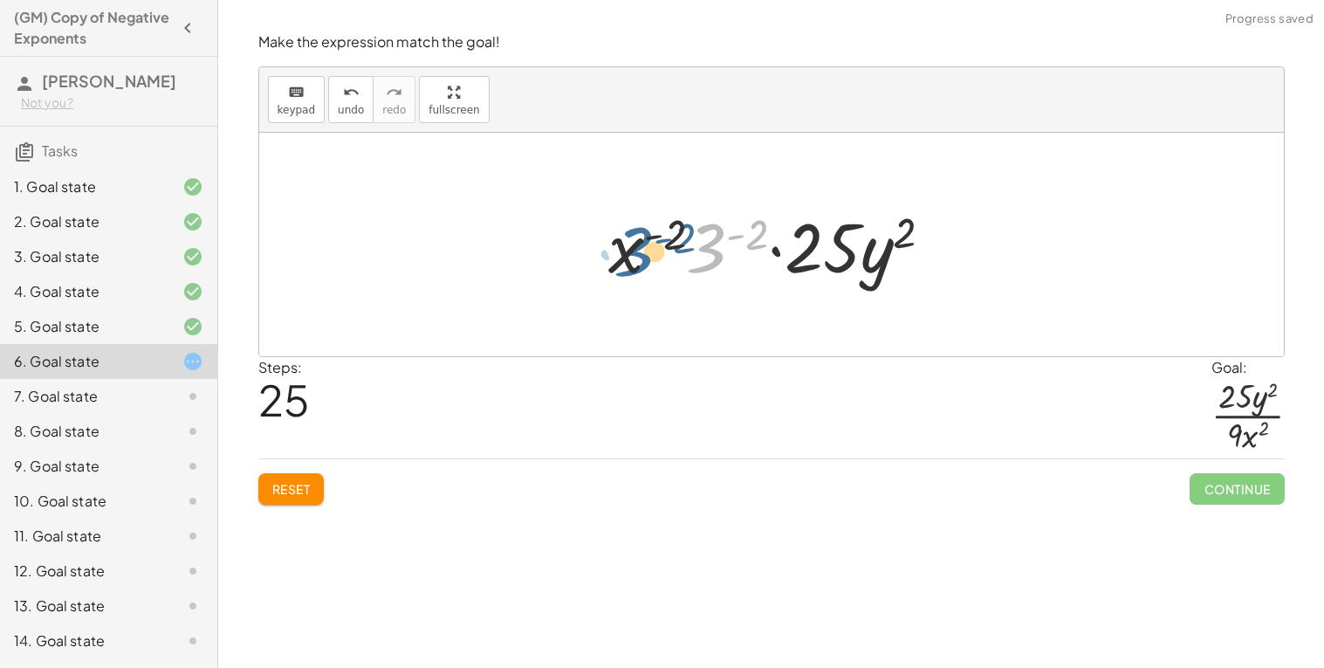
drag, startPoint x: 715, startPoint y: 248, endPoint x: 636, endPoint y: 251, distance: 79.5
click at [636, 251] on div at bounding box center [778, 245] width 356 height 90
drag, startPoint x: 749, startPoint y: 232, endPoint x: 666, endPoint y: 236, distance: 83.0
click at [666, 236] on div at bounding box center [778, 245] width 356 height 90
drag, startPoint x: 753, startPoint y: 237, endPoint x: 699, endPoint y: 252, distance: 56.1
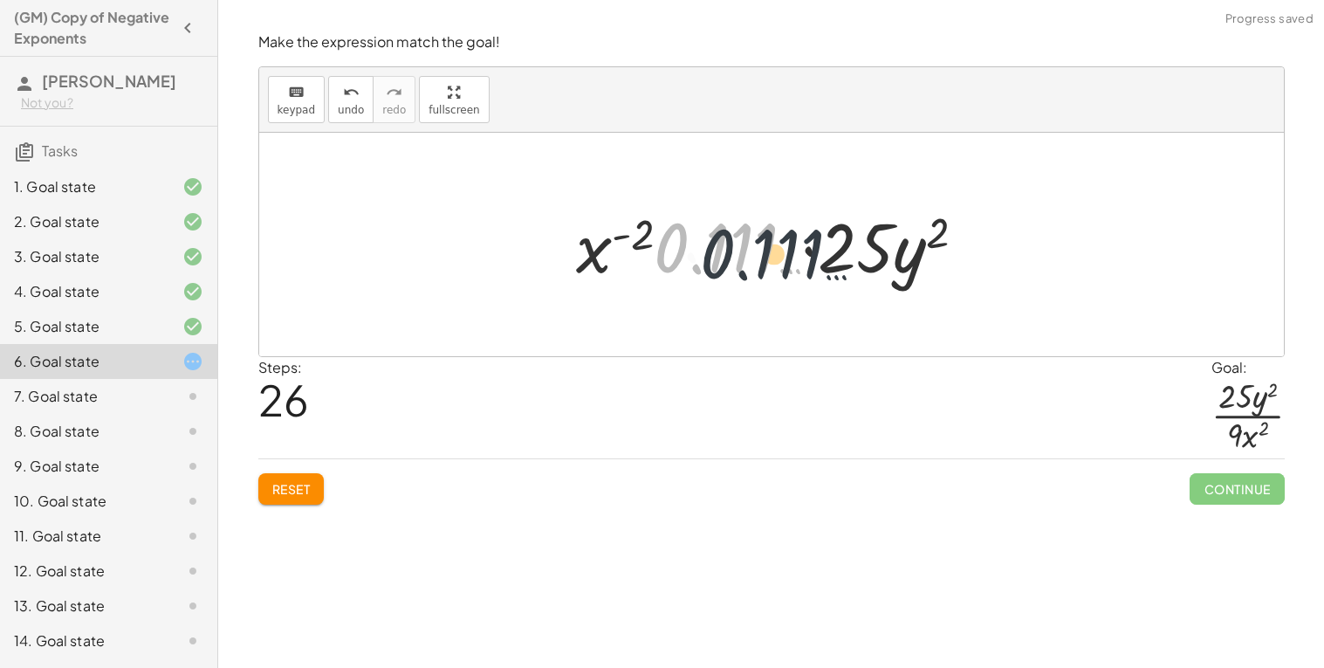
drag, startPoint x: 657, startPoint y: 236, endPoint x: 732, endPoint y: 245, distance: 76.6
click at [732, 245] on div at bounding box center [778, 245] width 422 height 90
click at [361, 120] on button "undo undo" at bounding box center [350, 99] width 45 height 47
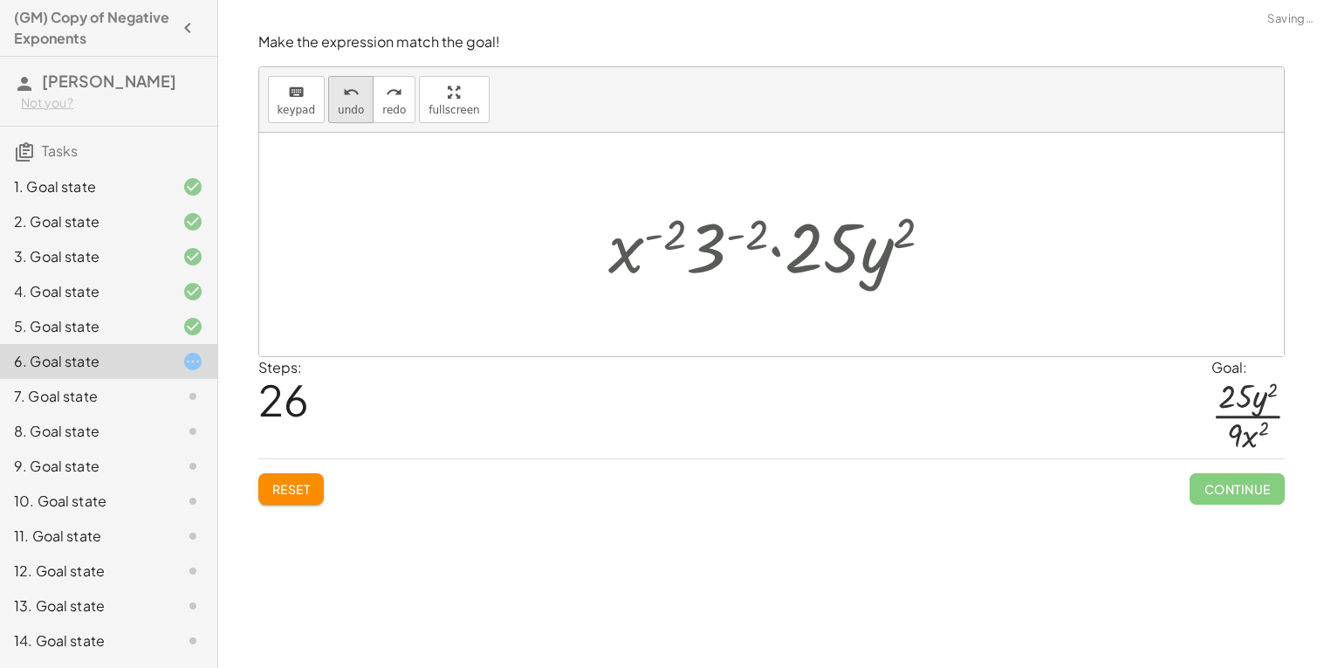
click at [361, 120] on button "undo undo" at bounding box center [350, 99] width 45 height 47
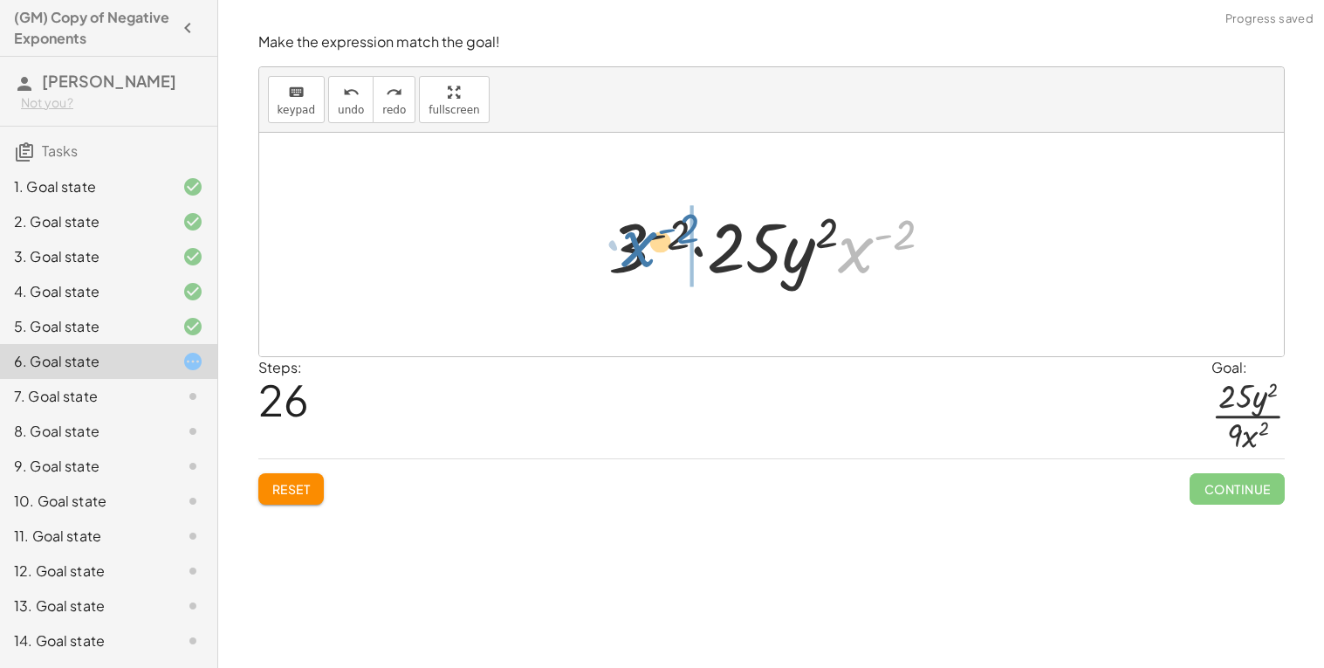
drag, startPoint x: 853, startPoint y: 250, endPoint x: 630, endPoint y: 242, distance: 222.8
click at [630, 242] on div at bounding box center [778, 245] width 356 height 90
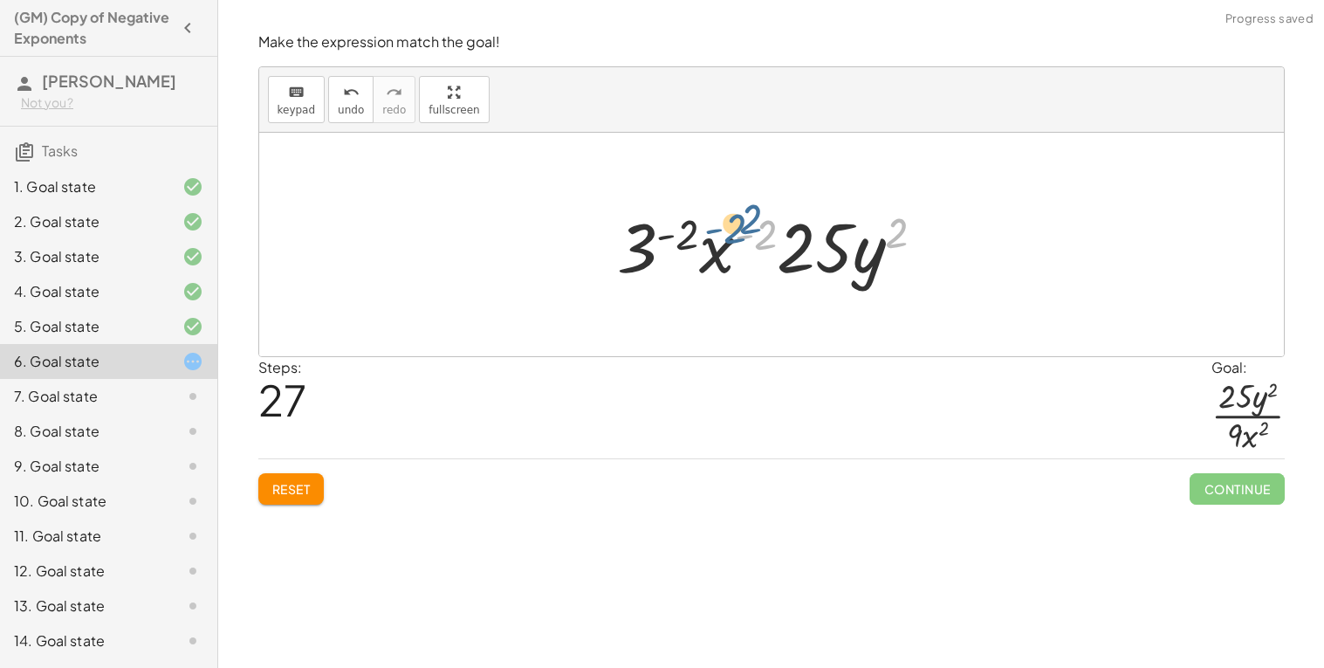
drag, startPoint x: 902, startPoint y: 237, endPoint x: 760, endPoint y: 228, distance: 142.6
click at [760, 228] on div at bounding box center [779, 245] width 340 height 90
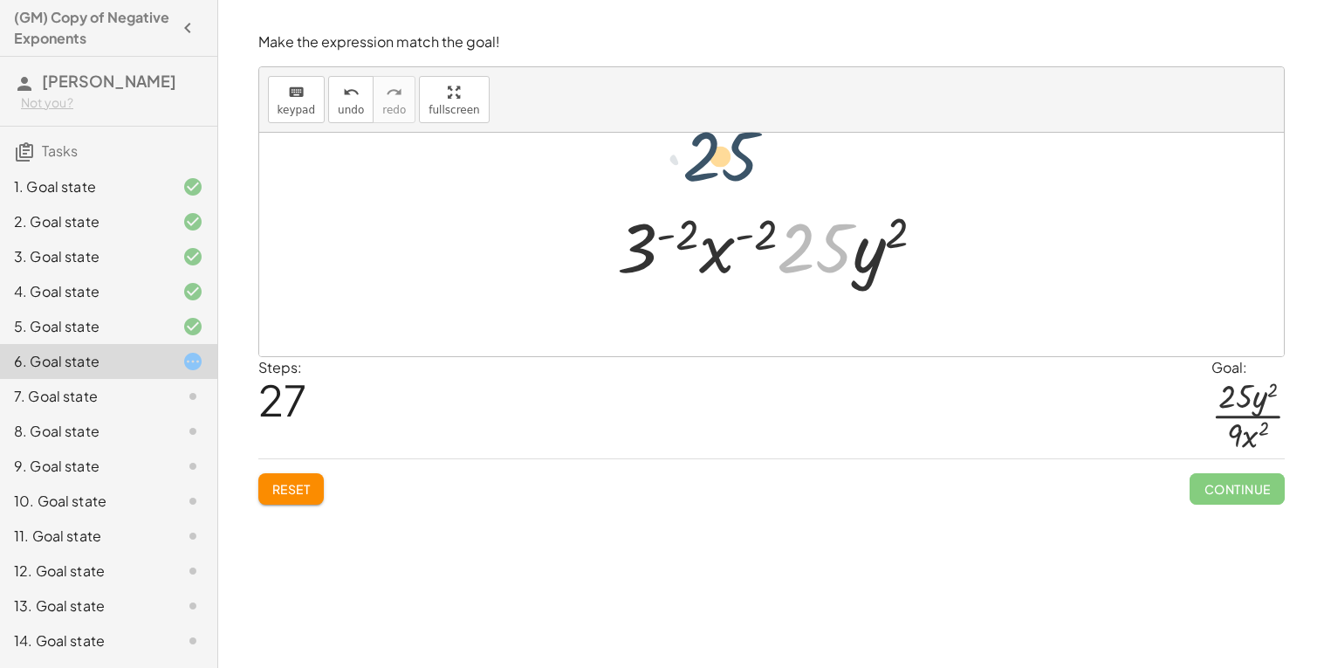
drag, startPoint x: 806, startPoint y: 247, endPoint x: 680, endPoint y: 172, distance: 146.4
click at [680, 172] on div "( · 3 · x · 5 · y ) ( - 2 ) · 3 ( - 2 ) · x ( - 2 ) · 5 ( - 2 ) · y ( - 2 ) · 3…" at bounding box center [771, 244] width 1025 height 223
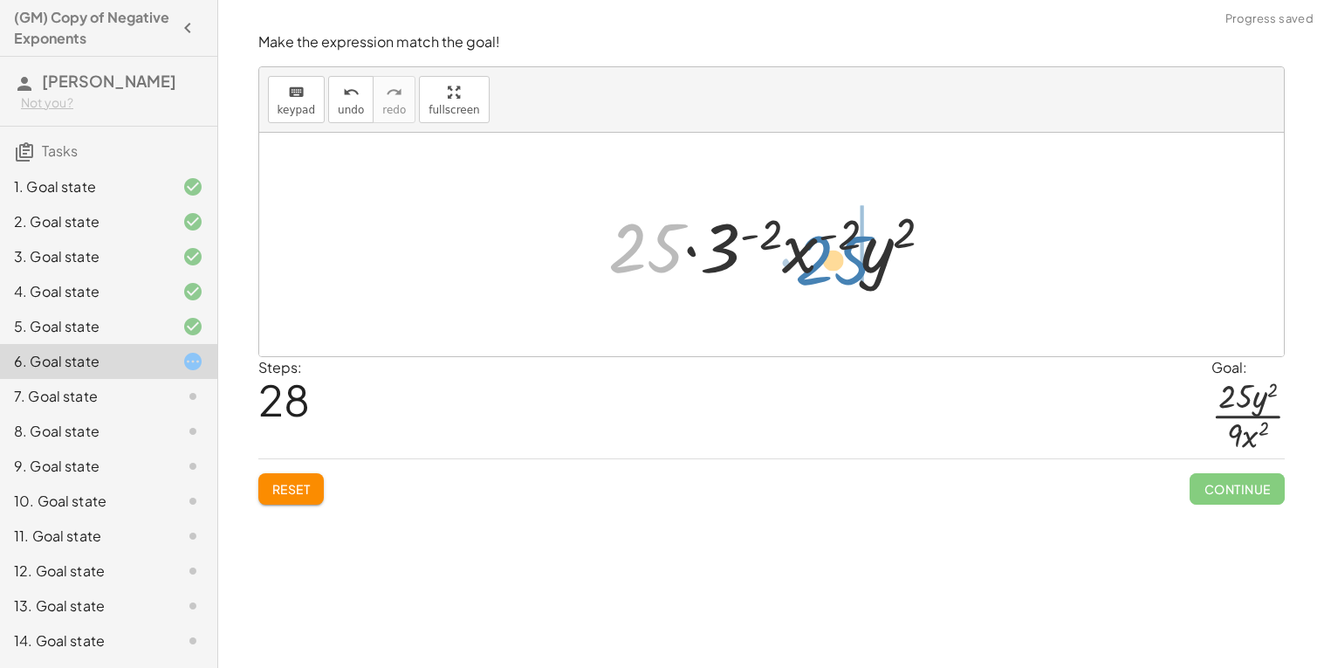
drag, startPoint x: 641, startPoint y: 234, endPoint x: 817, endPoint y: 255, distance: 177.6
click at [817, 255] on div at bounding box center [778, 245] width 356 height 90
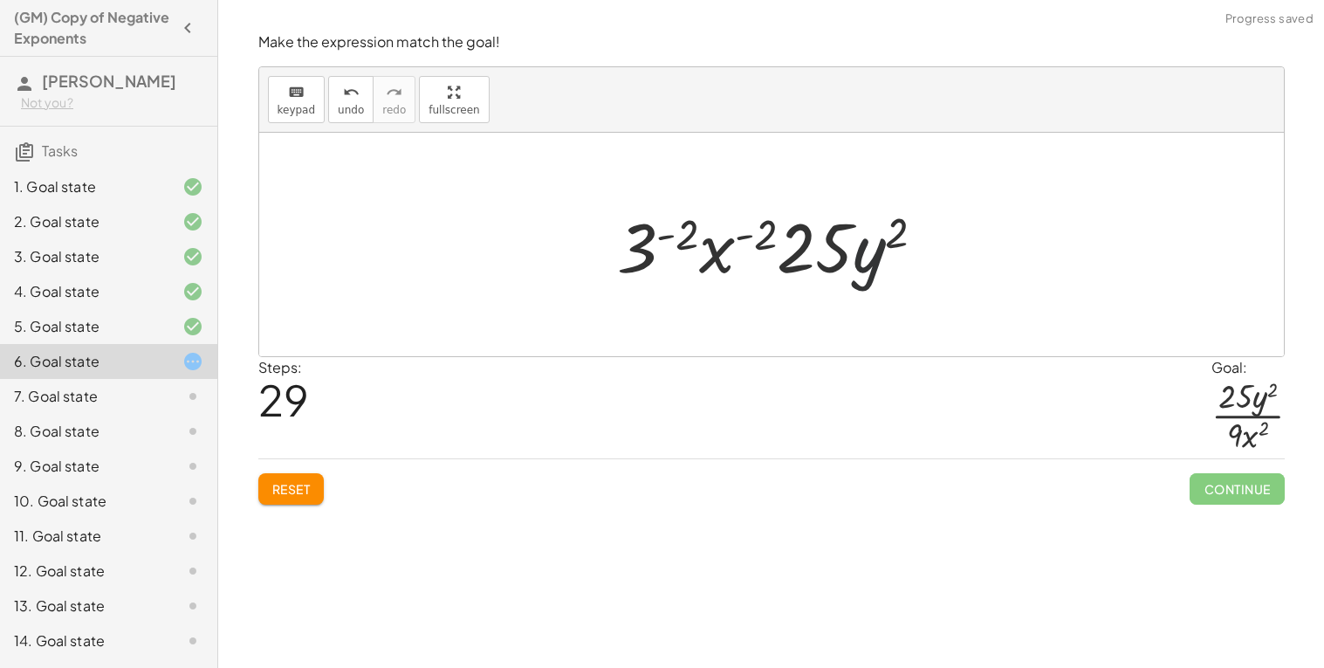
click at [862, 254] on div at bounding box center [779, 245] width 340 height 90
drag, startPoint x: 697, startPoint y: 268, endPoint x: 607, endPoint y: 272, distance: 90.0
click at [607, 272] on div "( · 3 · x · 5 · y ) ( - 2 ) · 3 ( - 2 ) · x ( - 2 ) · 5 ( - 2 ) · y ( - 2 ) · 3…" at bounding box center [771, 245] width 361 height 99
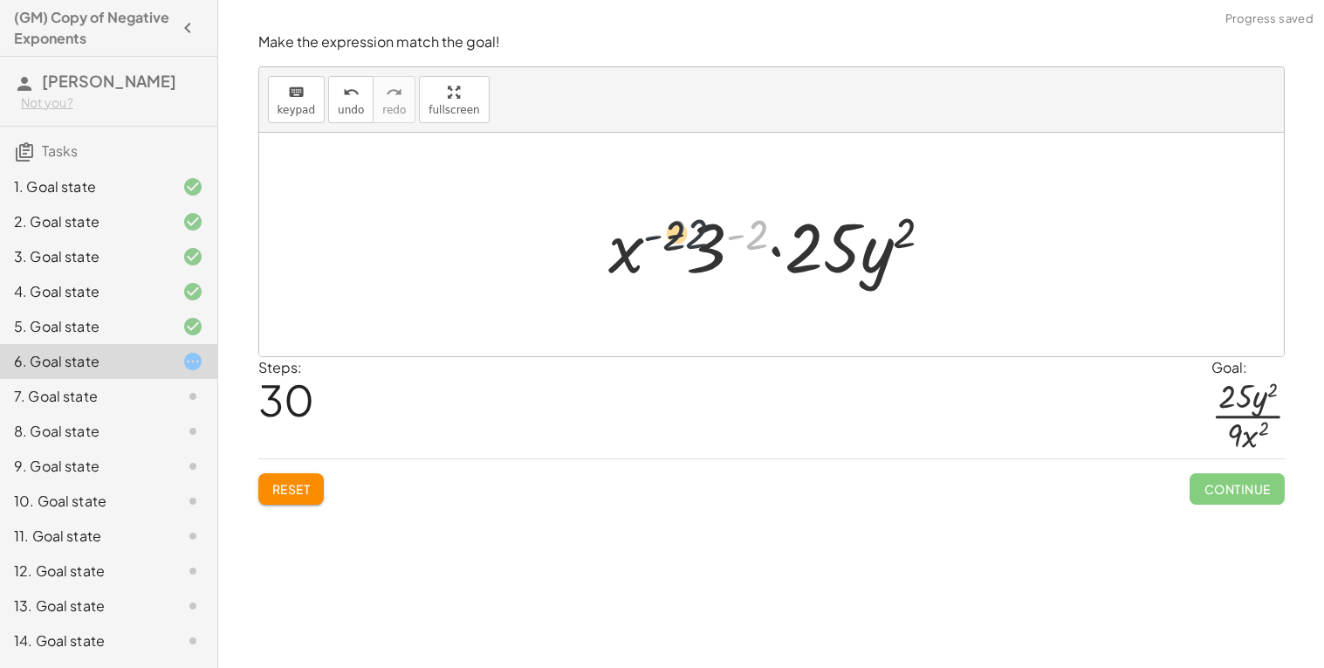
drag, startPoint x: 756, startPoint y: 235, endPoint x: 685, endPoint y: 234, distance: 70.7
click at [685, 234] on div at bounding box center [778, 245] width 356 height 90
drag, startPoint x: 734, startPoint y: 258, endPoint x: 724, endPoint y: 256, distance: 10.8
click at [724, 256] on div at bounding box center [778, 245] width 356 height 90
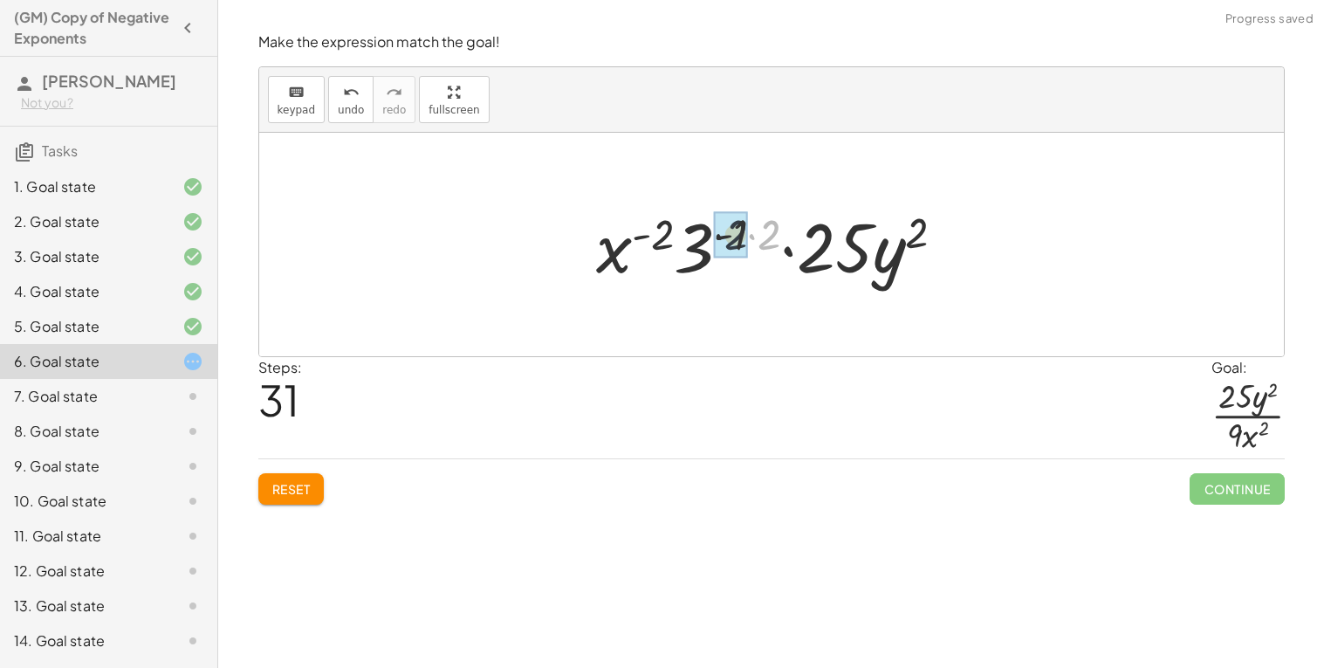
drag, startPoint x: 767, startPoint y: 237, endPoint x: 725, endPoint y: 236, distance: 42.8
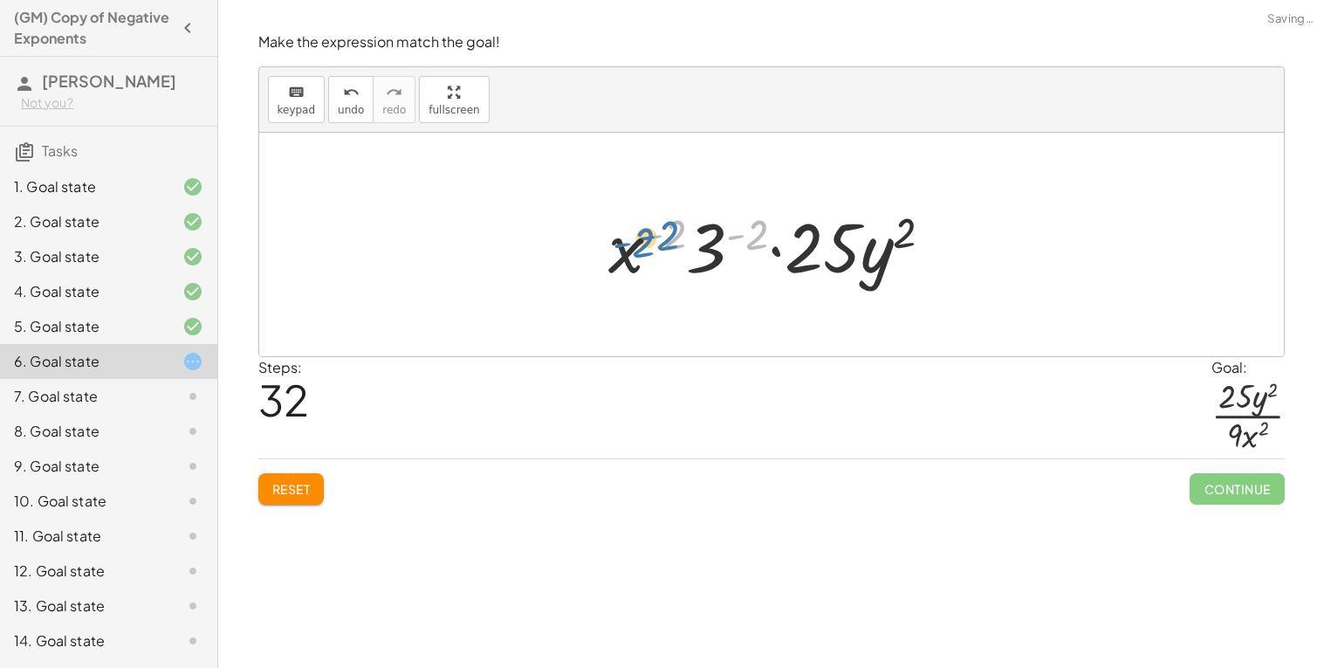
drag, startPoint x: 760, startPoint y: 234, endPoint x: 667, endPoint y: 235, distance: 92.5
click at [667, 235] on div at bounding box center [778, 245] width 356 height 90
drag, startPoint x: 667, startPoint y: 235, endPoint x: 760, endPoint y: 231, distance: 93.5
click at [760, 231] on div at bounding box center [778, 245] width 356 height 90
click at [625, 241] on div at bounding box center [778, 245] width 356 height 90
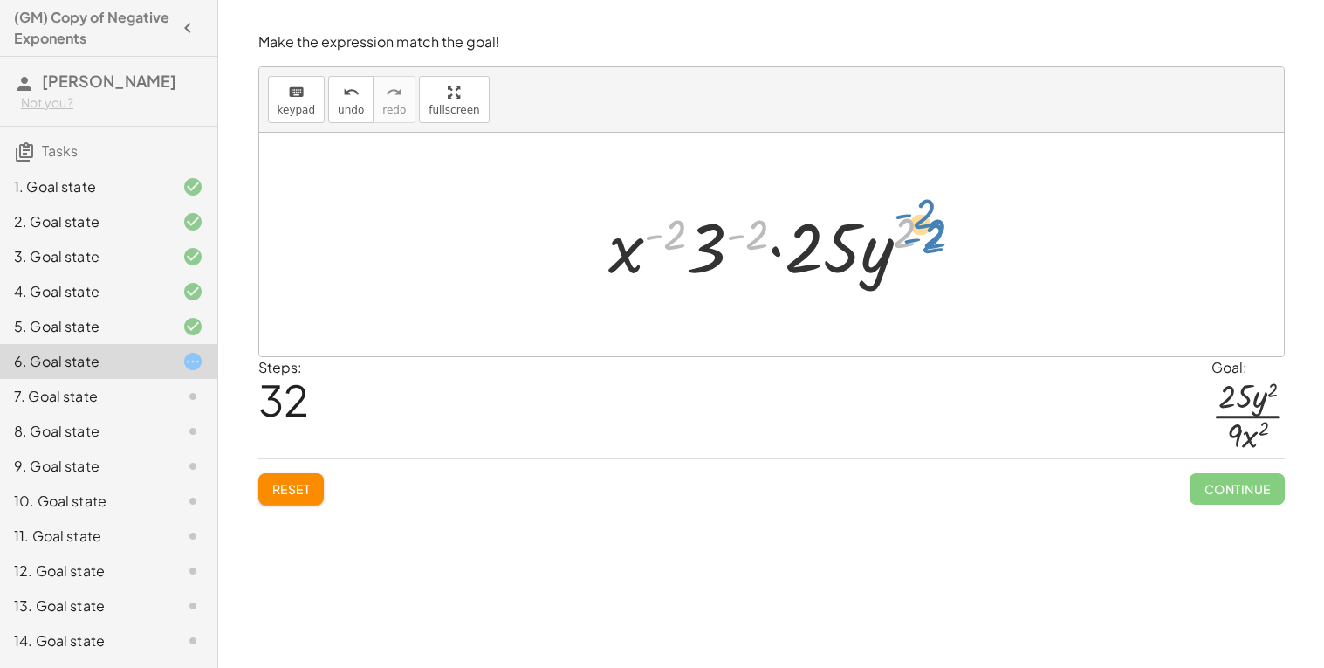
drag, startPoint x: 665, startPoint y: 239, endPoint x: 922, endPoint y: 244, distance: 256.7
click at [922, 244] on div at bounding box center [778, 245] width 356 height 90
drag, startPoint x: 914, startPoint y: 239, endPoint x: 700, endPoint y: 259, distance: 214.8
click at [700, 259] on div at bounding box center [778, 245] width 356 height 90
click at [301, 488] on span "Reset" at bounding box center [291, 489] width 38 height 16
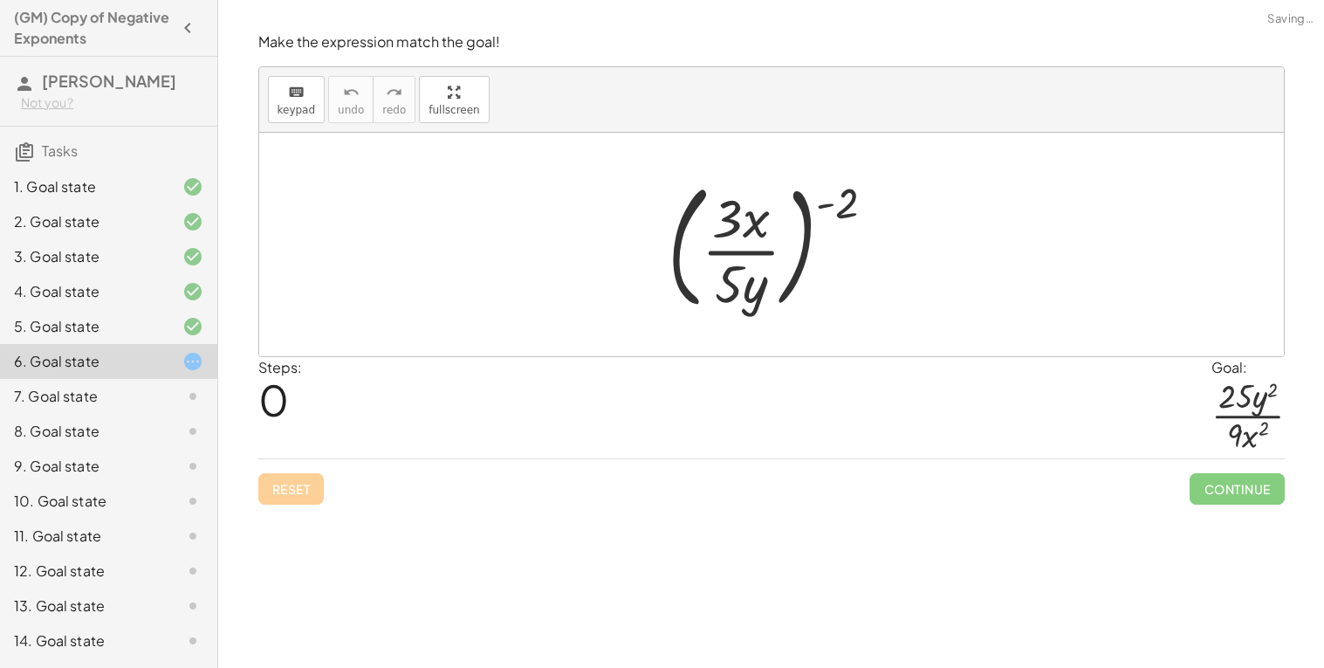
click at [301, 488] on div "Reset Continue" at bounding box center [771, 481] width 1027 height 46
drag, startPoint x: 850, startPoint y: 186, endPoint x: 732, endPoint y: 237, distance: 128.3
click at [732, 237] on div at bounding box center [778, 244] width 239 height 145
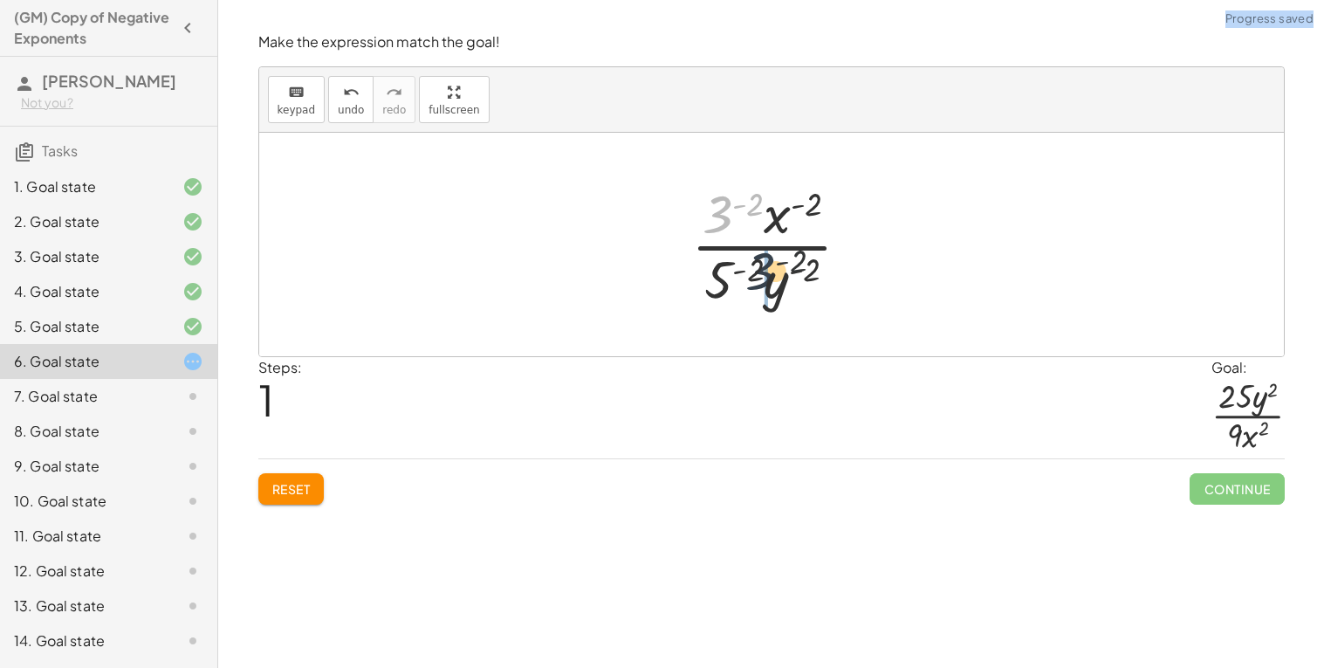
drag, startPoint x: 729, startPoint y: 214, endPoint x: 788, endPoint y: 291, distance: 97.1
click at [788, 291] on div at bounding box center [778, 244] width 191 height 134
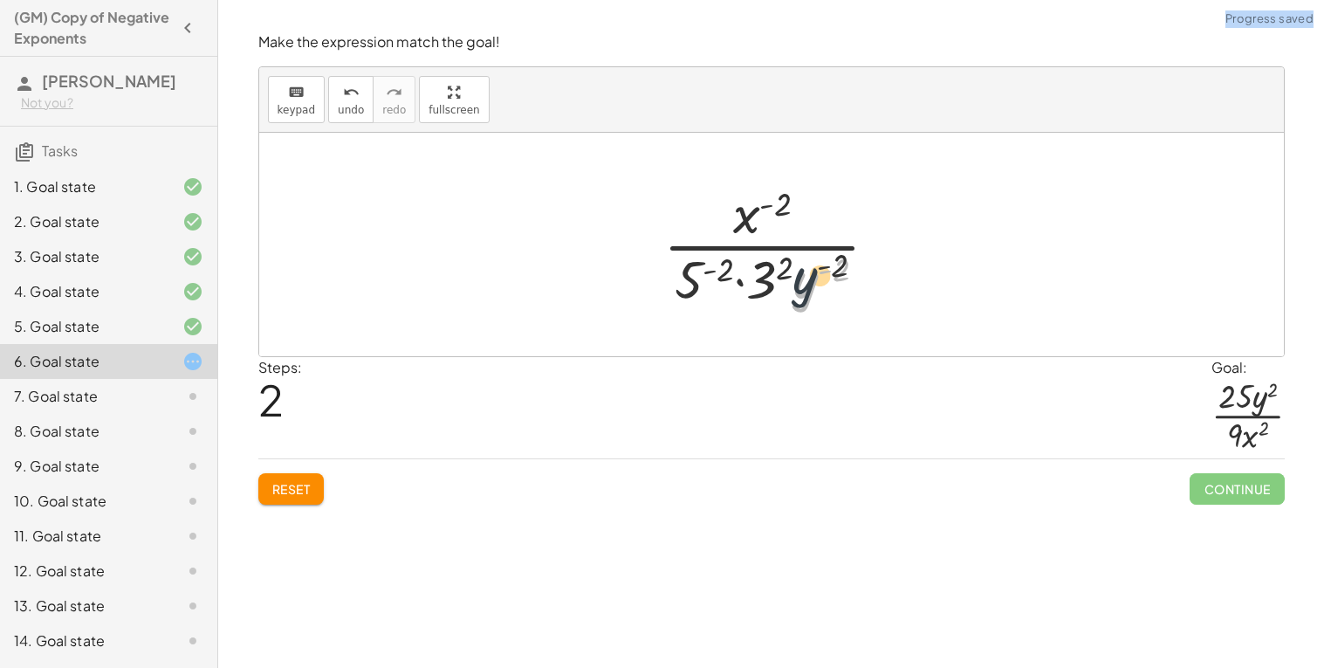
drag, startPoint x: 811, startPoint y: 282, endPoint x: 804, endPoint y: 242, distance: 40.8
click at [804, 242] on div at bounding box center [778, 244] width 246 height 134
drag, startPoint x: 812, startPoint y: 279, endPoint x: 813, endPoint y: 204, distance: 74.2
click at [813, 204] on div at bounding box center [778, 244] width 246 height 134
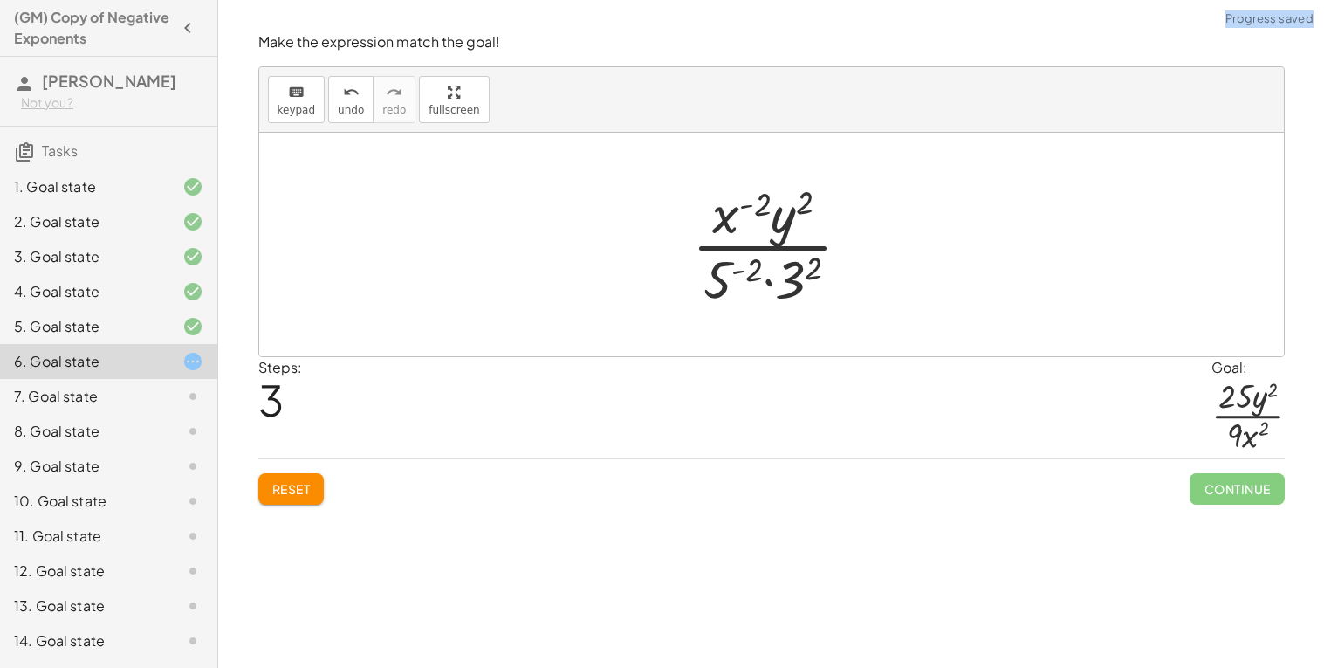
click at [810, 275] on div at bounding box center [779, 244] width 190 height 134
click at [763, 277] on div at bounding box center [777, 244] width 171 height 134
drag, startPoint x: 746, startPoint y: 278, endPoint x: 567, endPoint y: 268, distance: 179.2
drag, startPoint x: 723, startPoint y: 279, endPoint x: 643, endPoint y: 249, distance: 84.8
click at [643, 249] on div "( · 3 · x · 5 · y ) ( - 2 ) · 3 ( - 2 ) · x ( - 2 ) · 5 ( - 2 ) · y ( - 2 ) · x…" at bounding box center [771, 244] width 1025 height 223
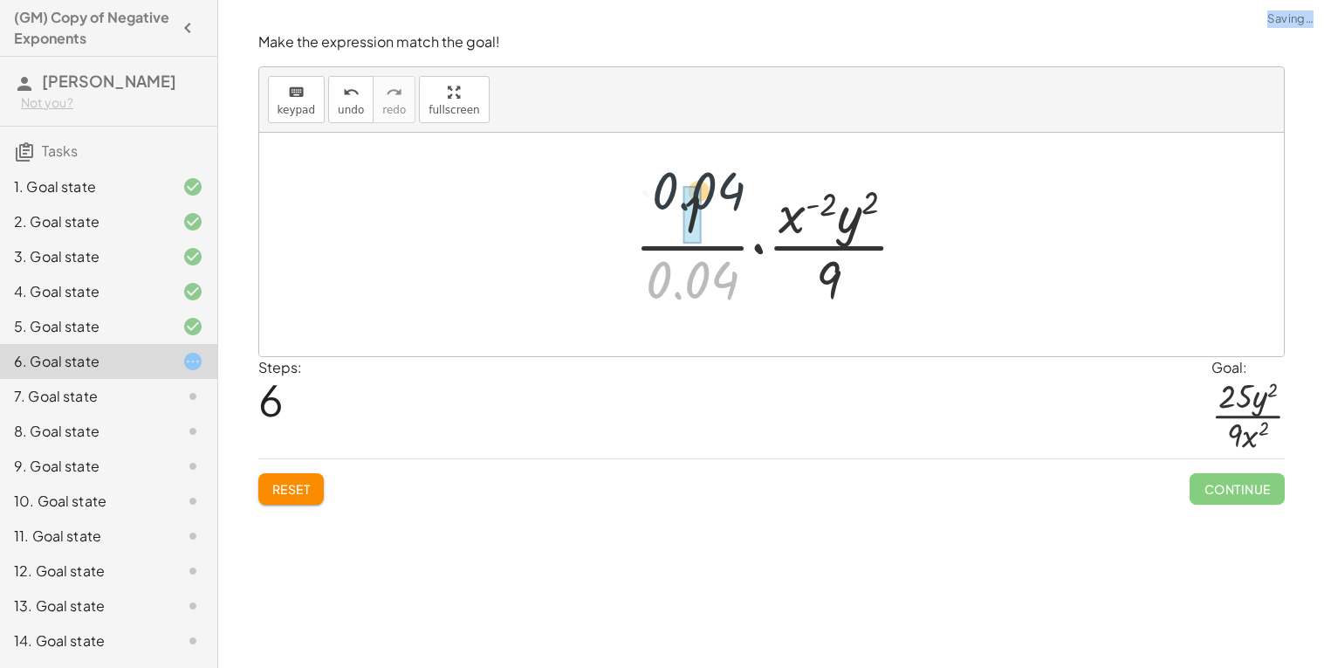
drag, startPoint x: 693, startPoint y: 293, endPoint x: 698, endPoint y: 213, distance: 80.4
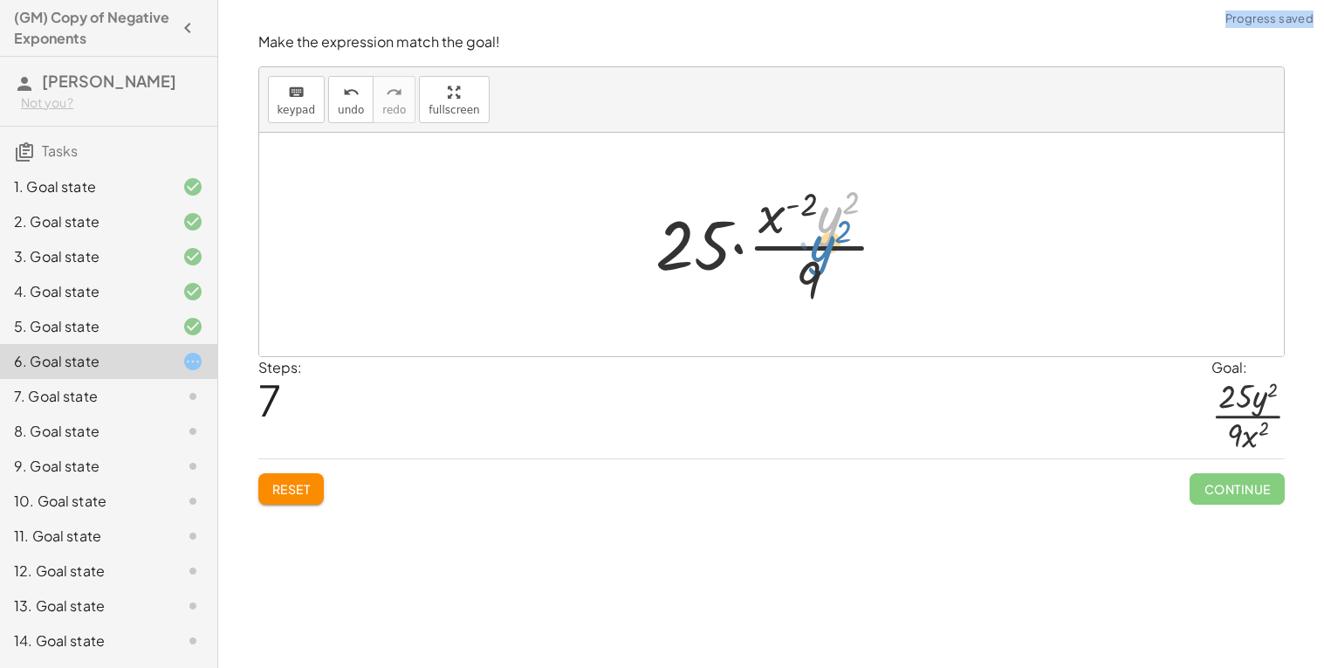
drag, startPoint x: 831, startPoint y: 234, endPoint x: 822, endPoint y: 225, distance: 12.3
click at [822, 225] on div at bounding box center [779, 244] width 264 height 134
drag, startPoint x: 774, startPoint y: 225, endPoint x: 842, endPoint y: 274, distance: 83.8
click at [842, 274] on div at bounding box center [779, 244] width 264 height 134
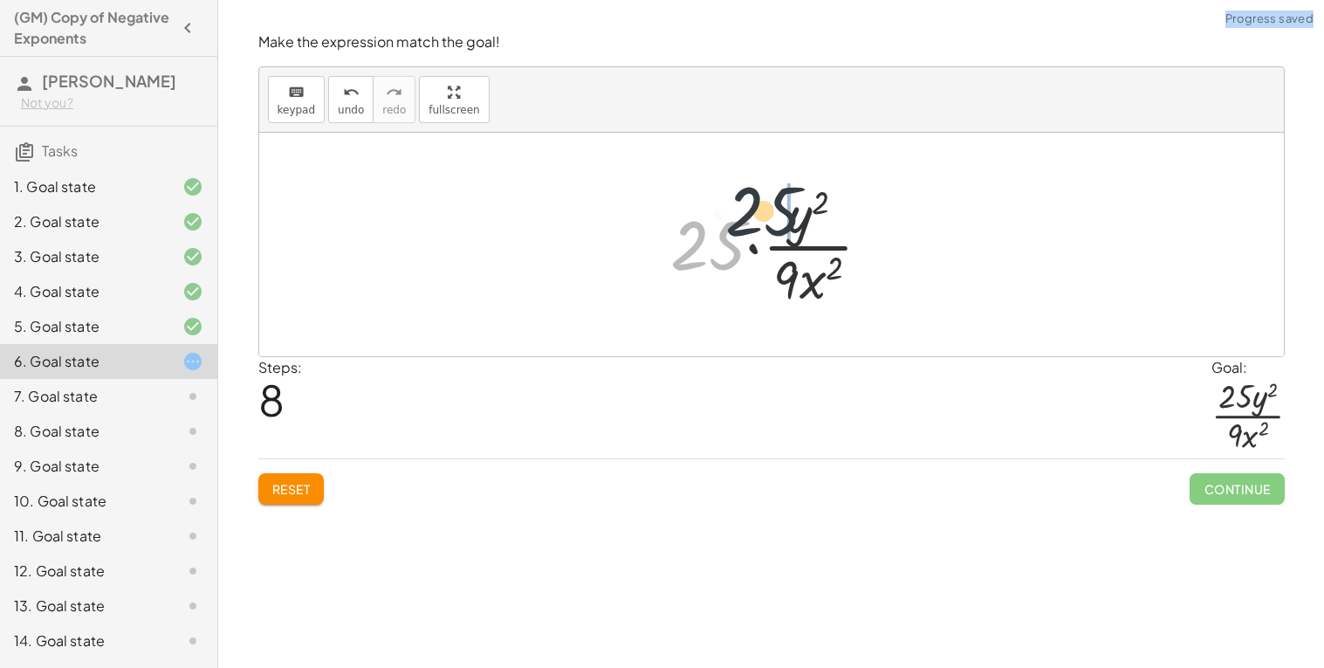
drag, startPoint x: 716, startPoint y: 251, endPoint x: 787, endPoint y: 209, distance: 82.6
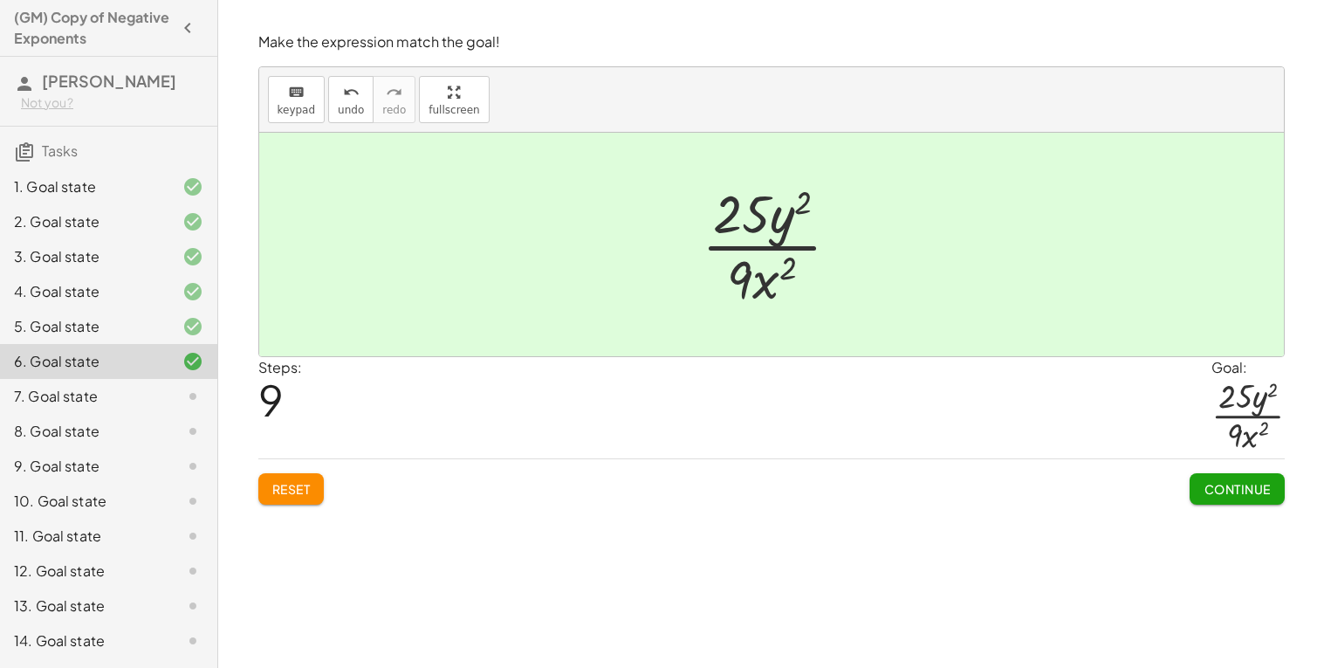
click at [1223, 507] on div "Make the expression match the goal! keyboard keypad undo undo redo redo fullscr…" at bounding box center [772, 268] width 1048 height 493
click at [1218, 503] on button "Continue" at bounding box center [1237, 488] width 94 height 31
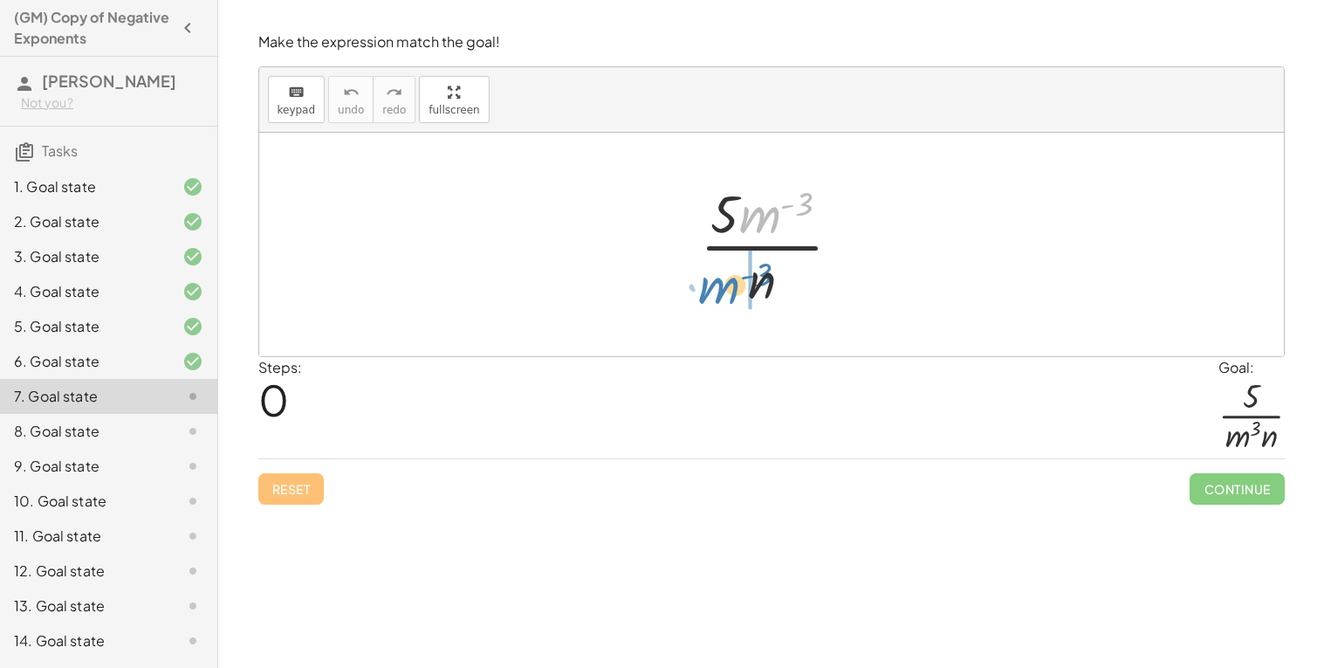
drag, startPoint x: 758, startPoint y: 202, endPoint x: 715, endPoint y: 272, distance: 81.9
click at [715, 272] on div at bounding box center [777, 244] width 173 height 134
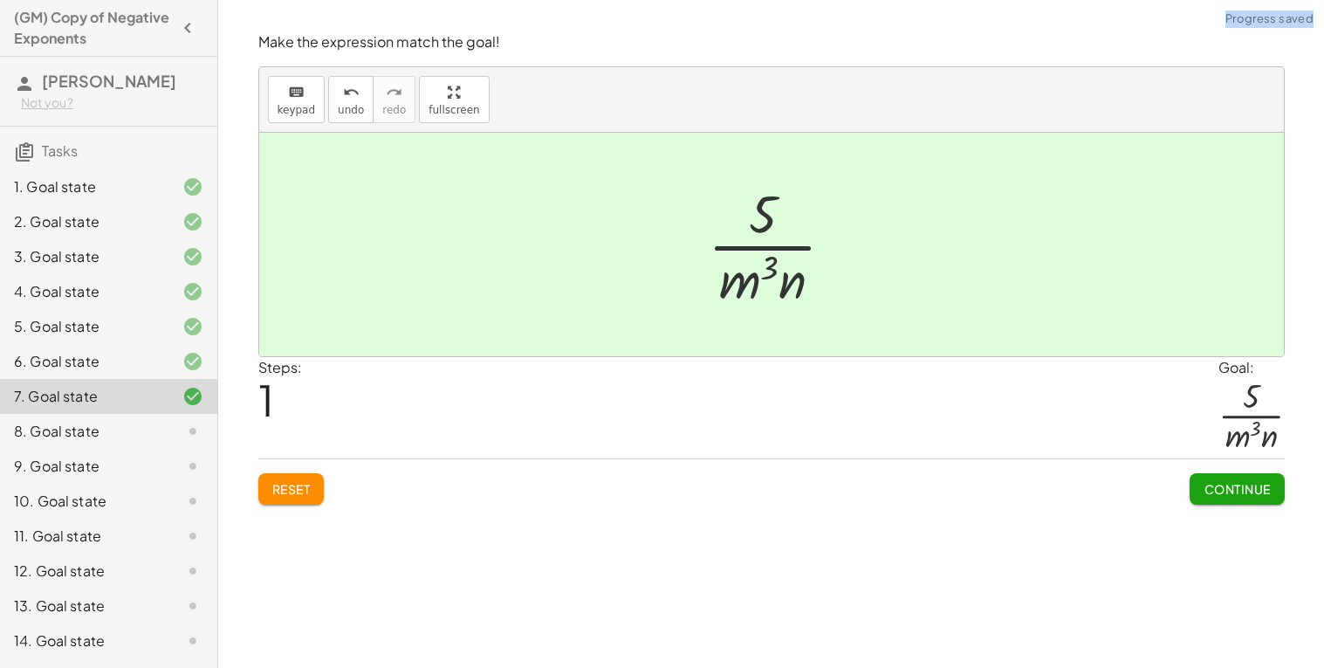
click at [1276, 482] on button "Continue" at bounding box center [1237, 488] width 94 height 31
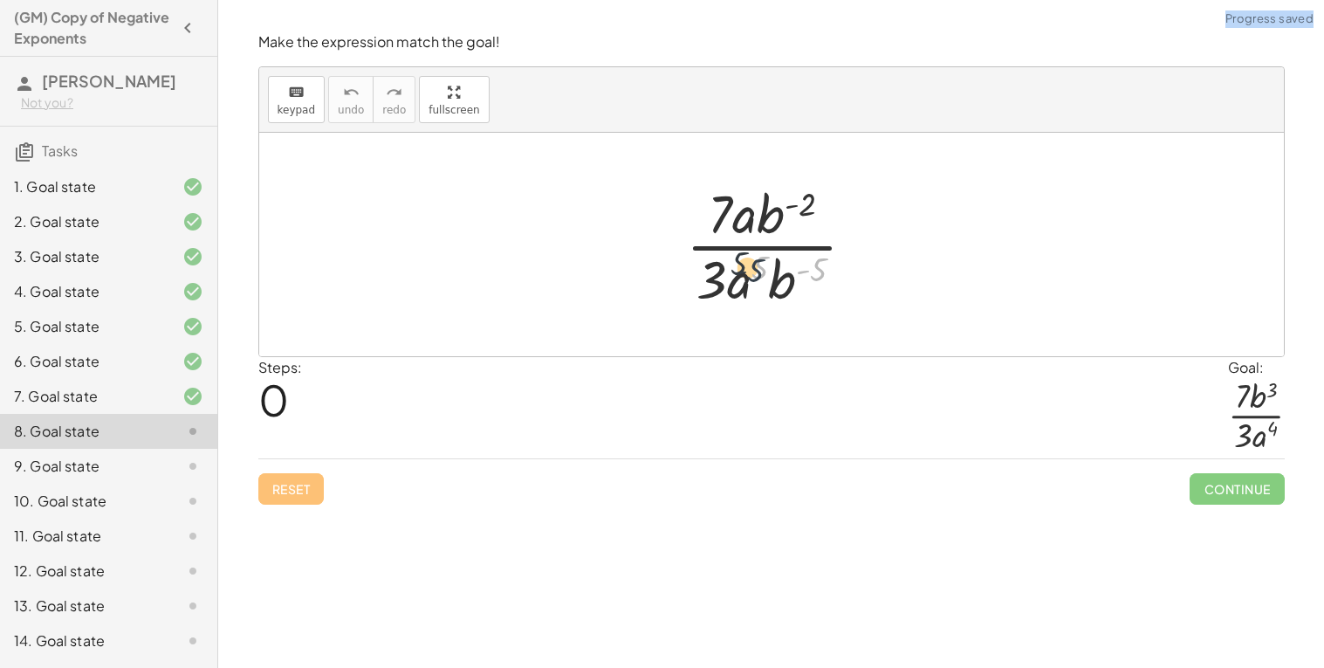
drag, startPoint x: 819, startPoint y: 268, endPoint x: 747, endPoint y: 267, distance: 71.6
click at [747, 267] on div at bounding box center [777, 244] width 201 height 134
drag, startPoint x: 813, startPoint y: 201, endPoint x: 841, endPoint y: 216, distance: 31.6
click at [841, 216] on div at bounding box center [777, 244] width 201 height 134
drag, startPoint x: 818, startPoint y: 273, endPoint x: 795, endPoint y: 208, distance: 69.3
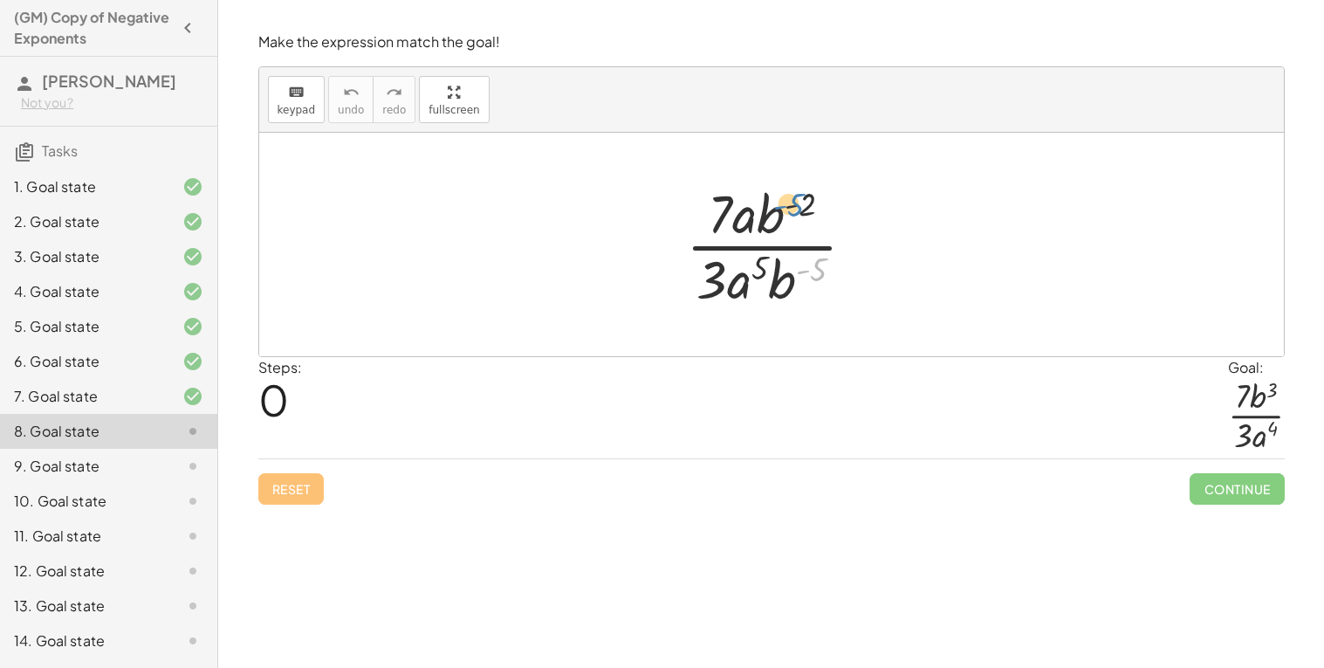
click at [795, 208] on div at bounding box center [777, 244] width 201 height 134
drag, startPoint x: 749, startPoint y: 263, endPoint x: 760, endPoint y: 245, distance: 20.4
click at [760, 245] on div at bounding box center [777, 244] width 201 height 134
drag, startPoint x: 790, startPoint y: 276, endPoint x: 773, endPoint y: 217, distance: 61.0
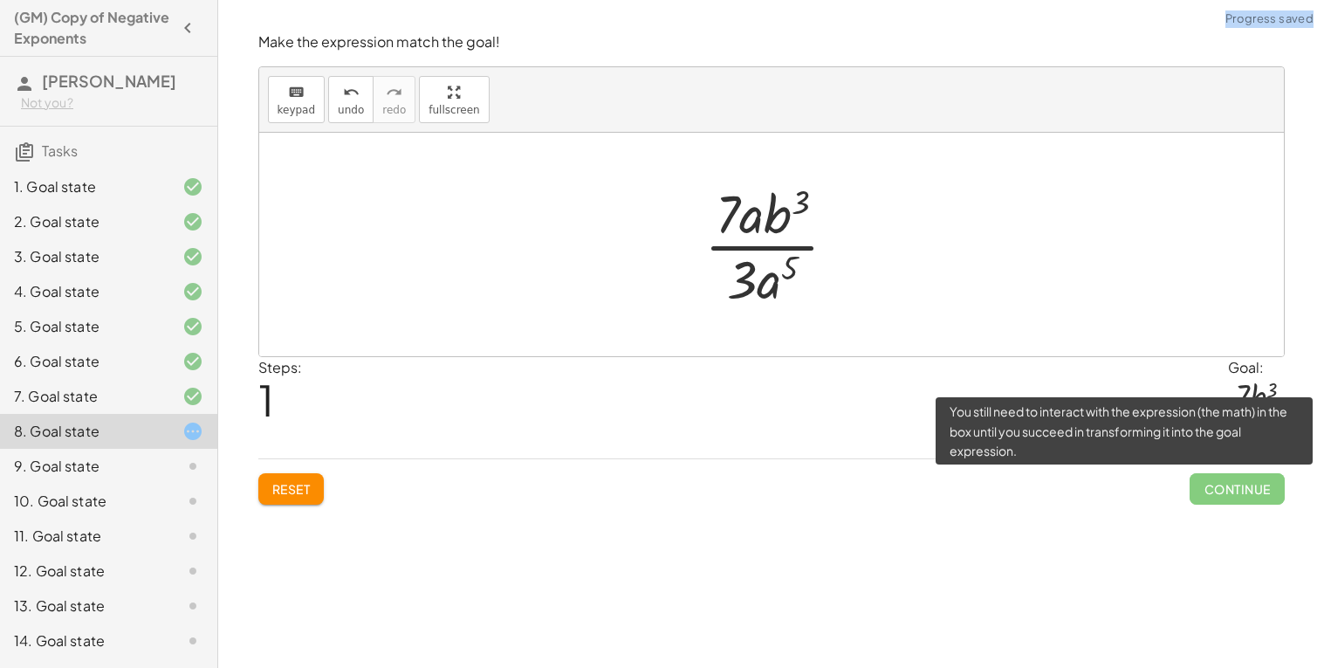
click at [1240, 478] on span "Continue" at bounding box center [1237, 488] width 94 height 31
click at [1232, 495] on span "Continue" at bounding box center [1237, 488] width 94 height 31
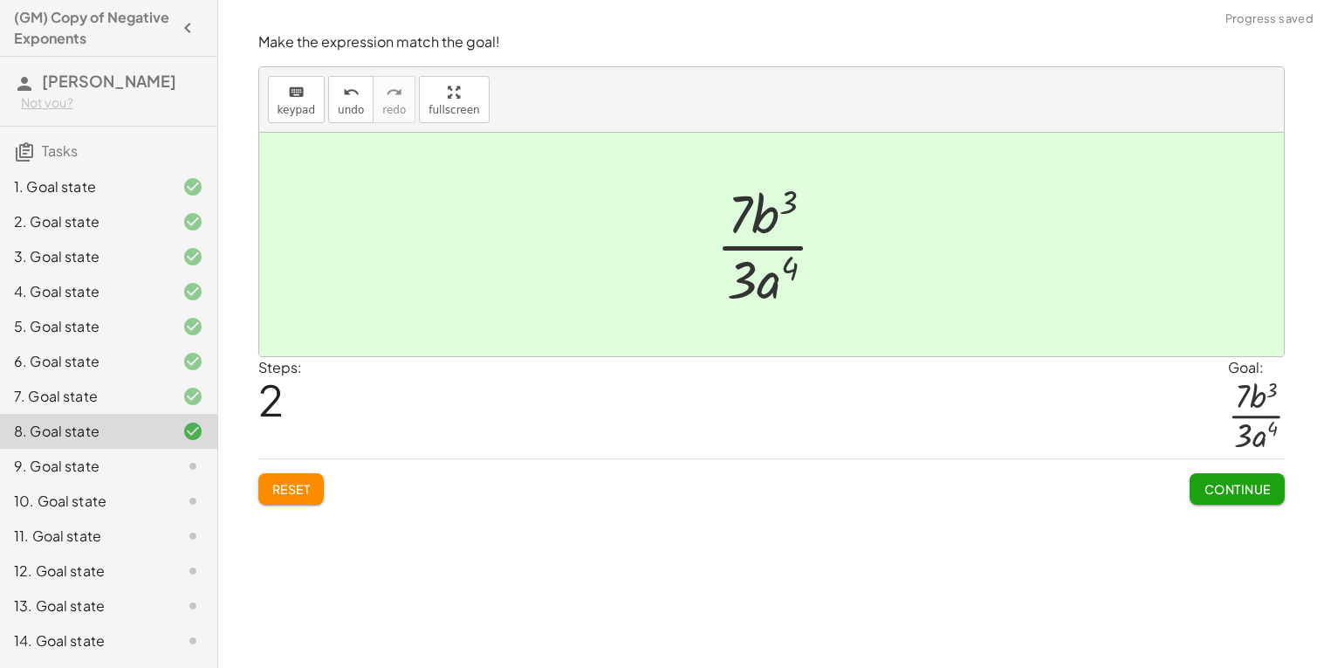
click at [1239, 508] on div "Make the expression match the goal! keyboard keypad undo undo redo redo fullscr…" at bounding box center [772, 268] width 1048 height 493
